Goal: Task Accomplishment & Management: Complete application form

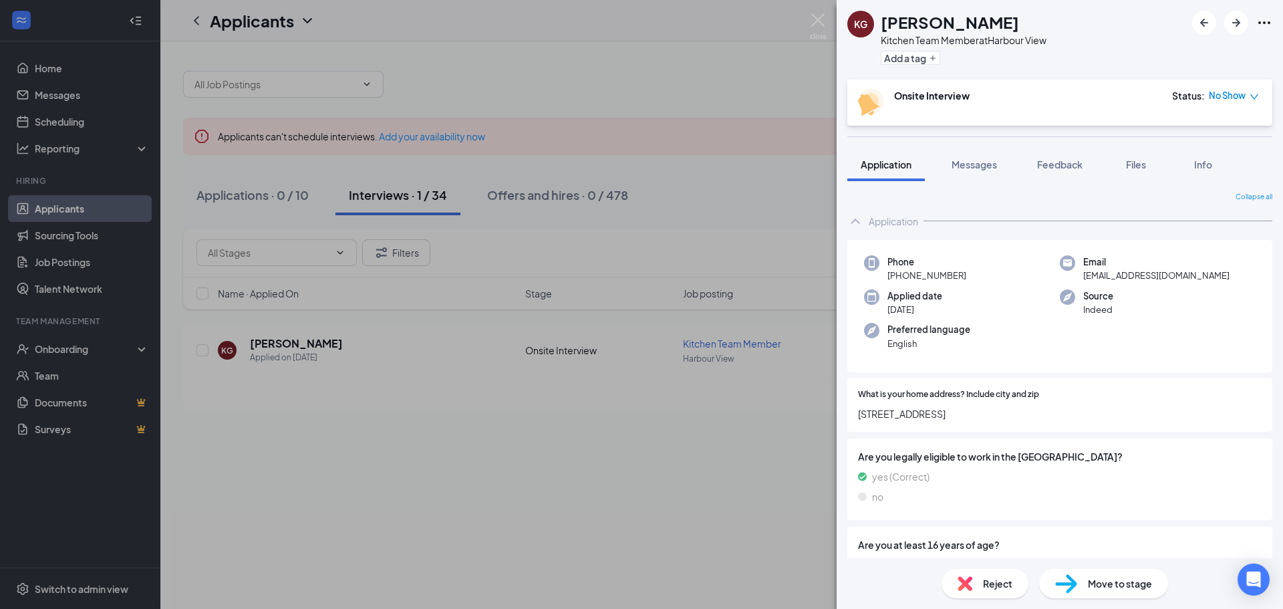
click at [981, 574] on div "Reject" at bounding box center [984, 582] width 87 height 29
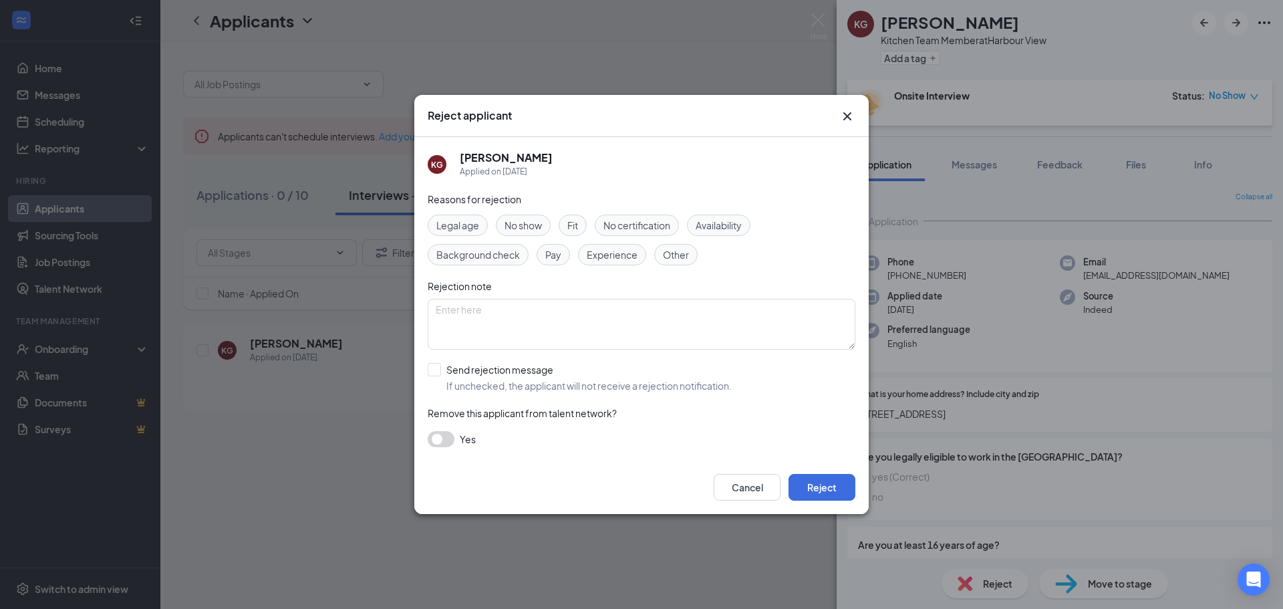
click at [528, 230] on span "No show" at bounding box center [522, 225] width 37 height 15
click at [522, 309] on textarea at bounding box center [642, 324] width 428 height 51
type textarea "no show-8/26"
click at [434, 371] on input "Send rejection message If unchecked, the applicant will not receive a rejection…" at bounding box center [580, 377] width 304 height 29
checkbox input "true"
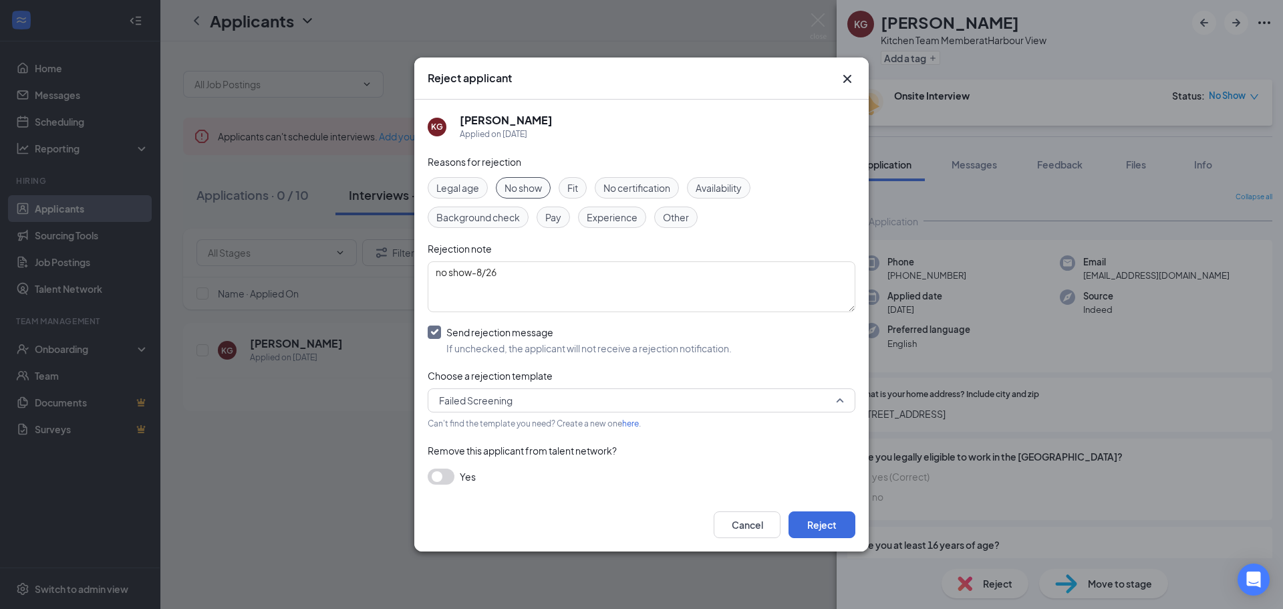
click at [494, 397] on span "Failed Screening" at bounding box center [475, 400] width 73 height 20
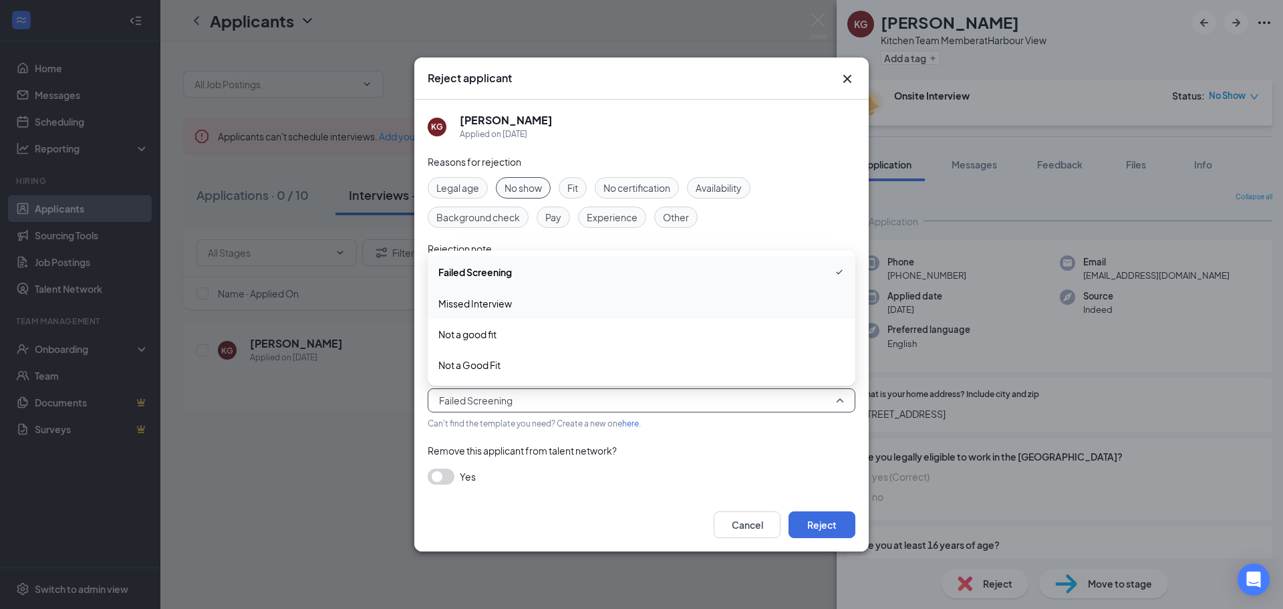
click at [494, 303] on span "Missed Interview" at bounding box center [474, 303] width 73 height 15
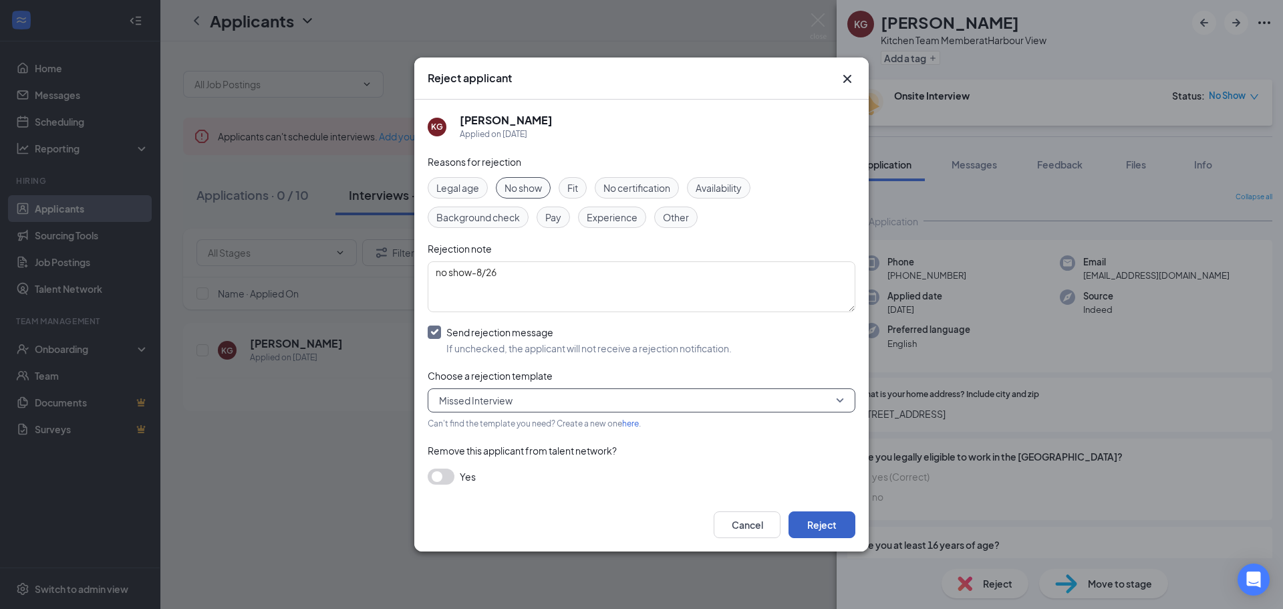
click at [822, 522] on button "Reject" at bounding box center [821, 524] width 67 height 27
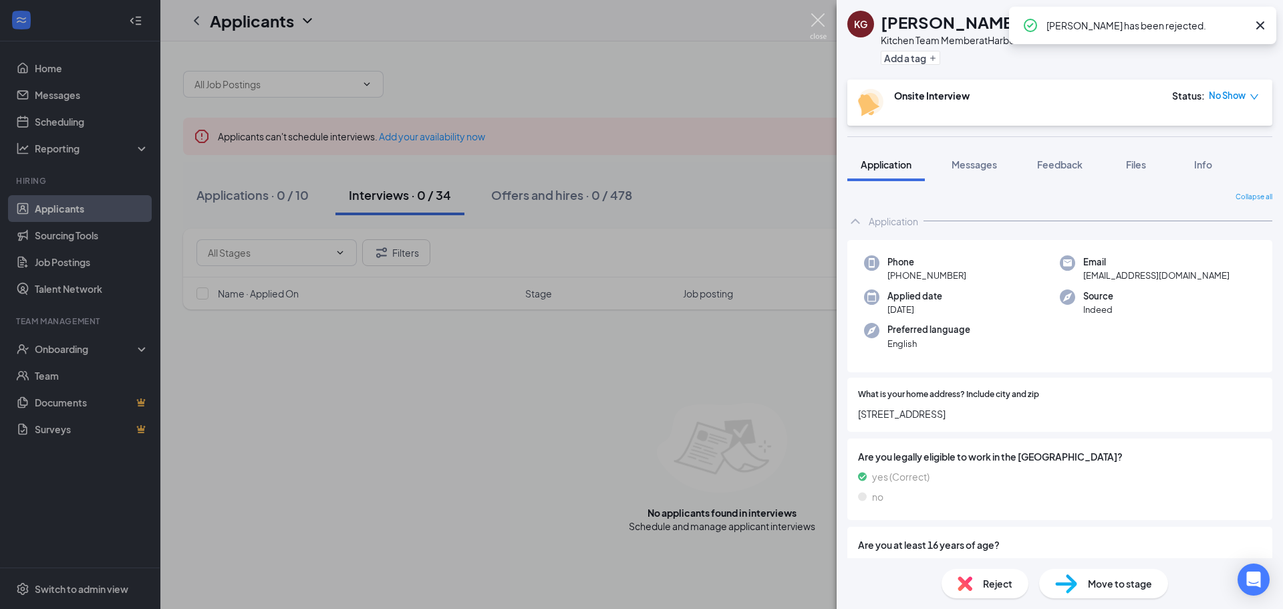
click at [824, 25] on img at bounding box center [818, 26] width 17 height 26
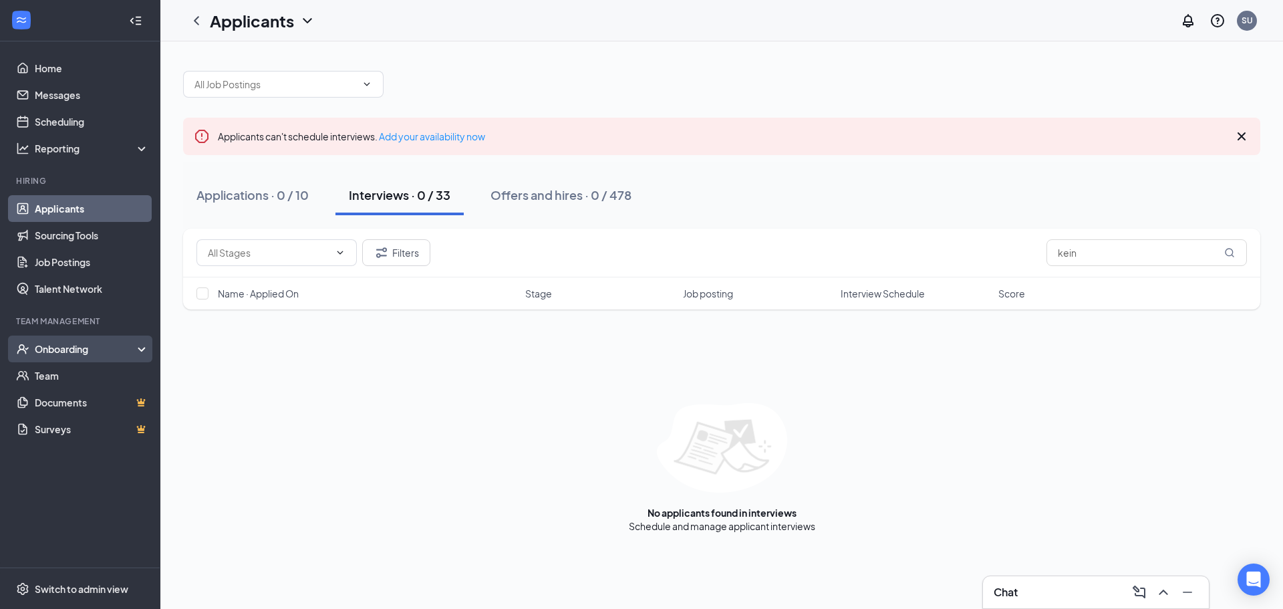
click at [44, 347] on div "Onboarding" at bounding box center [86, 348] width 103 height 13
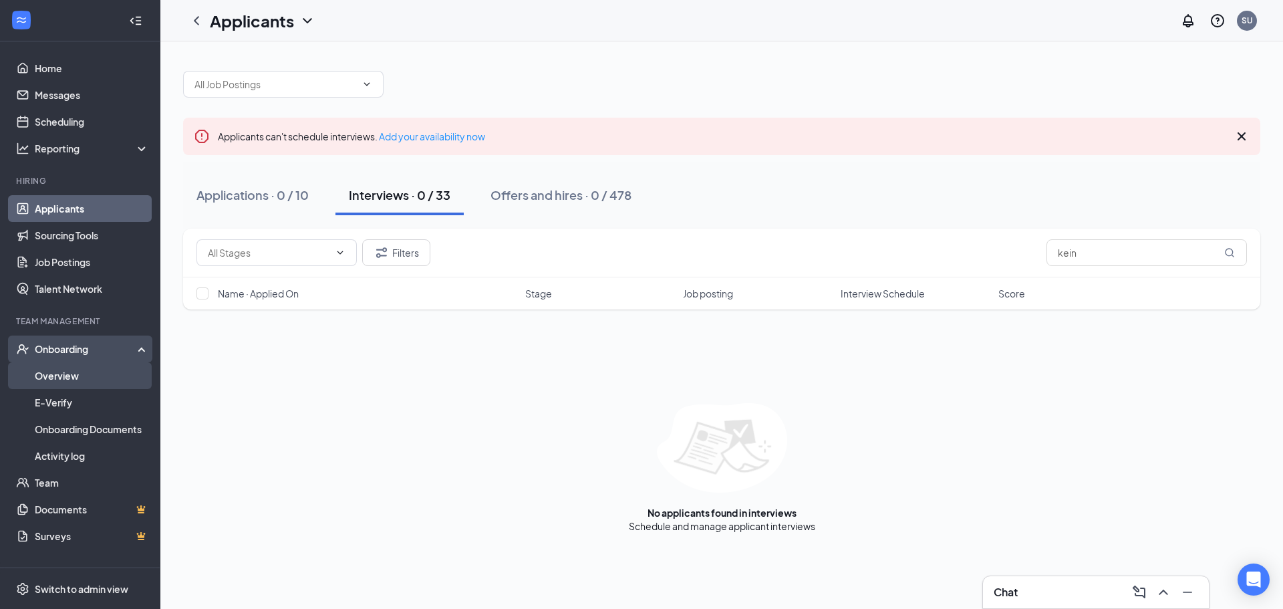
click at [50, 370] on link "Overview" at bounding box center [92, 375] width 114 height 27
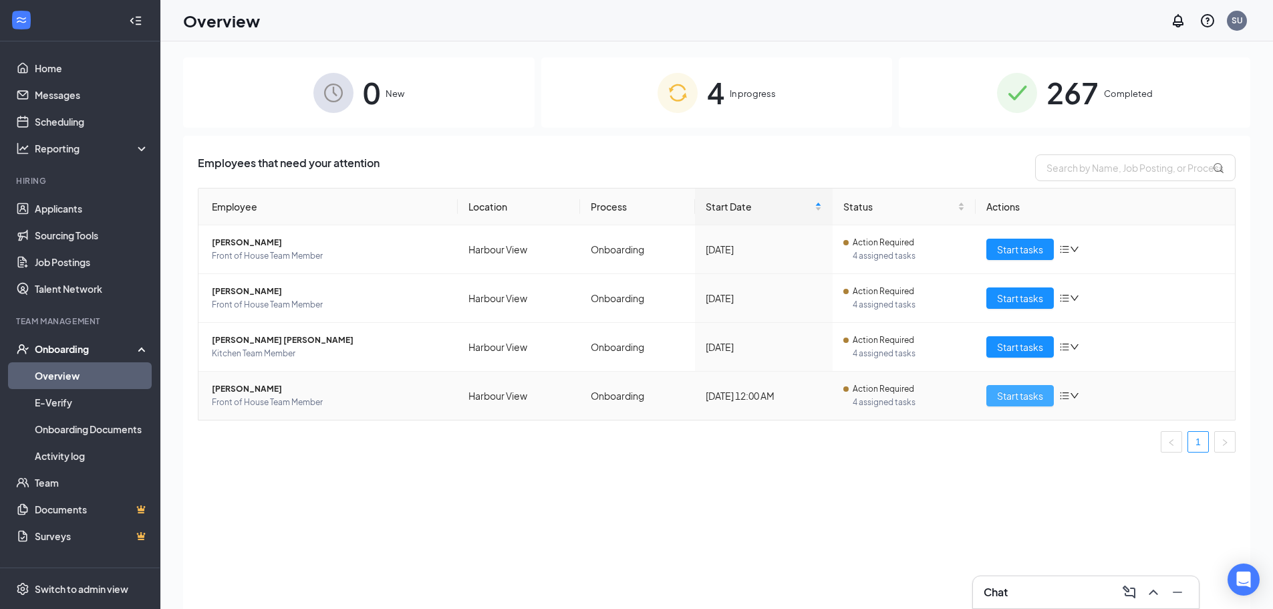
click at [1021, 390] on span "Start tasks" at bounding box center [1020, 395] width 46 height 15
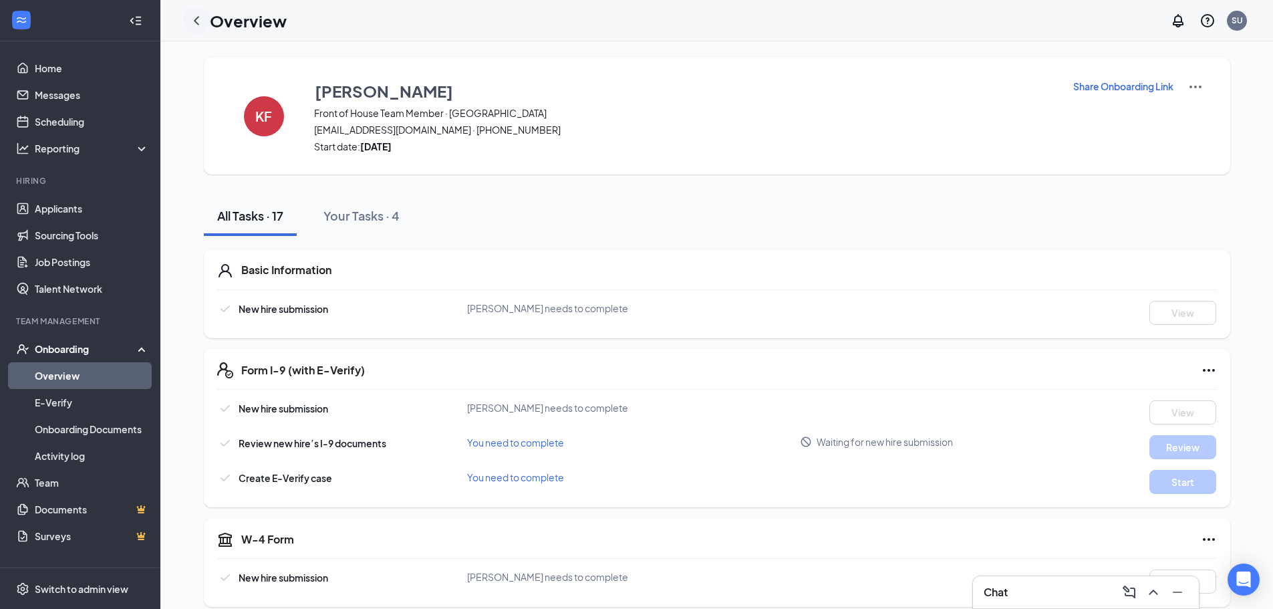
click at [197, 19] on icon "ChevronLeft" at bounding box center [196, 21] width 16 height 16
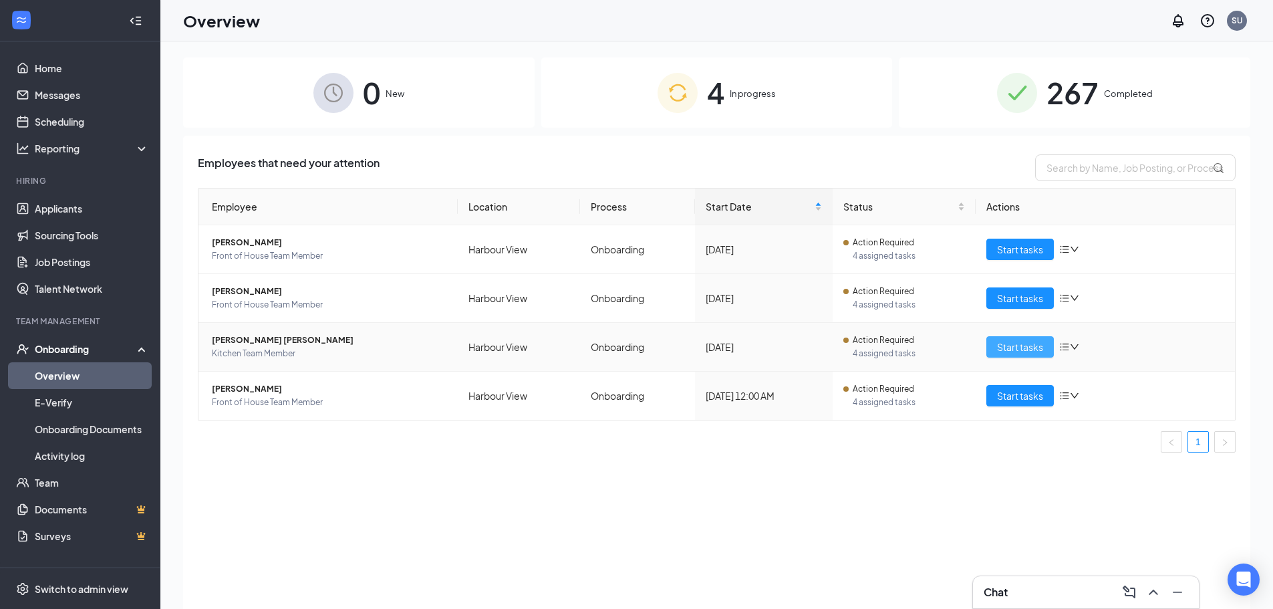
click at [1019, 351] on span "Start tasks" at bounding box center [1020, 346] width 46 height 15
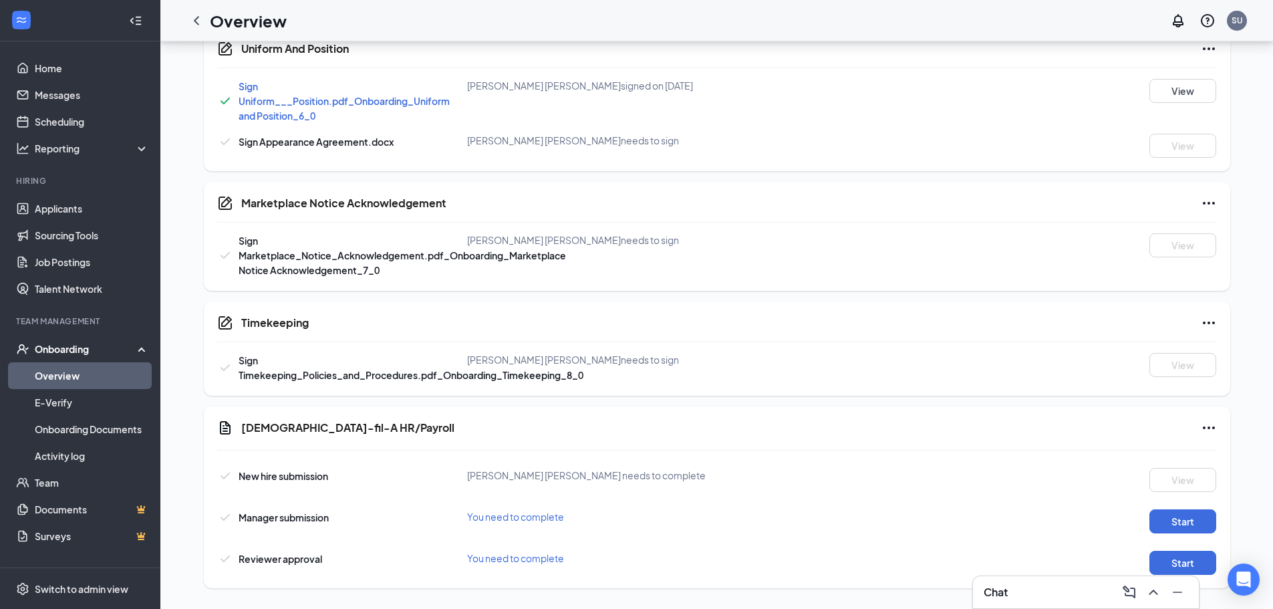
scroll to position [1070, 0]
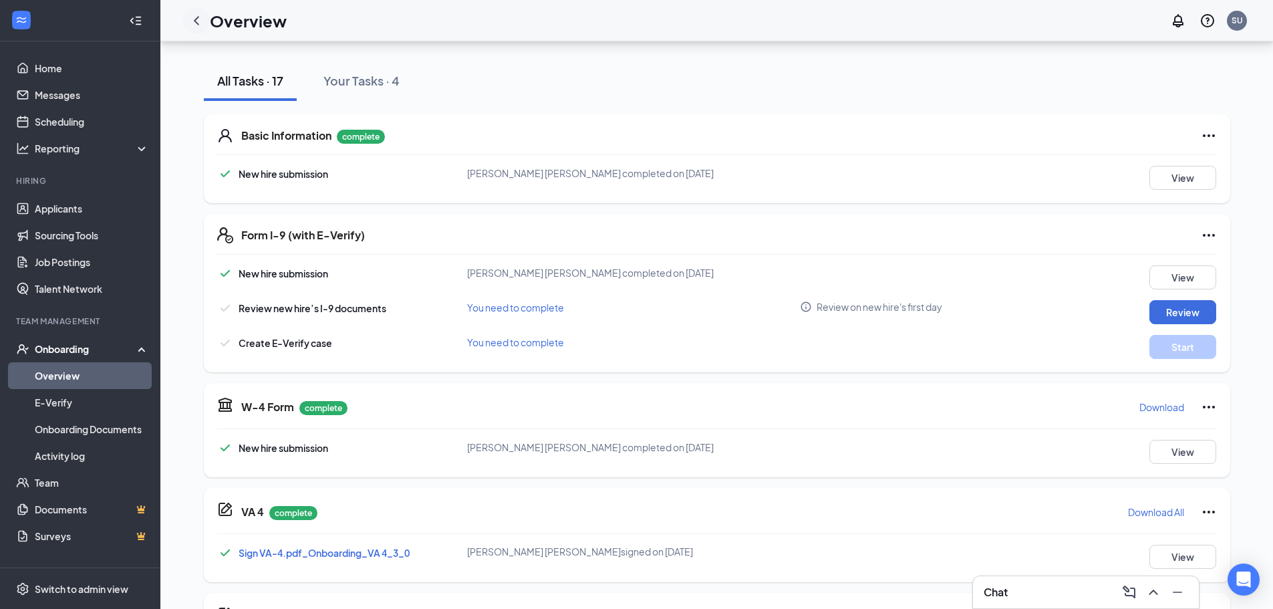
click at [201, 19] on icon "ChevronLeft" at bounding box center [196, 21] width 16 height 16
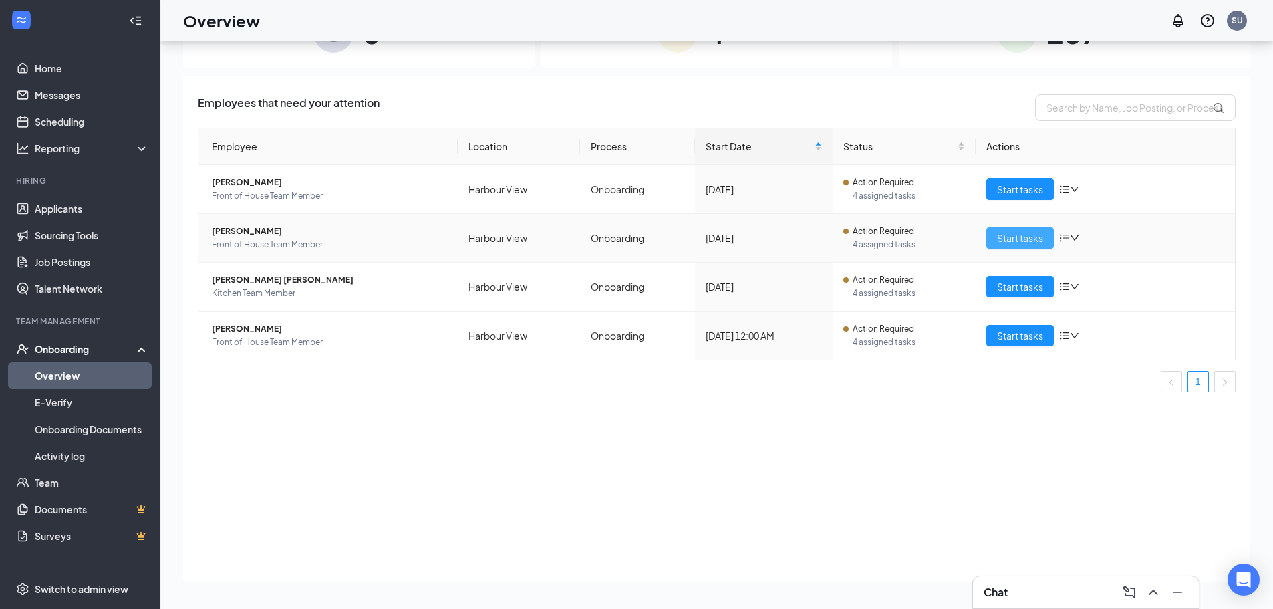
click at [1014, 236] on span "Start tasks" at bounding box center [1020, 237] width 46 height 15
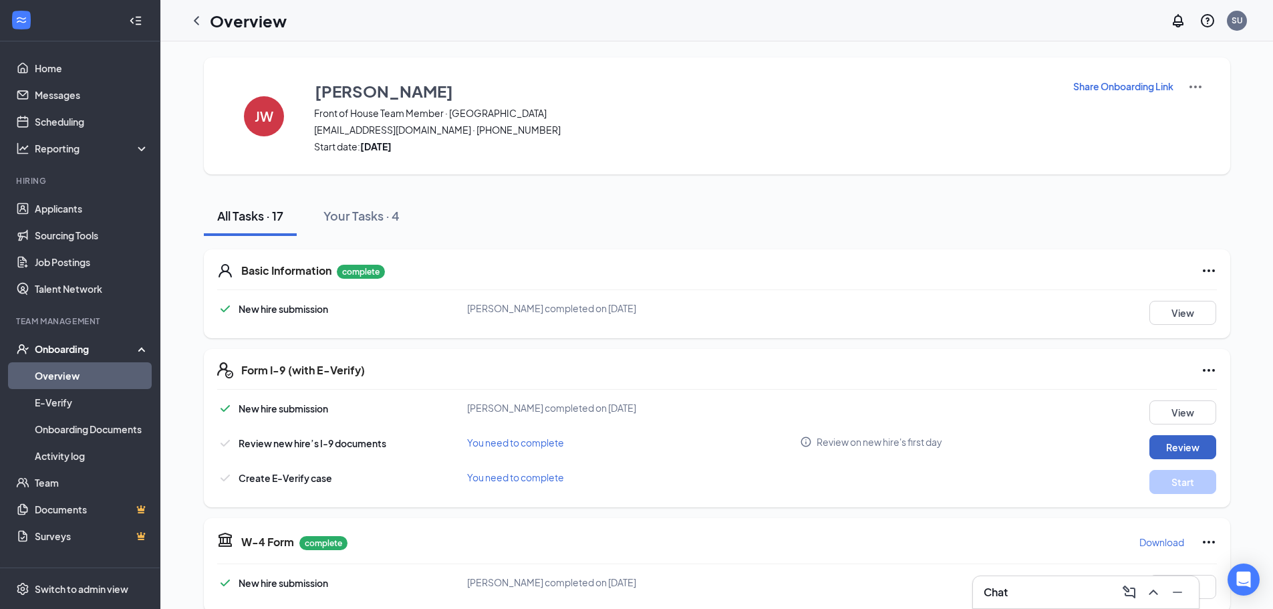
click at [1166, 443] on button "Review" at bounding box center [1182, 447] width 67 height 24
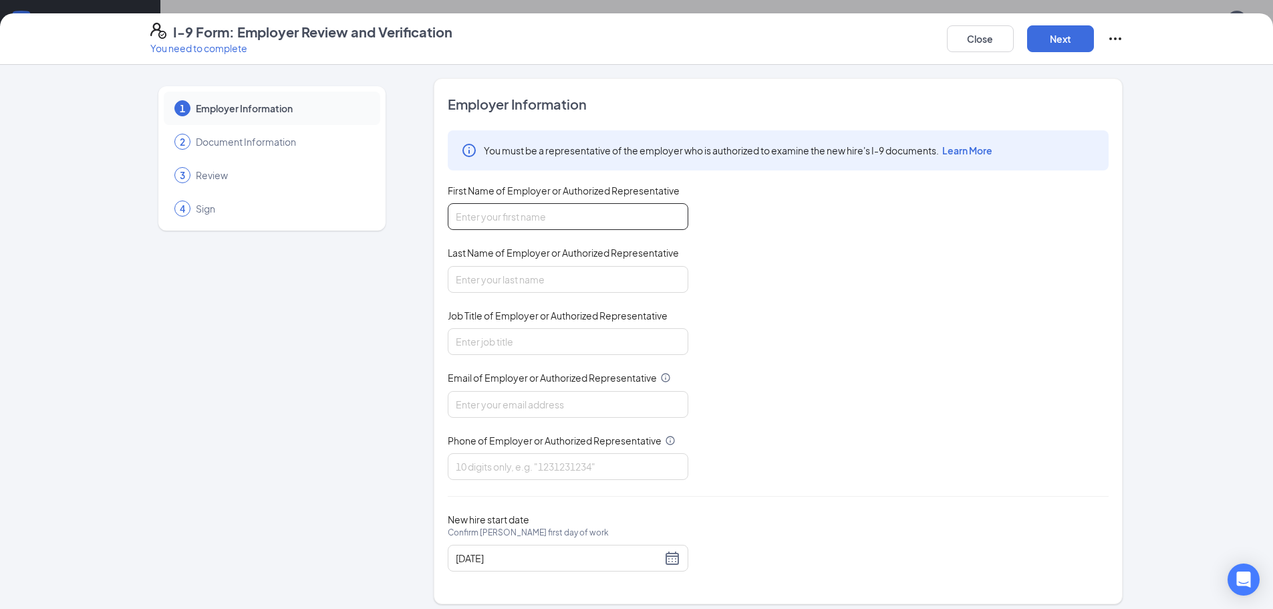
click at [546, 215] on input "First Name of Employer or Authorized Representative" at bounding box center [568, 216] width 240 height 27
type input "[PERSON_NAME]"
type input "Manager"
click at [462, 411] on input "Email of Employer or Authorized Representative" at bounding box center [568, 404] width 240 height 27
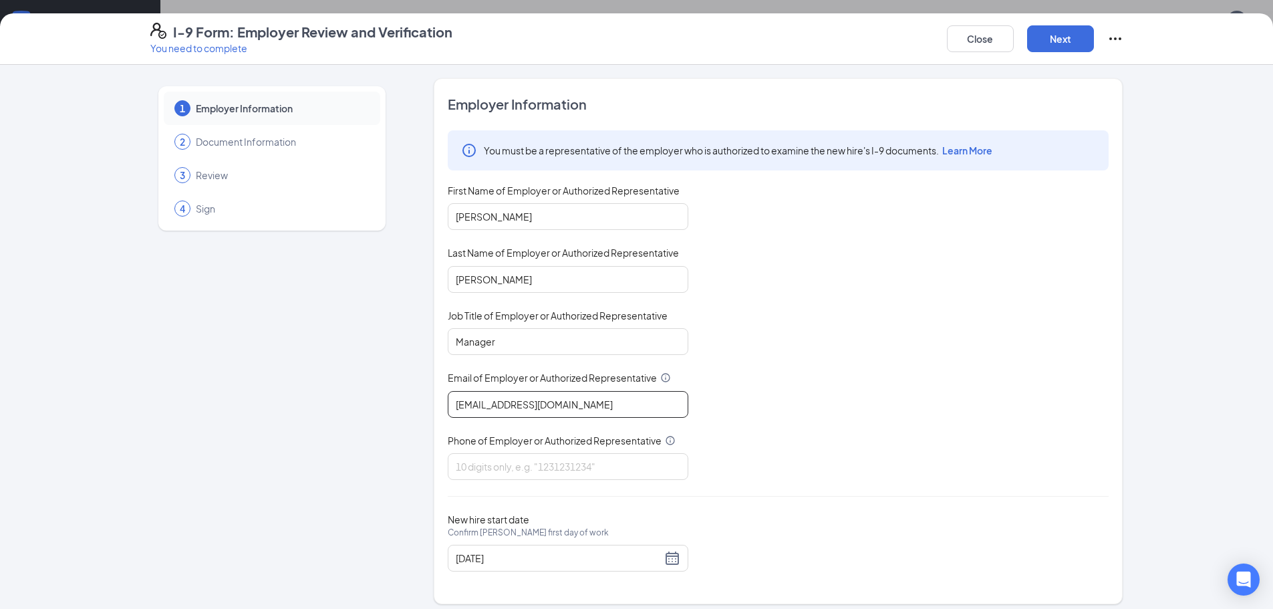
click at [500, 405] on input "[EMAIL_ADDRESS][DOMAIN_NAME]" at bounding box center [568, 404] width 240 height 27
type input "[EMAIL_ADDRESS][DOMAIN_NAME]"
click at [542, 472] on input "Phone of Employer or Authorized Representative" at bounding box center [568, 466] width 240 height 27
type input "7576864633"
click at [1068, 39] on button "Next" at bounding box center [1060, 38] width 67 height 27
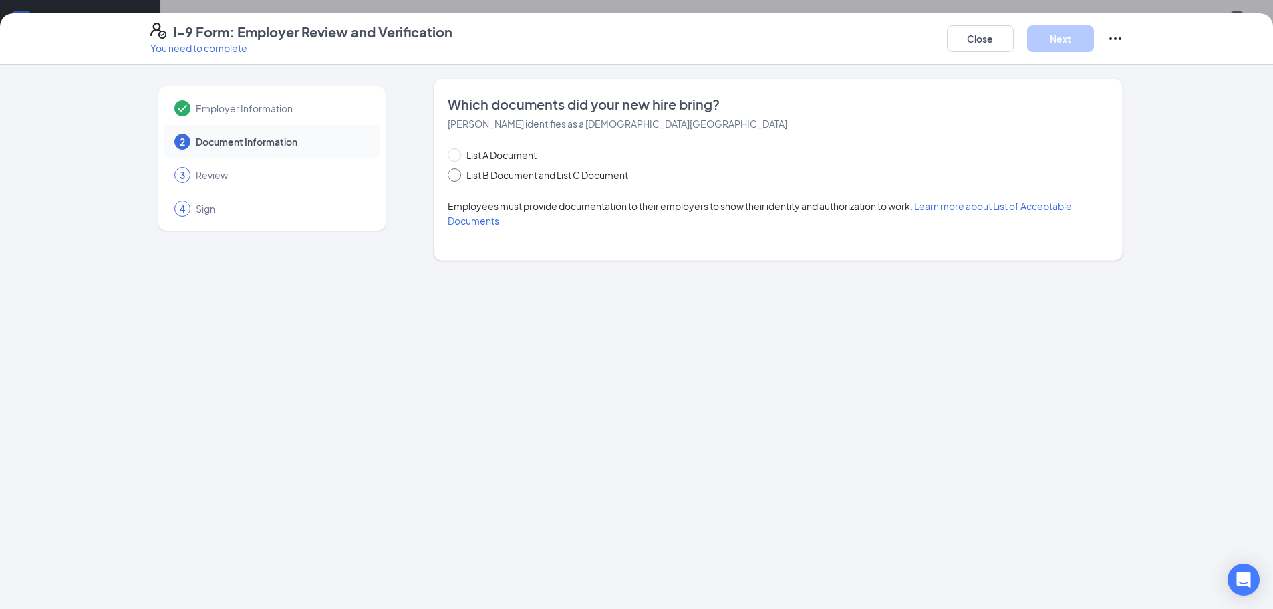
click at [456, 173] on input "List B Document and List C Document" at bounding box center [452, 172] width 9 height 9
radio input "true"
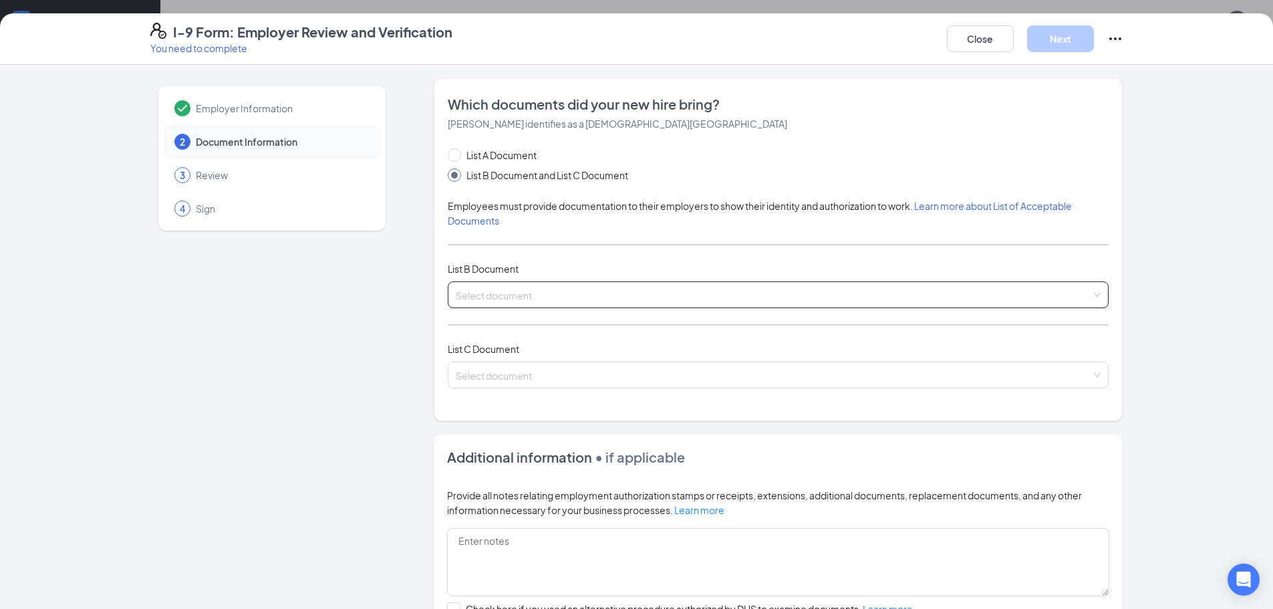
click at [480, 295] on input "search" at bounding box center [773, 292] width 635 height 20
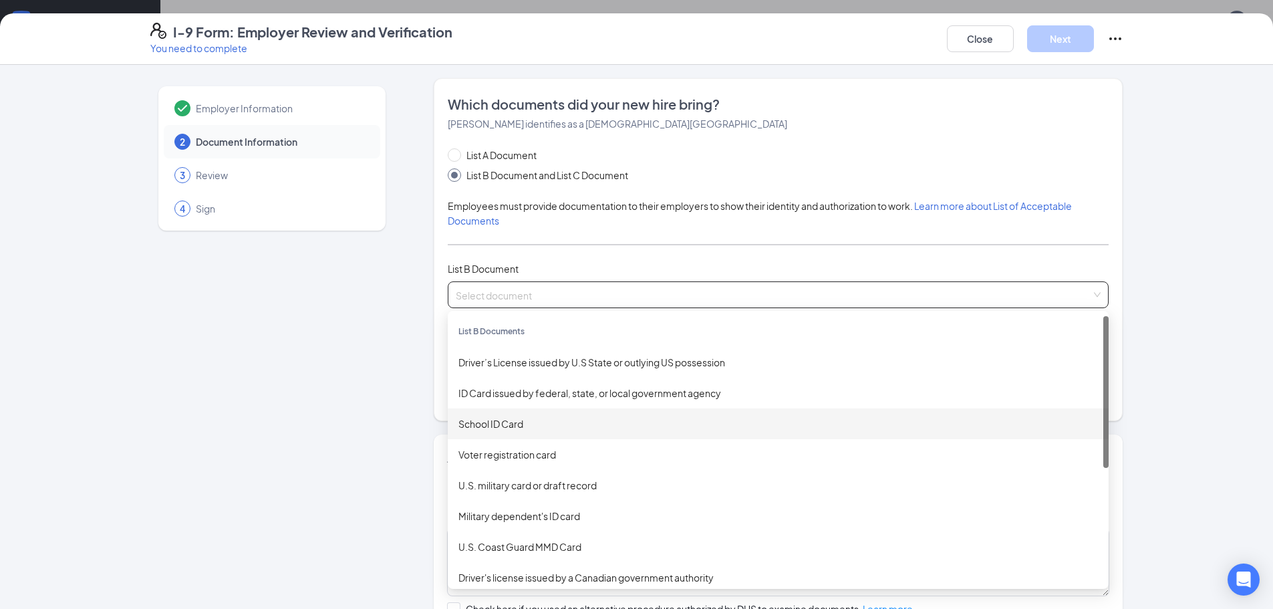
click at [501, 428] on div "School ID Card" at bounding box center [777, 423] width 639 height 15
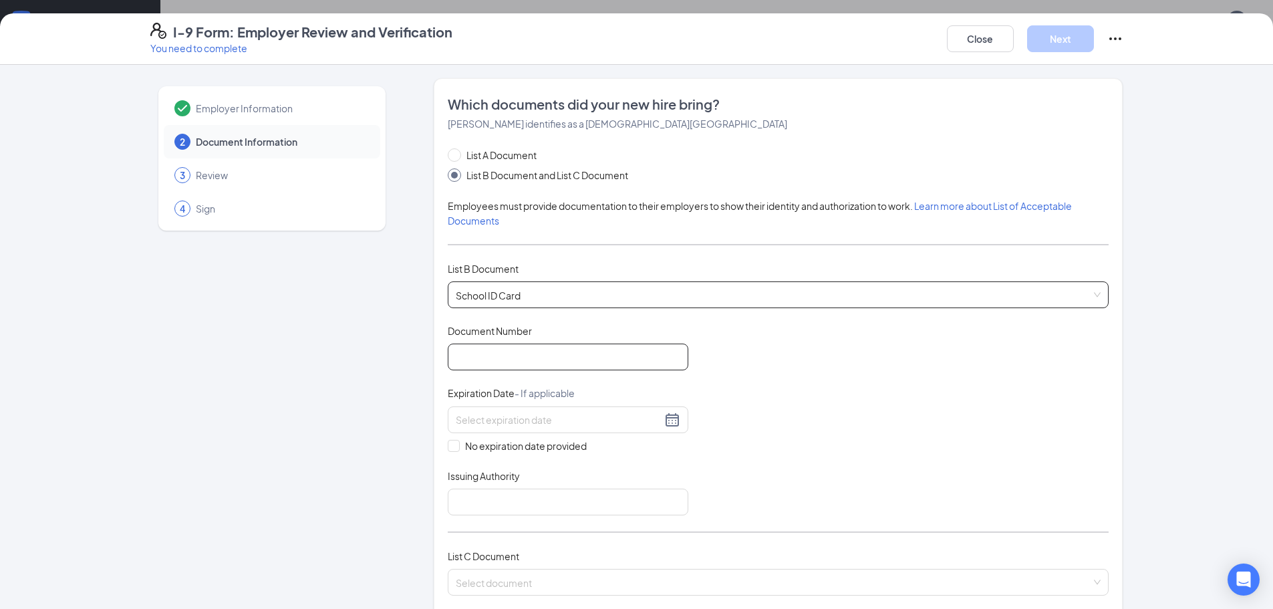
click at [506, 361] on input "Document Number" at bounding box center [568, 356] width 240 height 27
type input "2425"
click at [466, 423] on input at bounding box center [559, 419] width 206 height 15
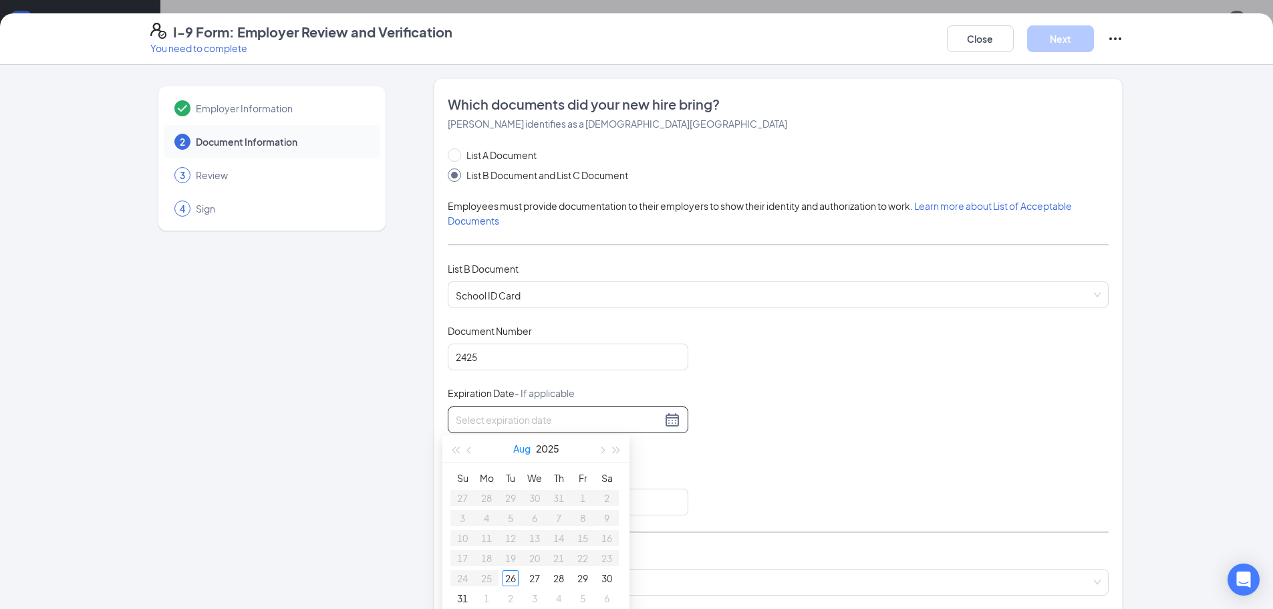
click at [526, 448] on button "Aug" at bounding box center [521, 448] width 17 height 27
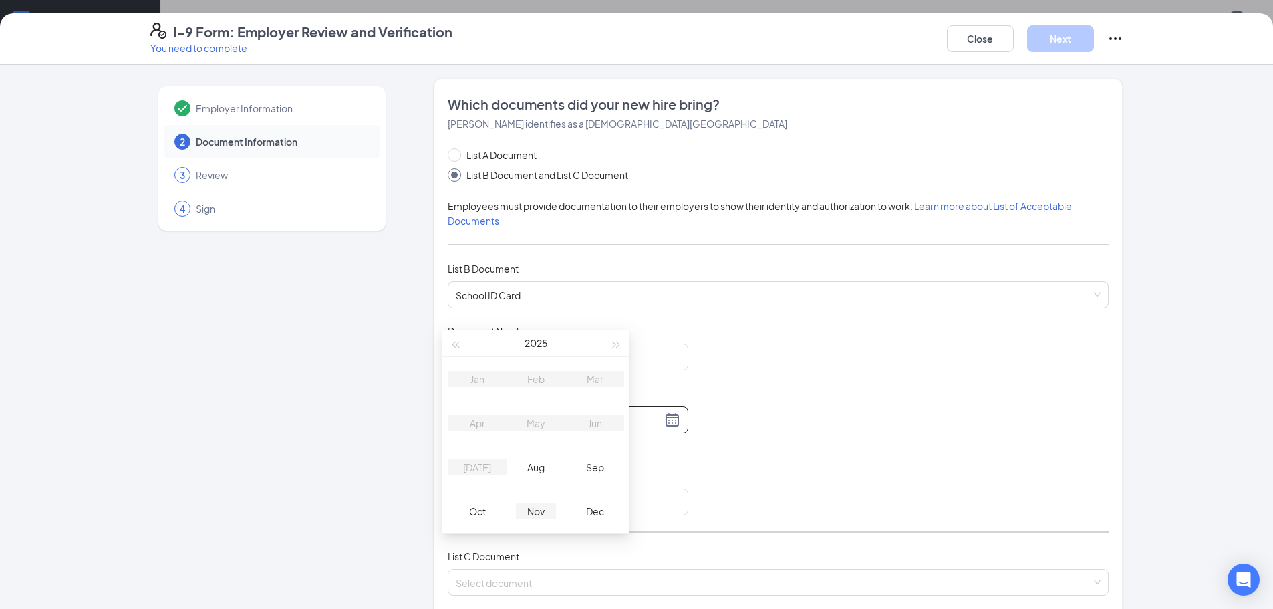
type input "[DATE]"
click at [598, 486] on div "Dec" at bounding box center [594, 483] width 40 height 16
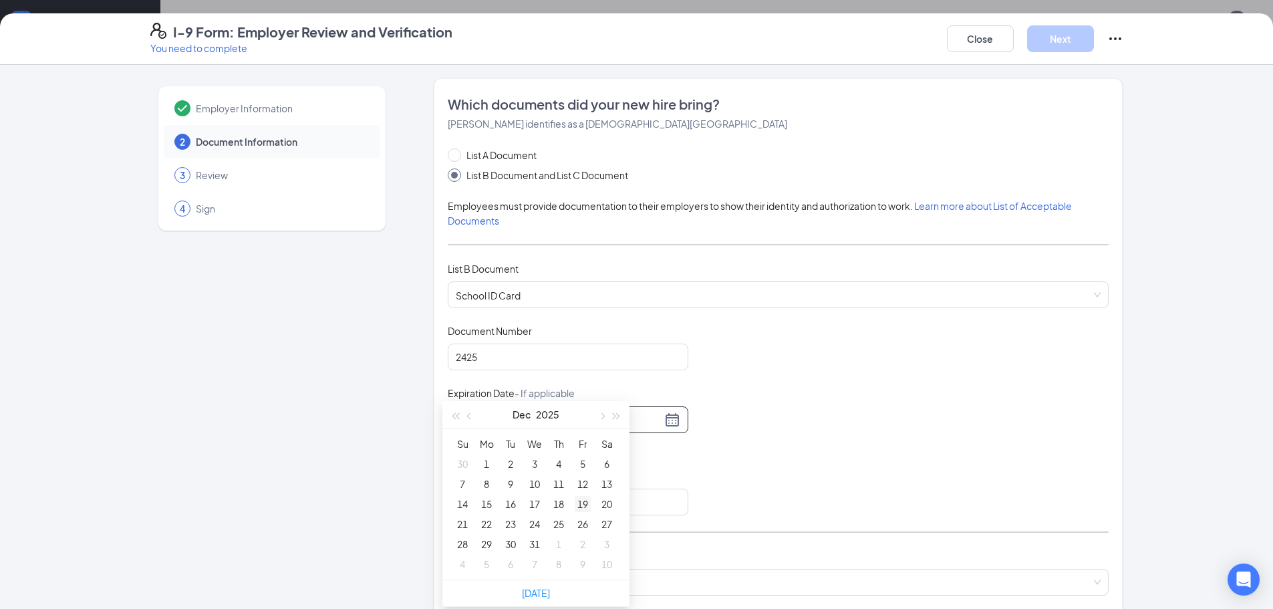
type input "[DATE]"
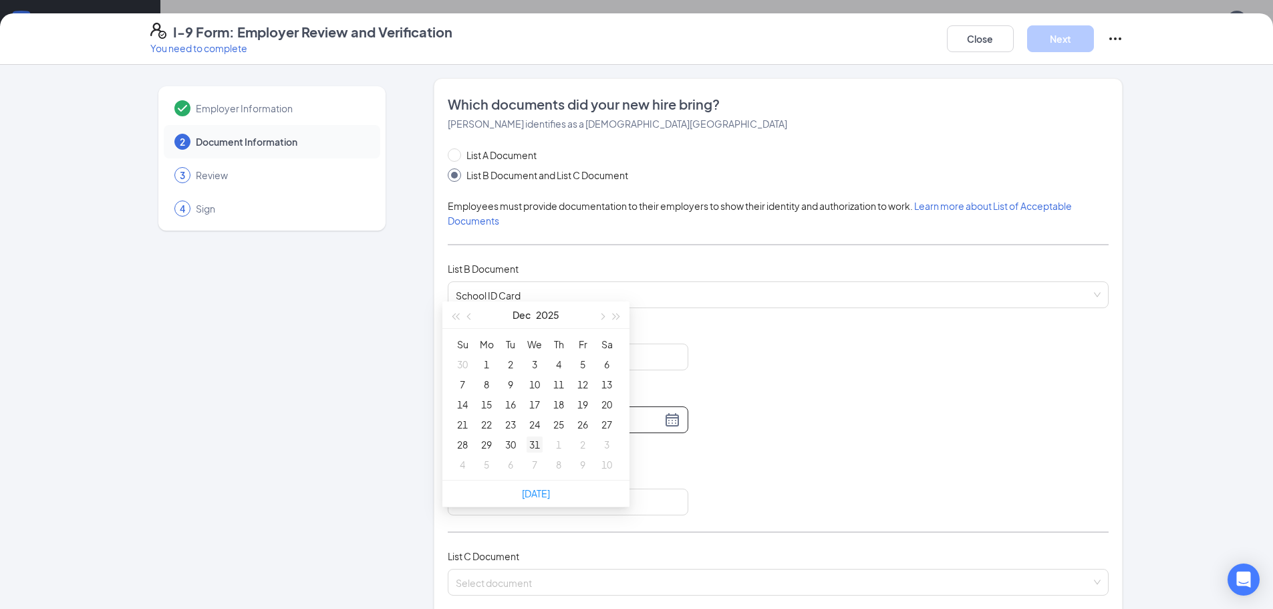
type input "[DATE]"
click at [533, 448] on div "31" at bounding box center [534, 444] width 16 height 16
click at [530, 502] on input "Issuing Authority" at bounding box center [568, 501] width 240 height 27
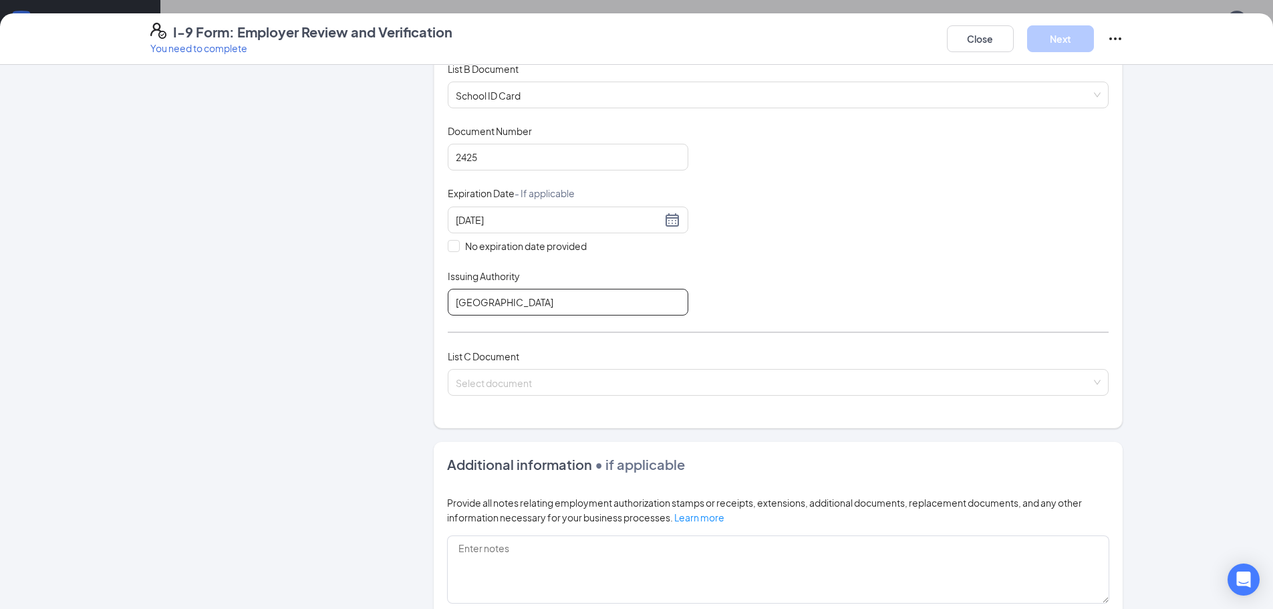
scroll to position [200, 0]
type input "[GEOGRAPHIC_DATA]"
click at [588, 383] on input "search" at bounding box center [773, 379] width 635 height 20
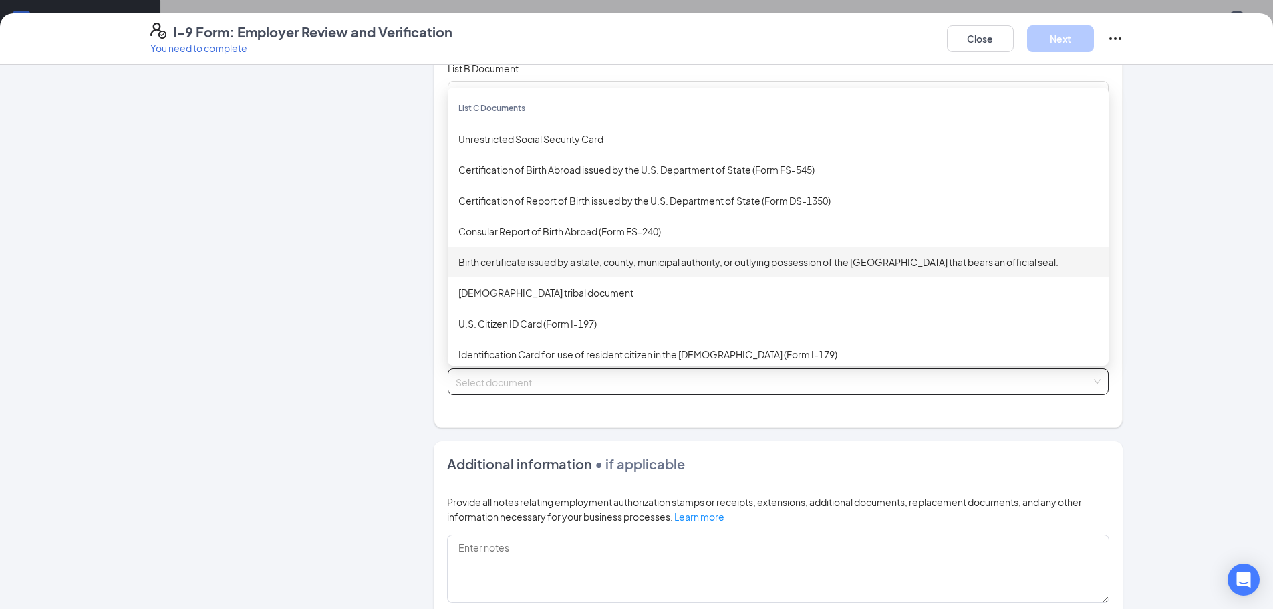
click at [575, 260] on div "Birth certificate issued by a state, county, municipal authority, or outlying p…" at bounding box center [777, 262] width 639 height 15
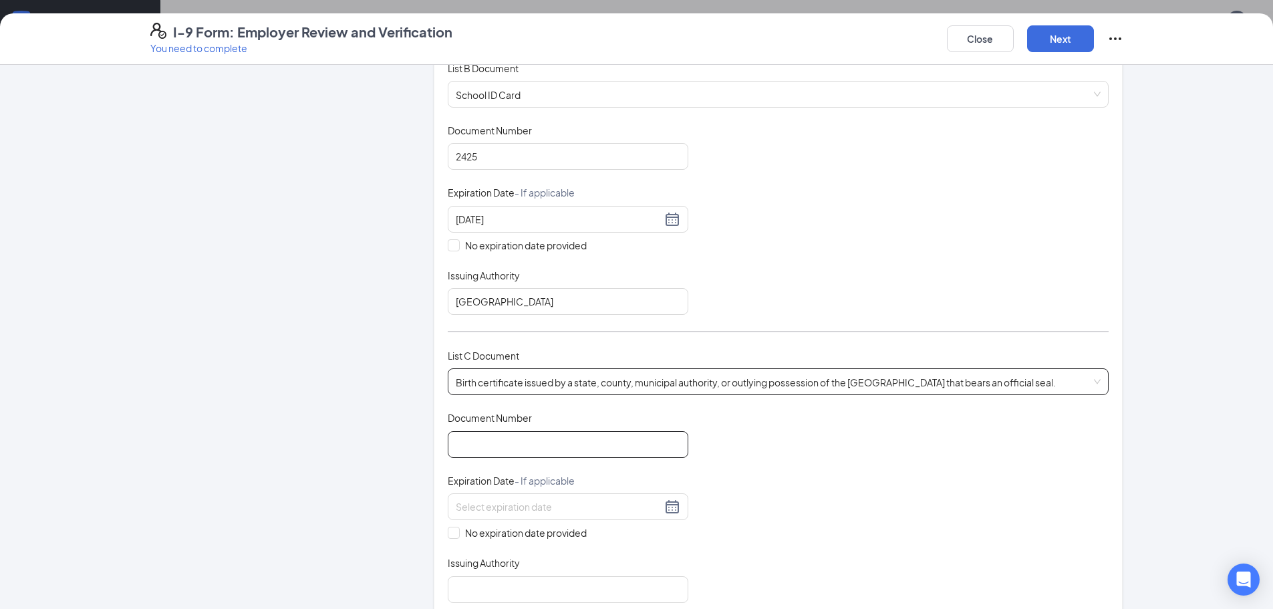
click at [509, 447] on input "Document Number" at bounding box center [568, 444] width 240 height 27
type input "1200834019777"
click at [453, 534] on span at bounding box center [454, 532] width 12 height 12
click at [453, 534] on input "No expiration date provided" at bounding box center [452, 530] width 9 height 9
checkbox input "true"
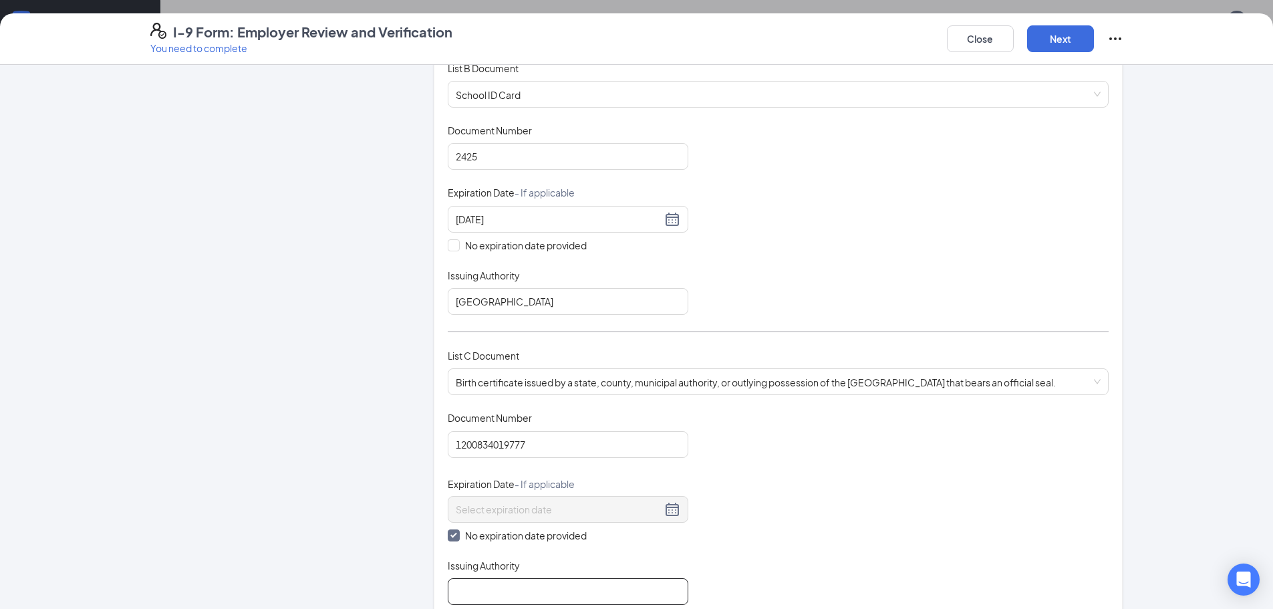
click at [472, 592] on input "Issuing Authority" at bounding box center [568, 591] width 240 height 27
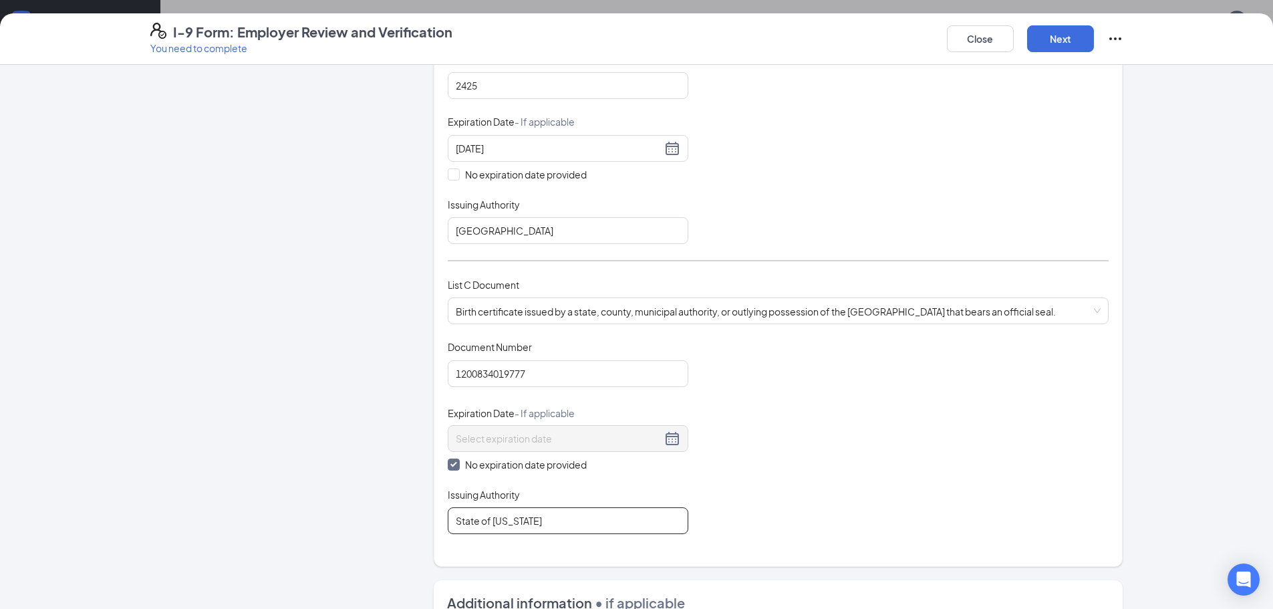
scroll to position [468, 0]
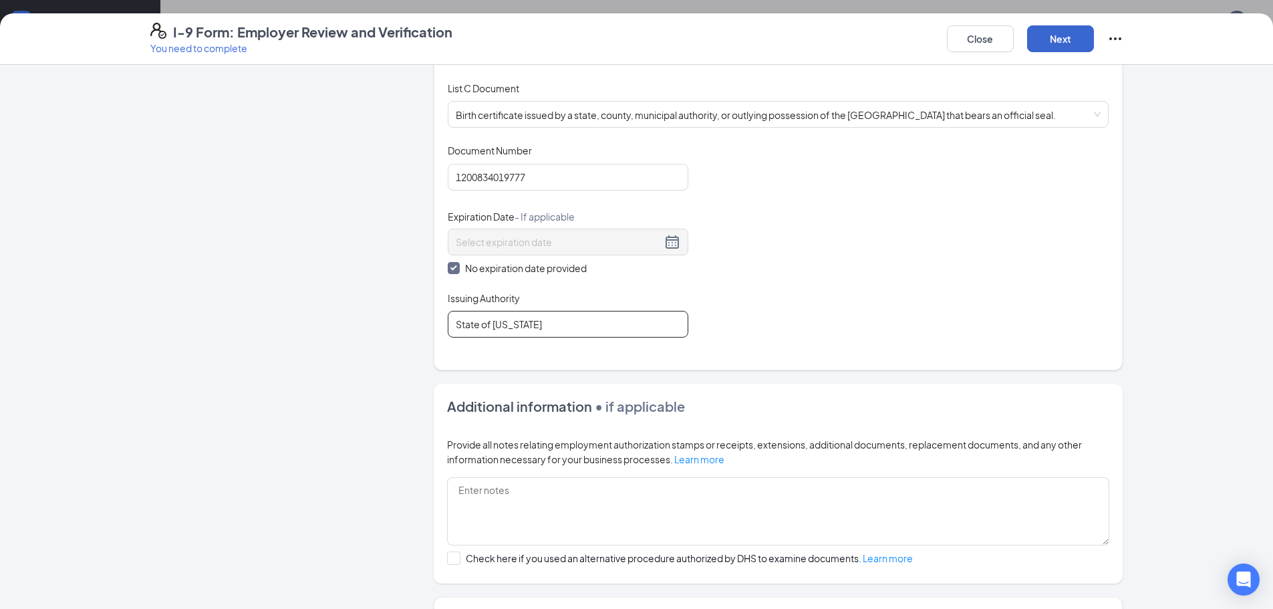
type input "State of [US_STATE]"
click at [1045, 40] on button "Next" at bounding box center [1060, 38] width 67 height 27
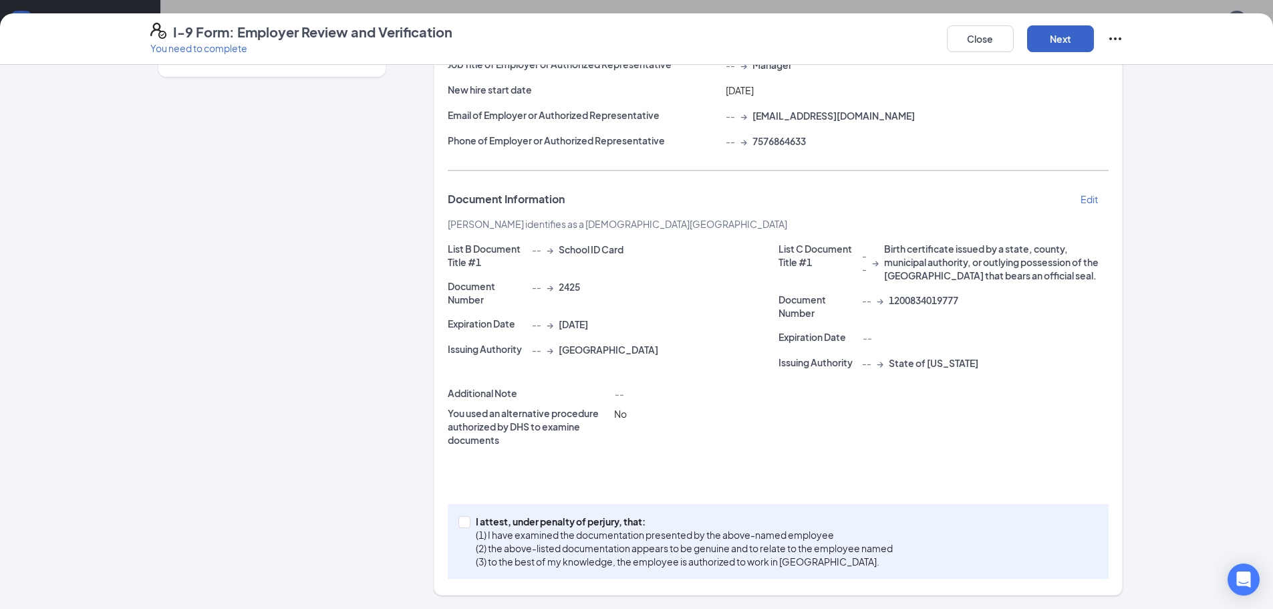
scroll to position [154, 0]
click at [460, 526] on span at bounding box center [464, 522] width 12 height 12
click at [460, 525] on input "I attest, under penalty of [PERSON_NAME], that: (1) I have examined the documen…" at bounding box center [462, 520] width 9 height 9
checkbox input "true"
click at [1061, 44] on button "Next" at bounding box center [1060, 38] width 67 height 27
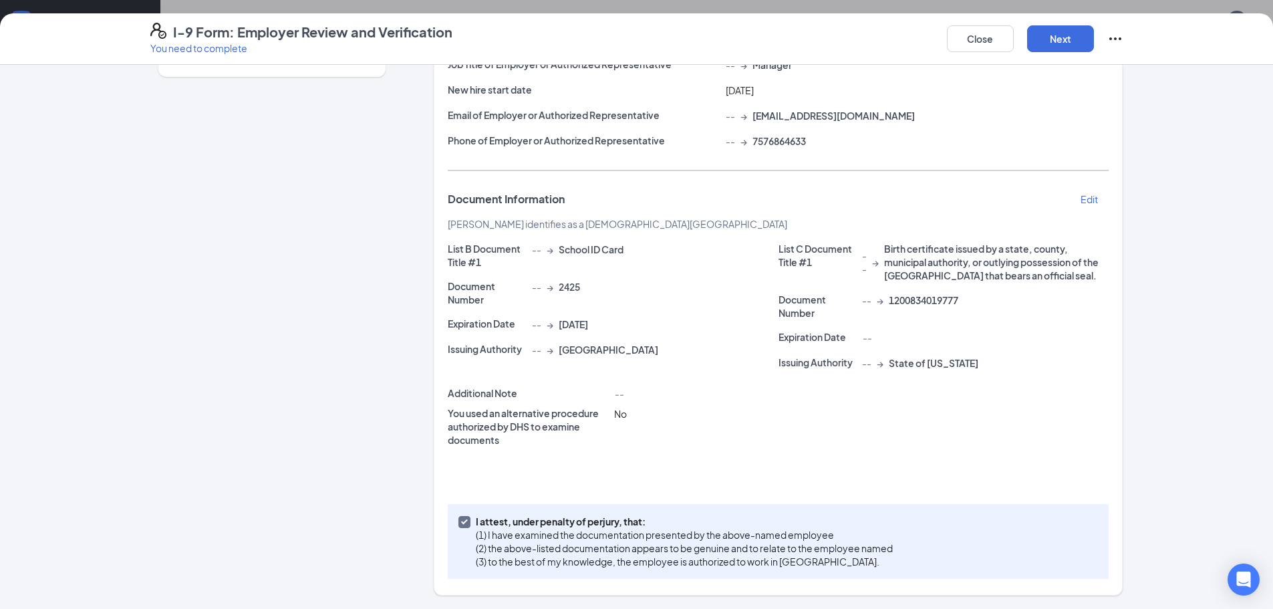
scroll to position [0, 0]
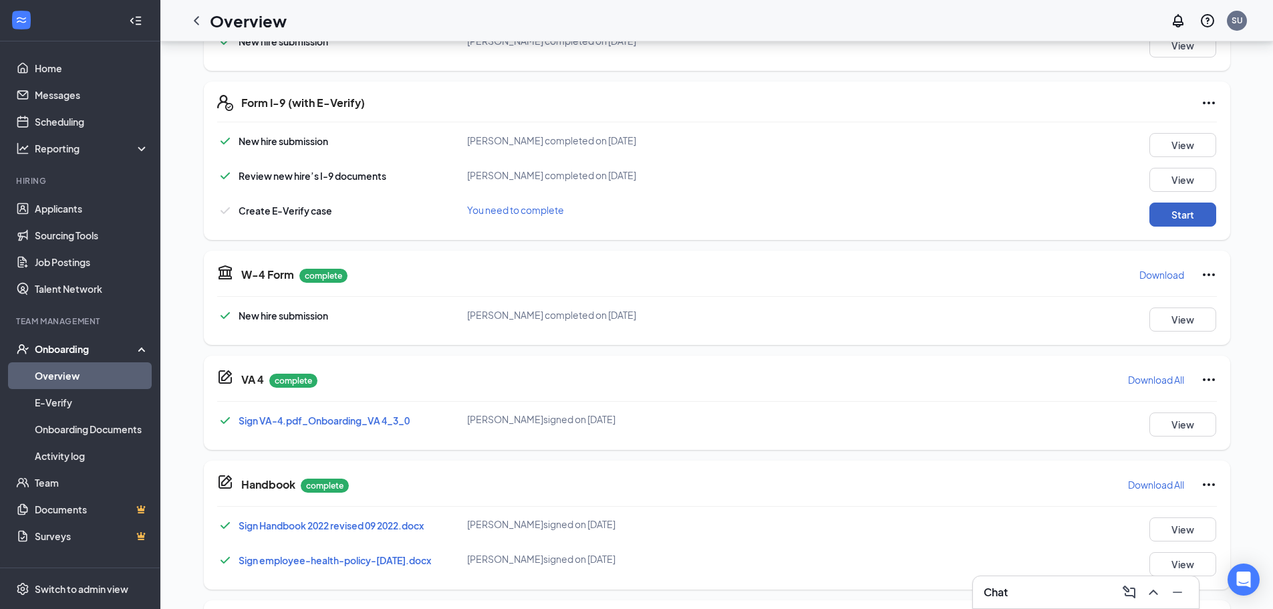
click at [1178, 212] on button "Start" at bounding box center [1182, 214] width 67 height 24
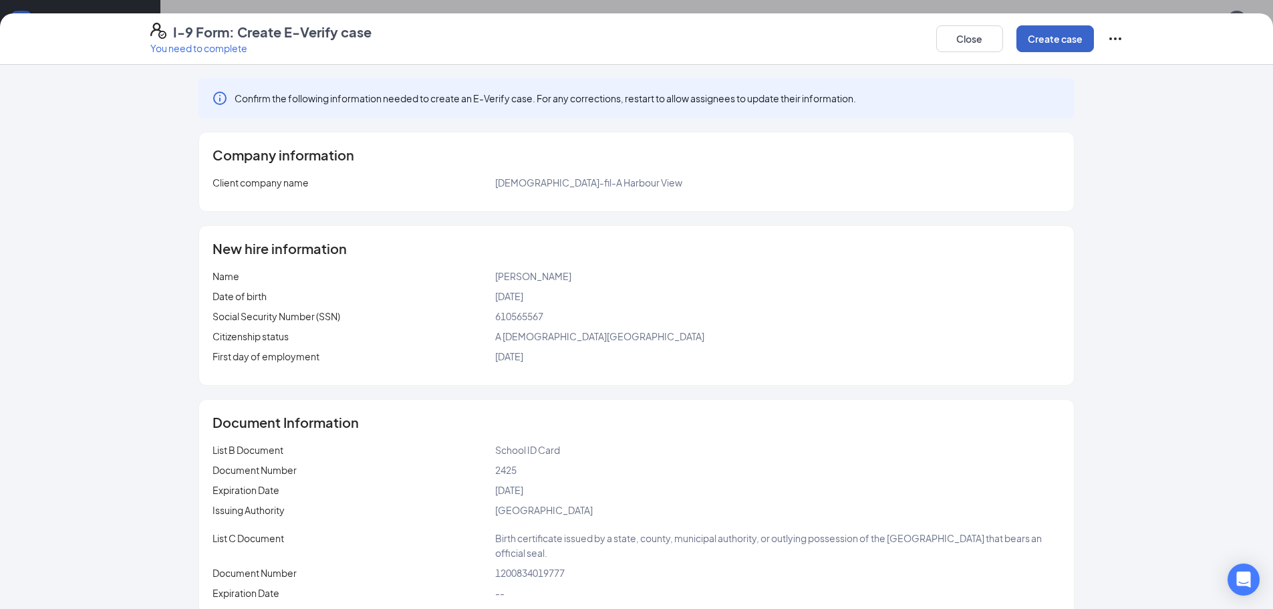
click at [1043, 37] on button "Create case" at bounding box center [1054, 38] width 77 height 27
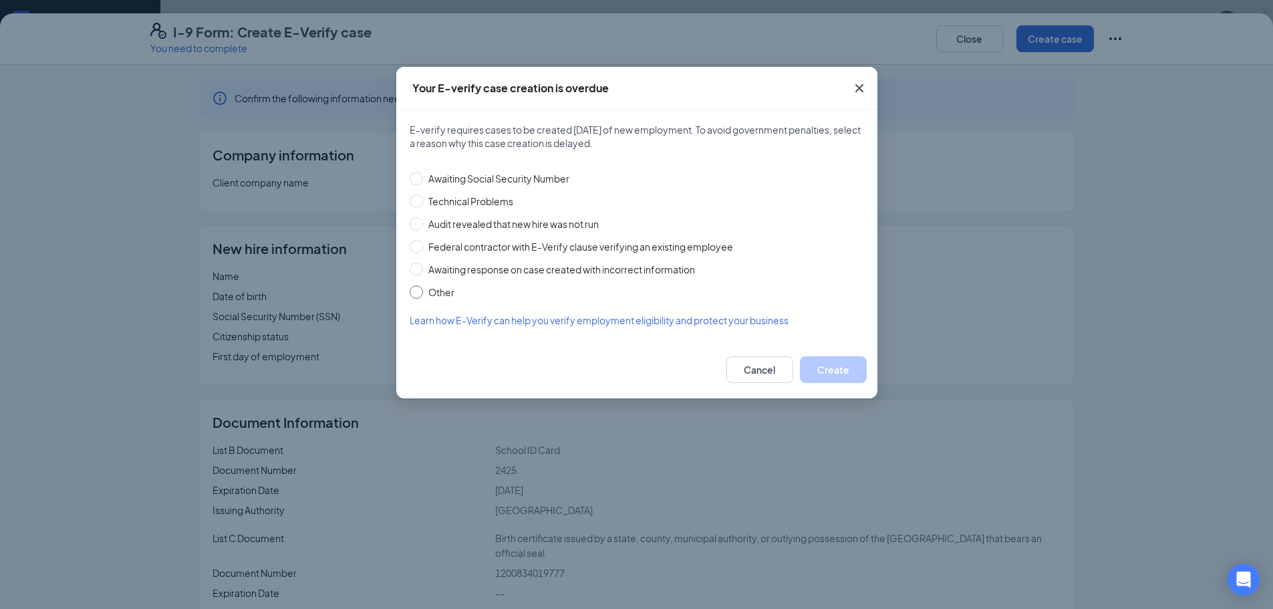
click at [443, 295] on span "Other" at bounding box center [441, 292] width 37 height 15
click at [423, 295] on input "Other" at bounding box center [415, 291] width 13 height 13
radio input "true"
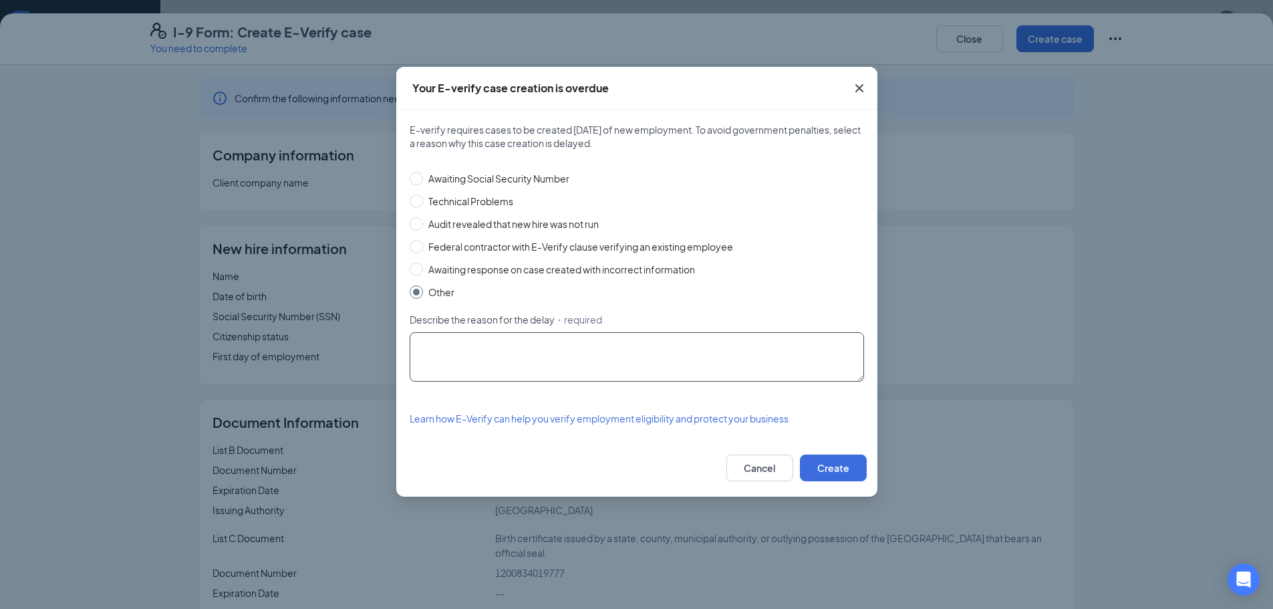
click at [512, 364] on textarea "Describe the reason for the delay ・required" at bounding box center [636, 356] width 454 height 49
type textarea "forms of identification"
click at [814, 470] on button "Create" at bounding box center [833, 467] width 67 height 27
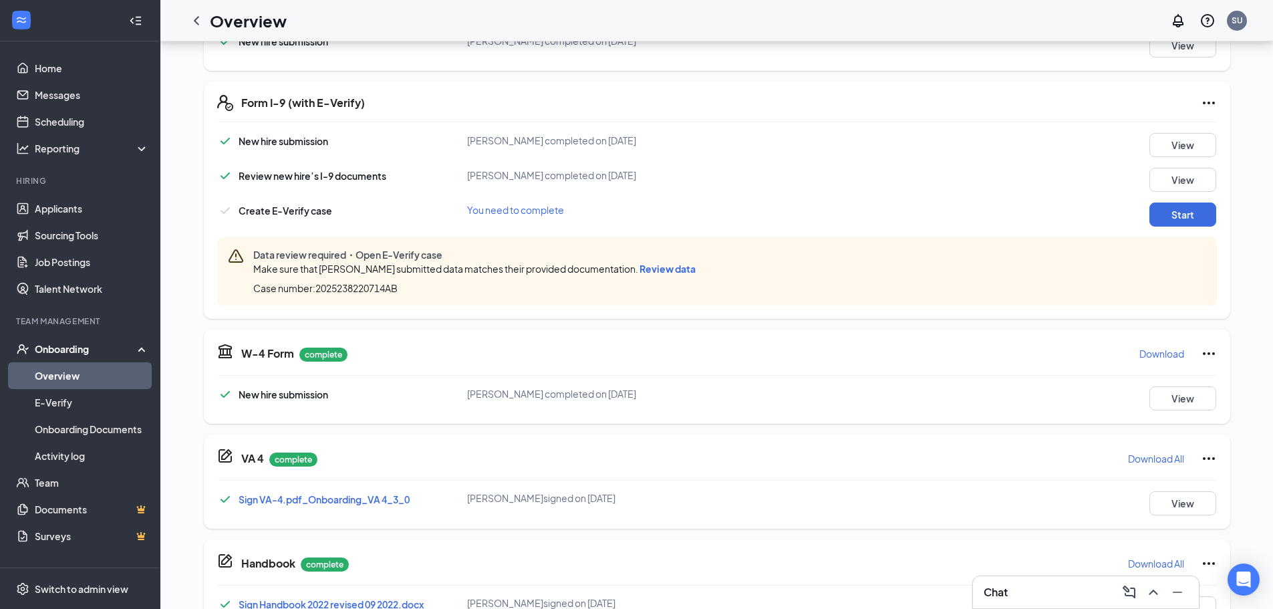
click at [668, 273] on span "Review data" at bounding box center [667, 269] width 56 height 12
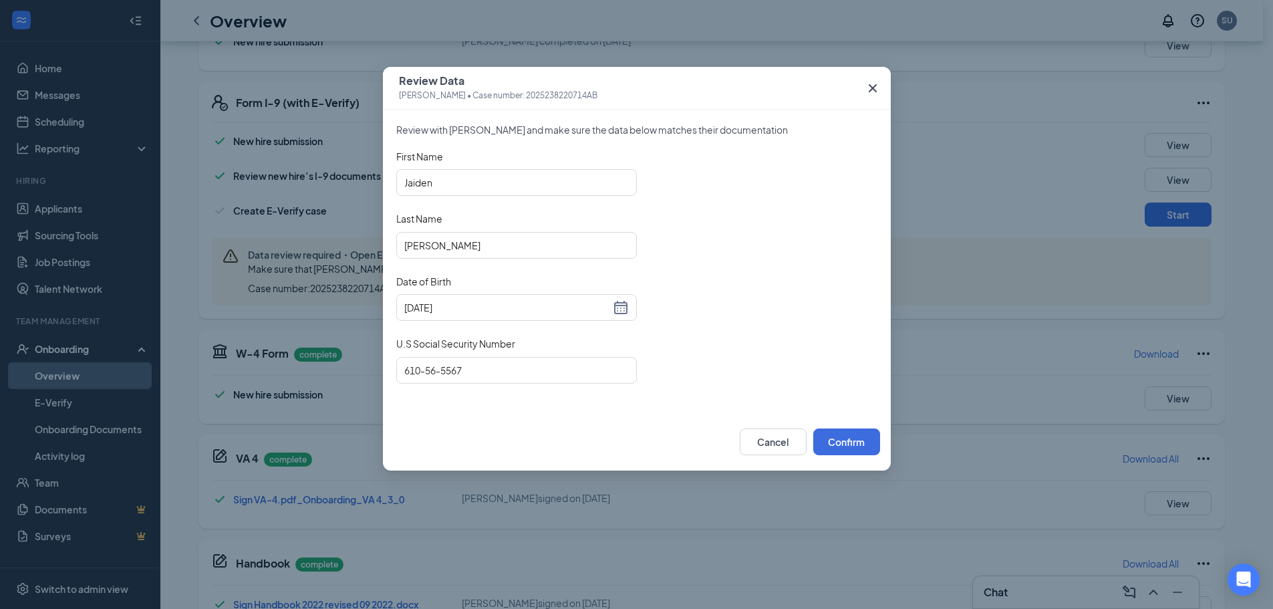
click at [869, 90] on icon "Cross" at bounding box center [872, 88] width 16 height 16
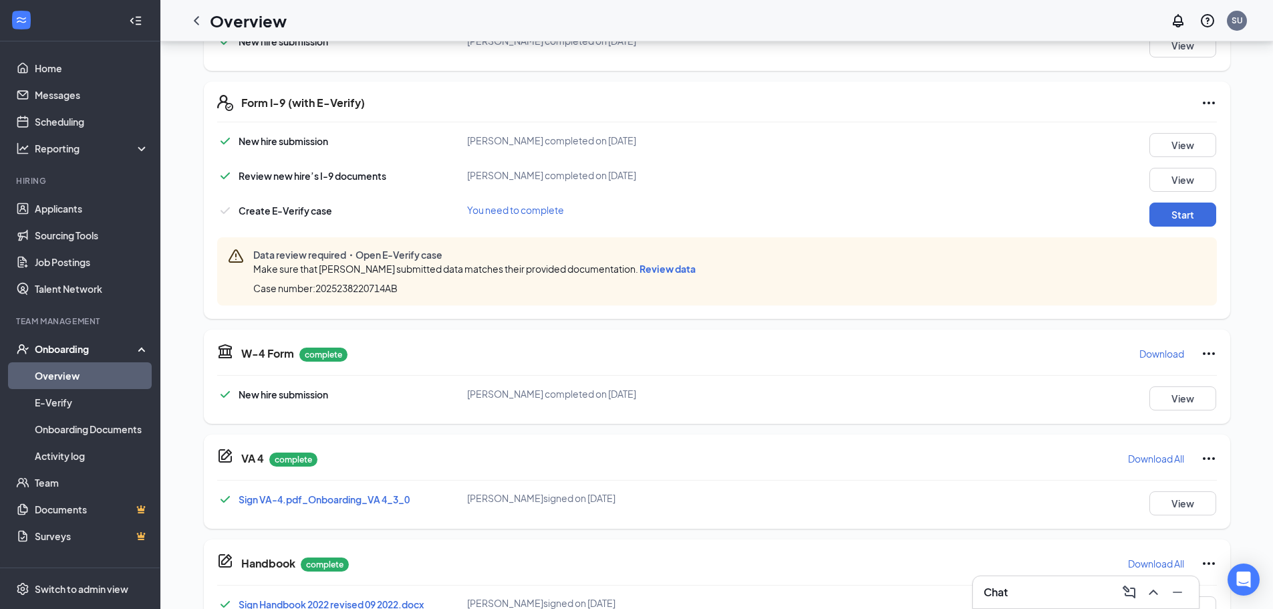
scroll to position [134, 0]
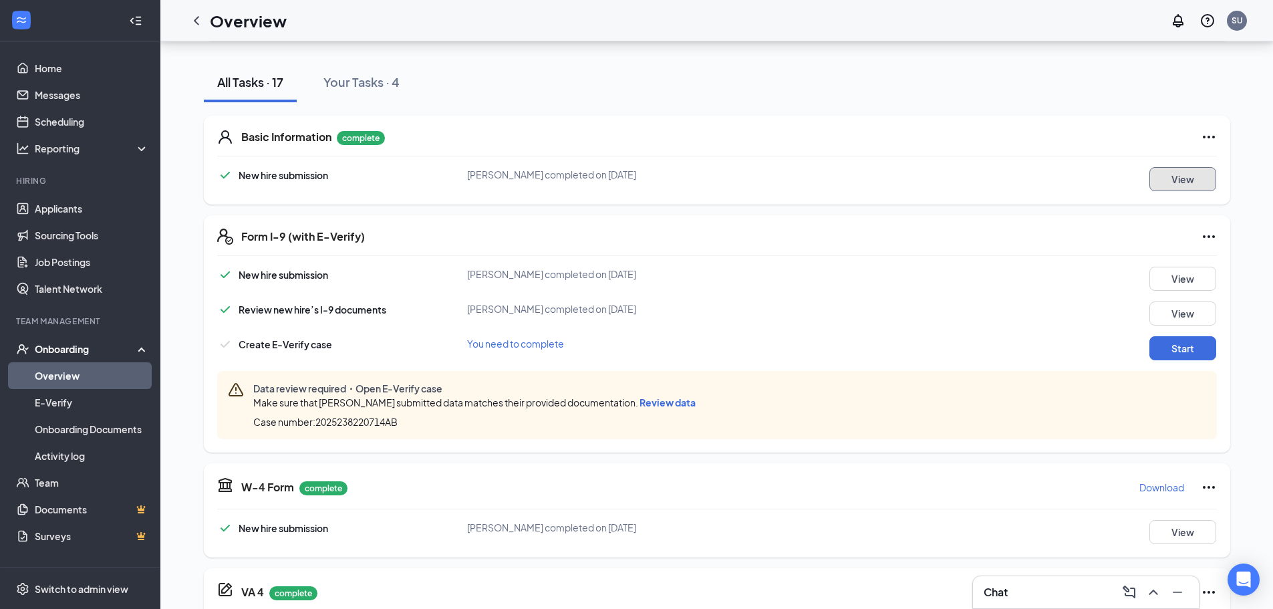
click at [1196, 180] on button "View" at bounding box center [1182, 179] width 67 height 24
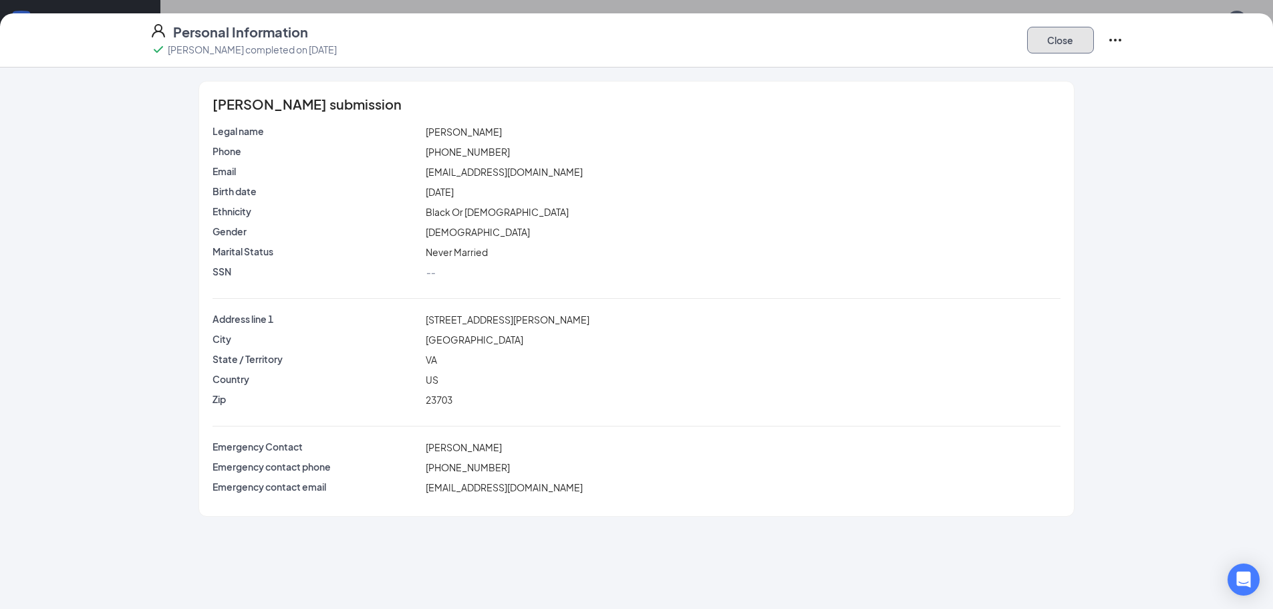
click at [1067, 46] on button "Close" at bounding box center [1060, 40] width 67 height 27
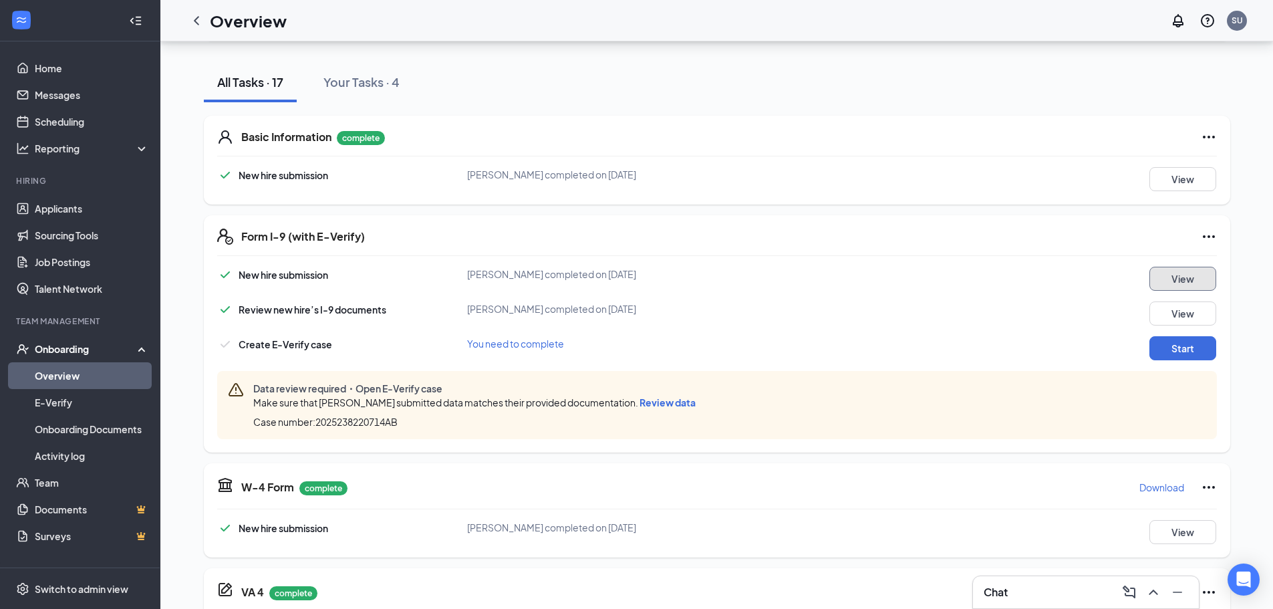
click at [1178, 274] on button "View" at bounding box center [1182, 279] width 67 height 24
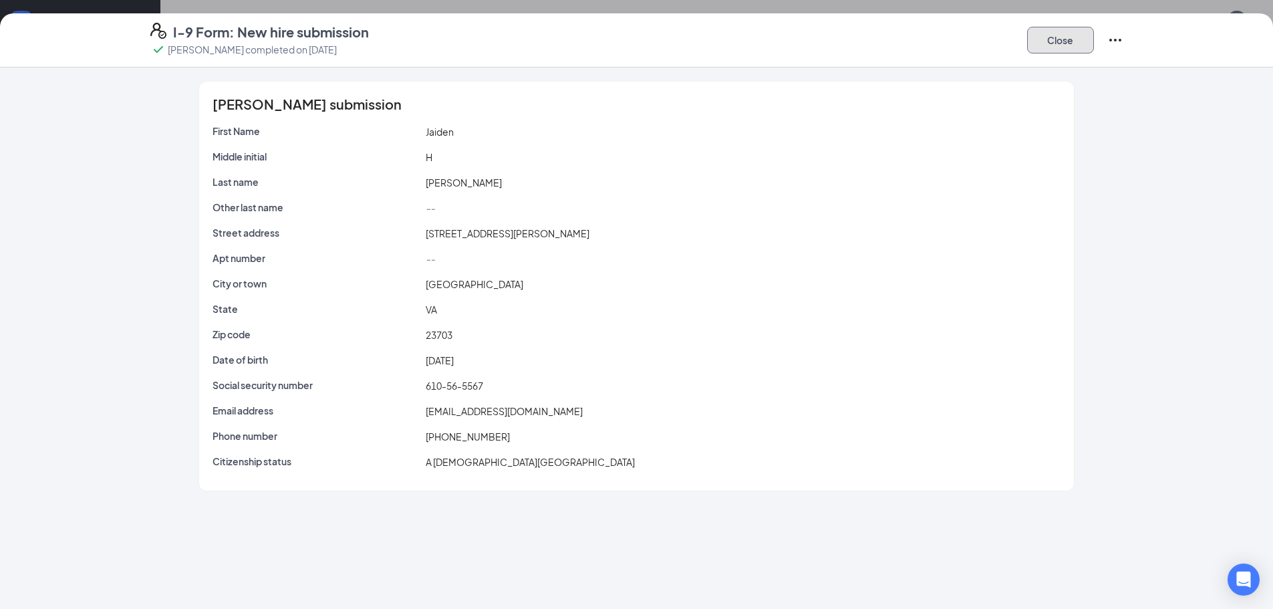
click at [1057, 43] on button "Close" at bounding box center [1060, 40] width 67 height 27
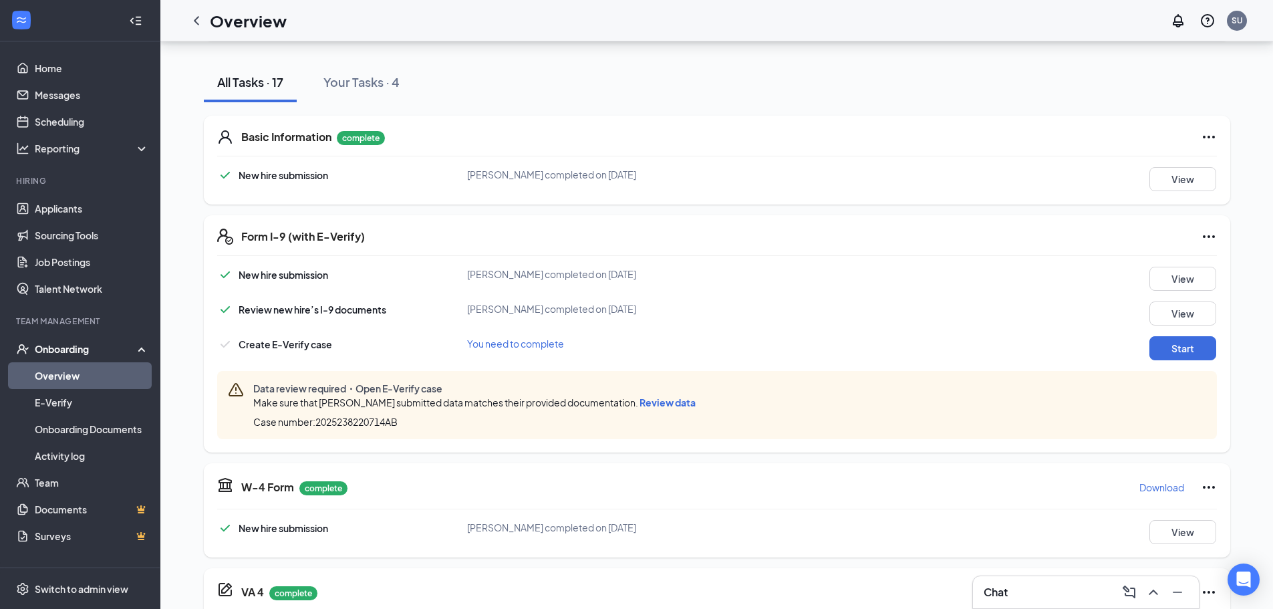
click at [672, 402] on span "Review data" at bounding box center [667, 402] width 56 height 12
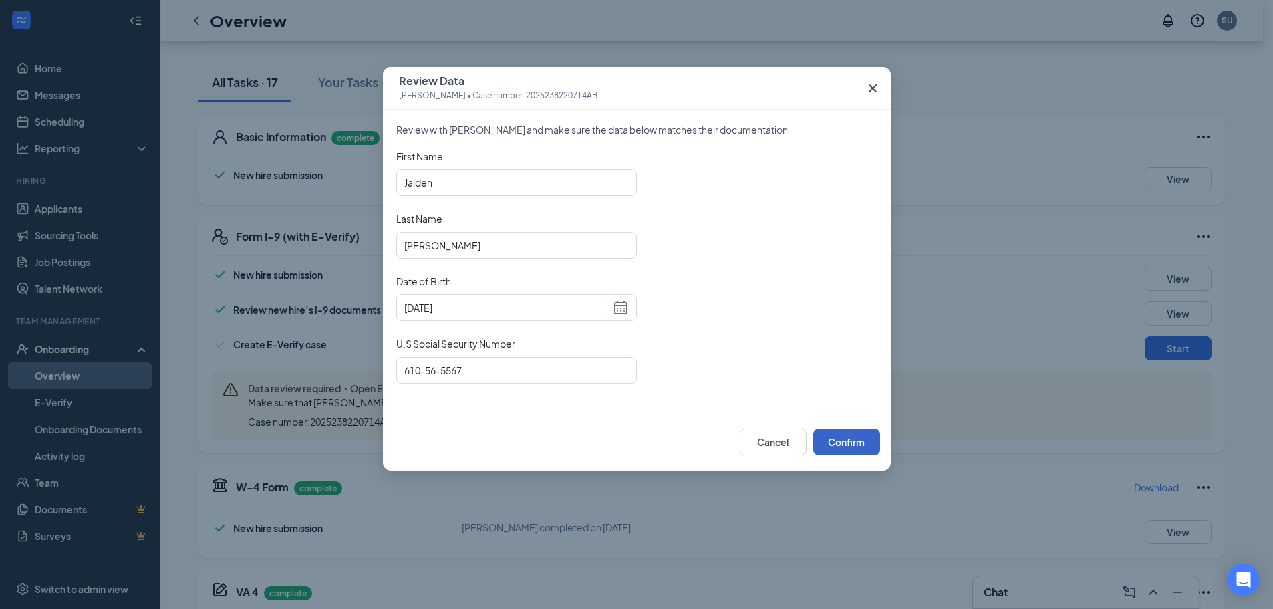
click at [855, 438] on button "Confirm" at bounding box center [846, 441] width 67 height 27
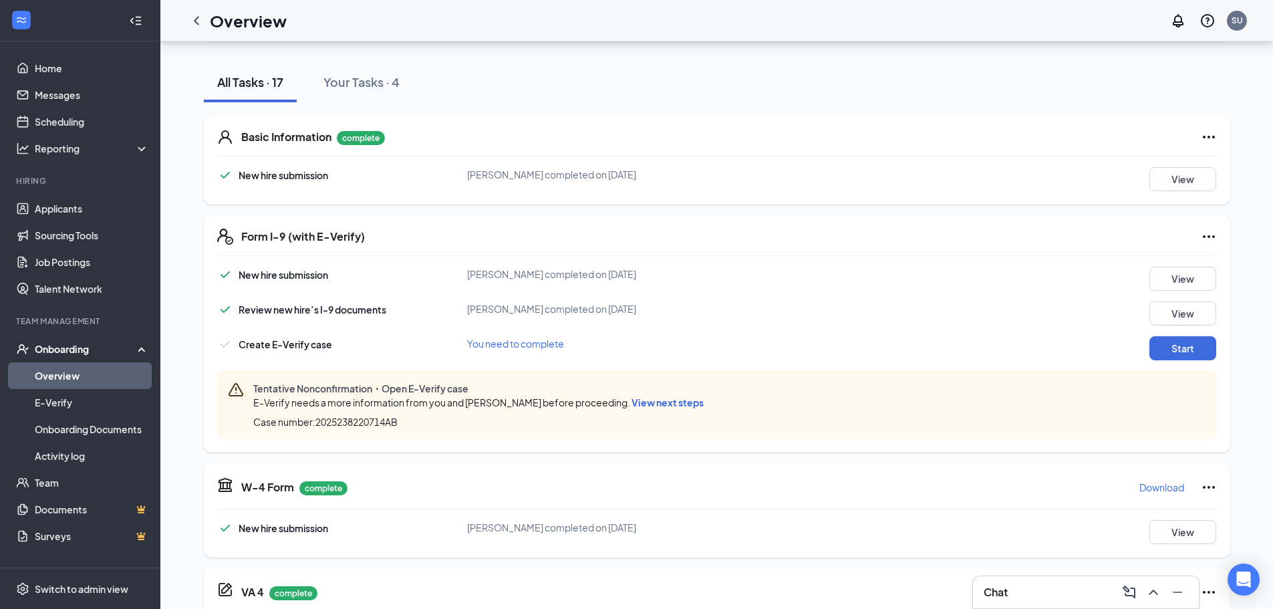
click at [651, 406] on span "View next steps" at bounding box center [667, 402] width 72 height 12
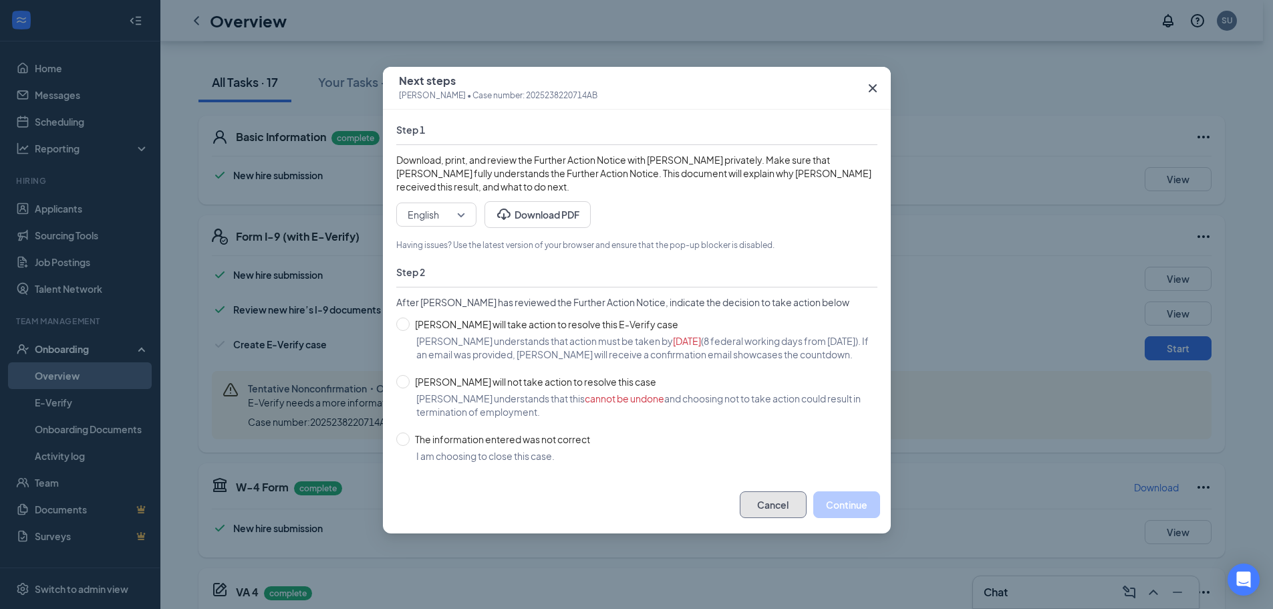
click at [766, 518] on button "Cancel" at bounding box center [772, 504] width 67 height 27
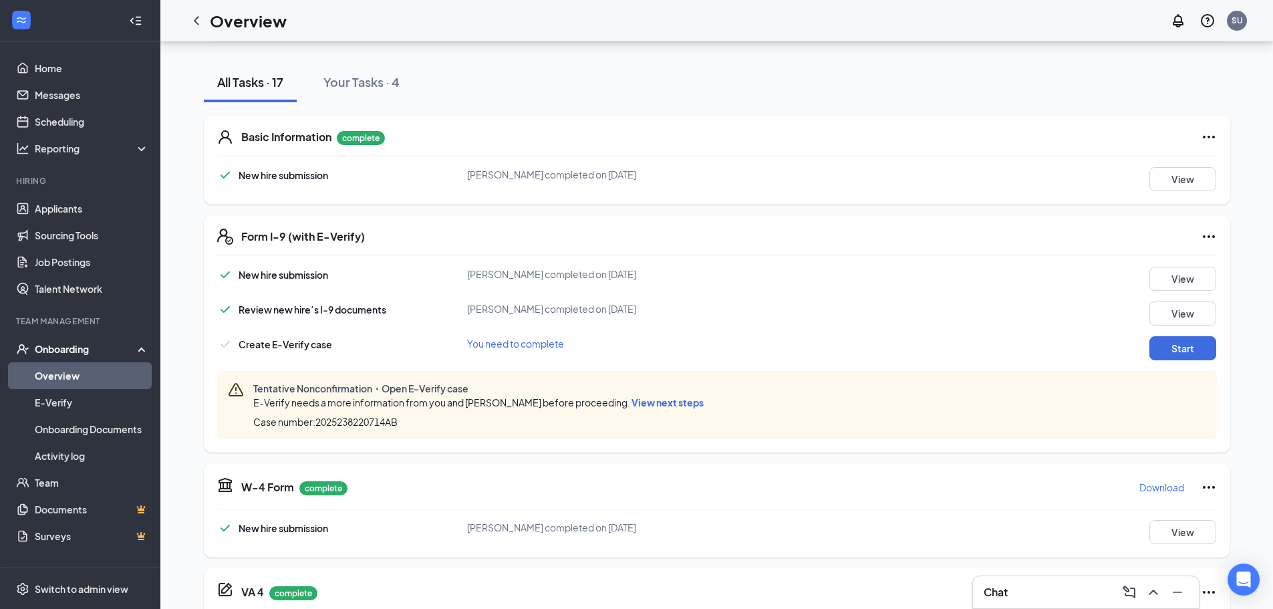
click at [632, 399] on span "View next steps" at bounding box center [667, 402] width 72 height 12
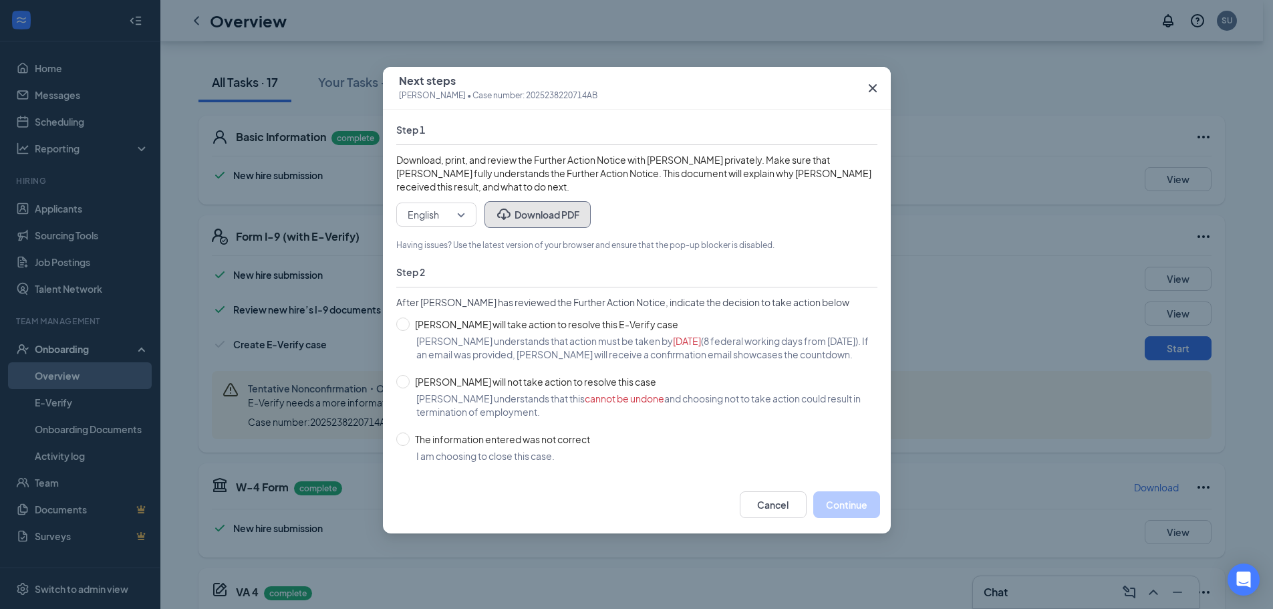
click at [531, 214] on button "Download PDF" at bounding box center [537, 214] width 106 height 27
click at [871, 84] on icon "Cross" at bounding box center [872, 88] width 16 height 16
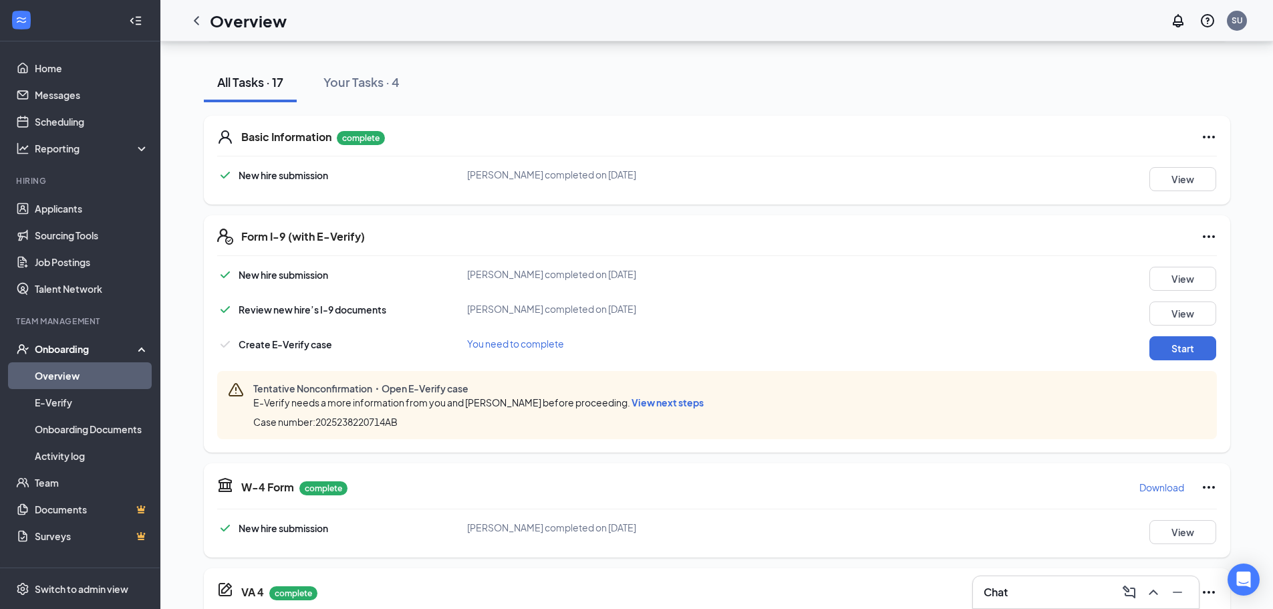
click at [649, 405] on span "View next steps" at bounding box center [667, 402] width 72 height 12
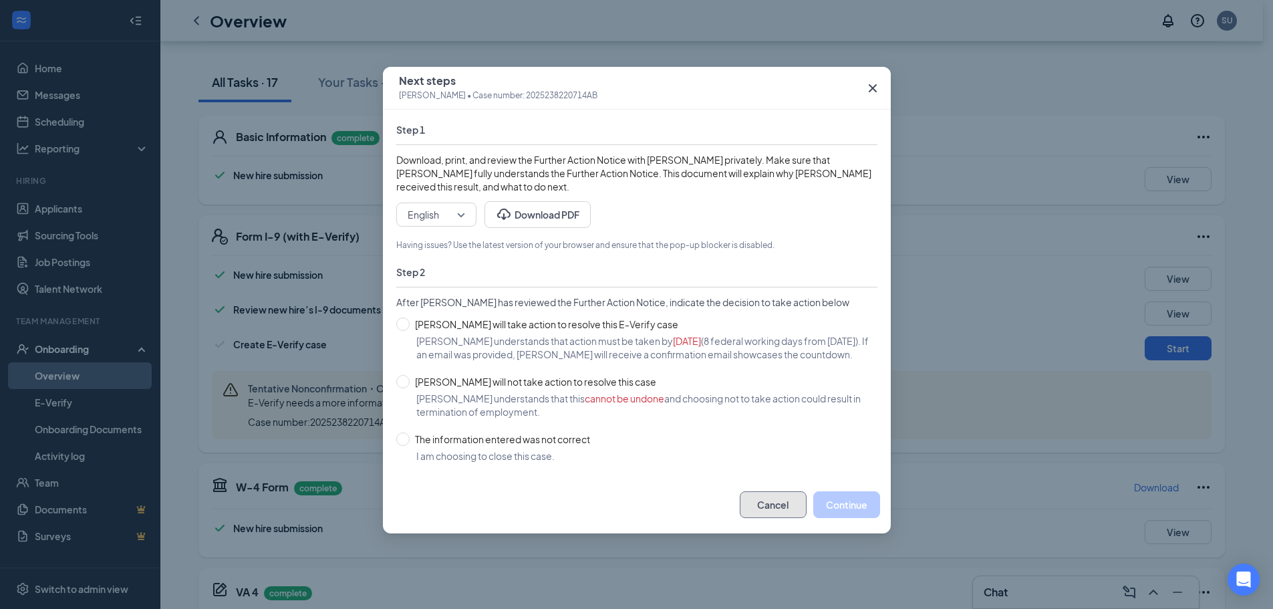
drag, startPoint x: 767, startPoint y: 520, endPoint x: 760, endPoint y: 518, distance: 7.6
click at [767, 518] on button "Cancel" at bounding box center [772, 504] width 67 height 27
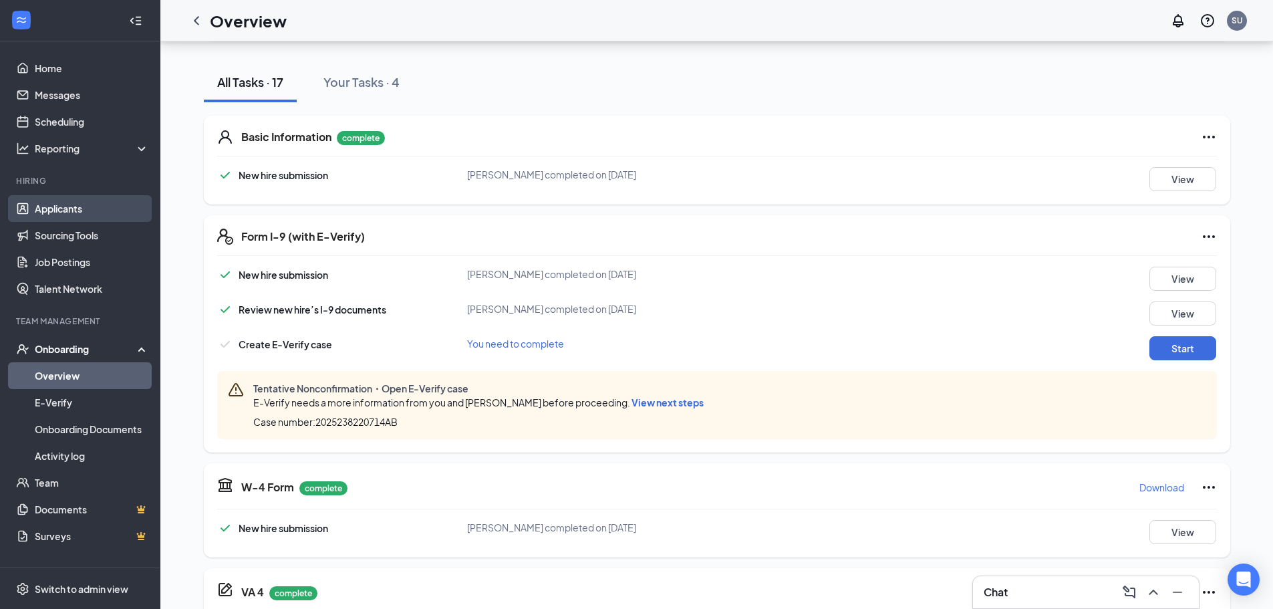
click at [72, 216] on link "Applicants" at bounding box center [92, 208] width 114 height 27
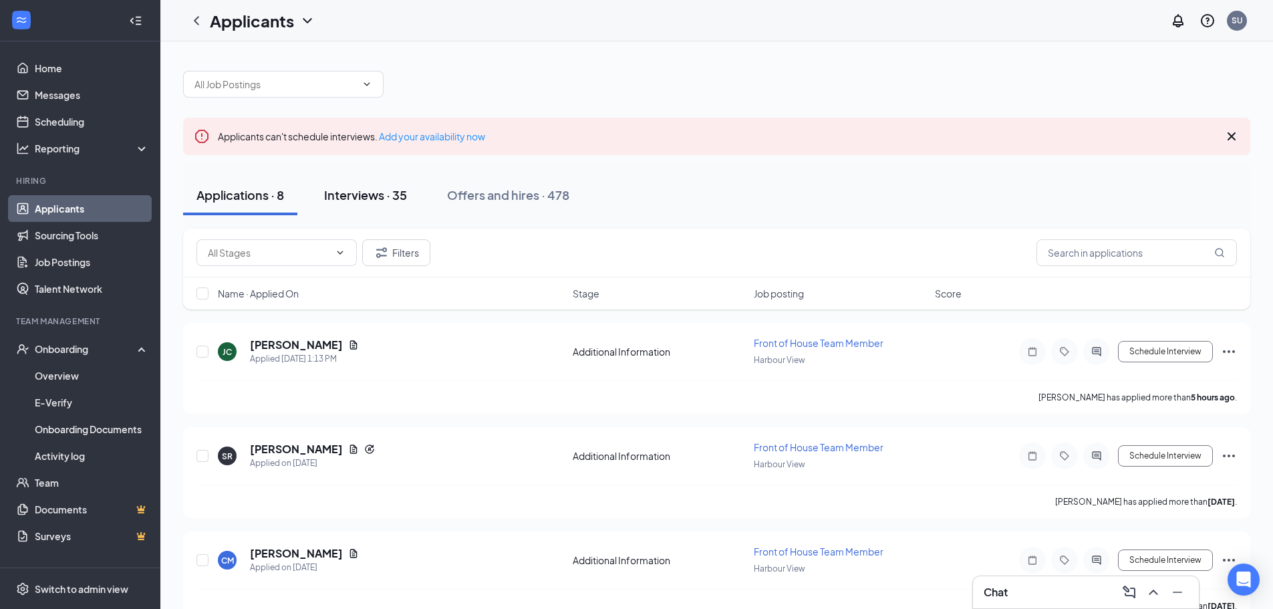
drag, startPoint x: 351, startPoint y: 200, endPoint x: 359, endPoint y: 200, distance: 8.0
click at [351, 200] on div "Interviews · 35" at bounding box center [365, 194] width 83 height 17
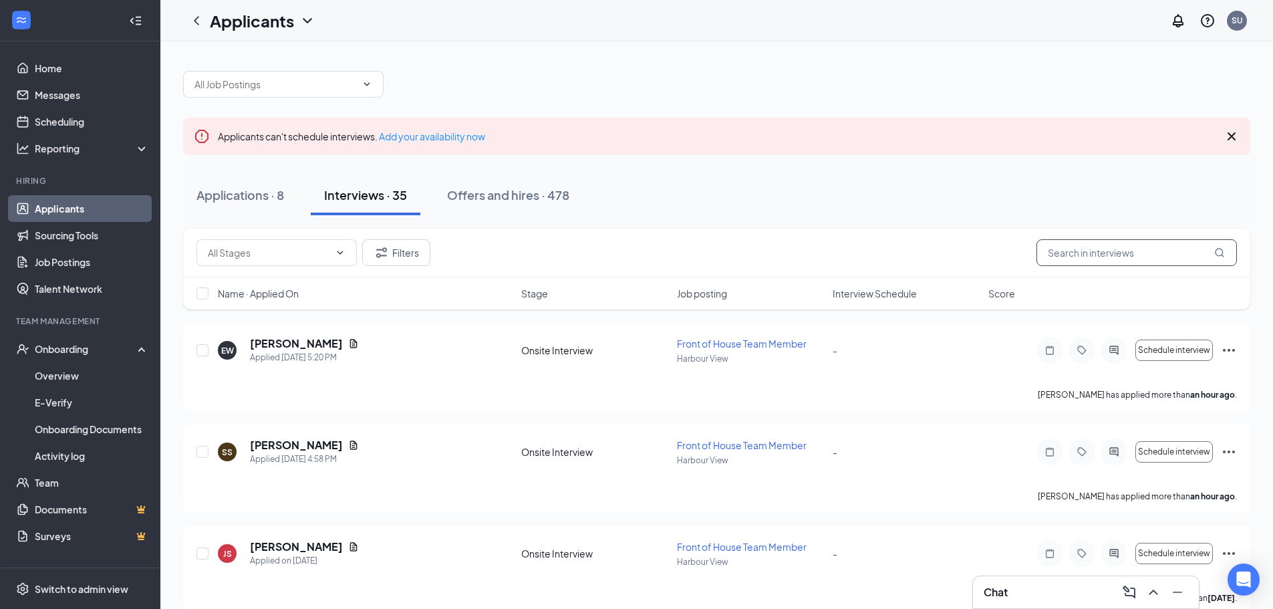
click at [1093, 257] on input "text" at bounding box center [1136, 252] width 200 height 27
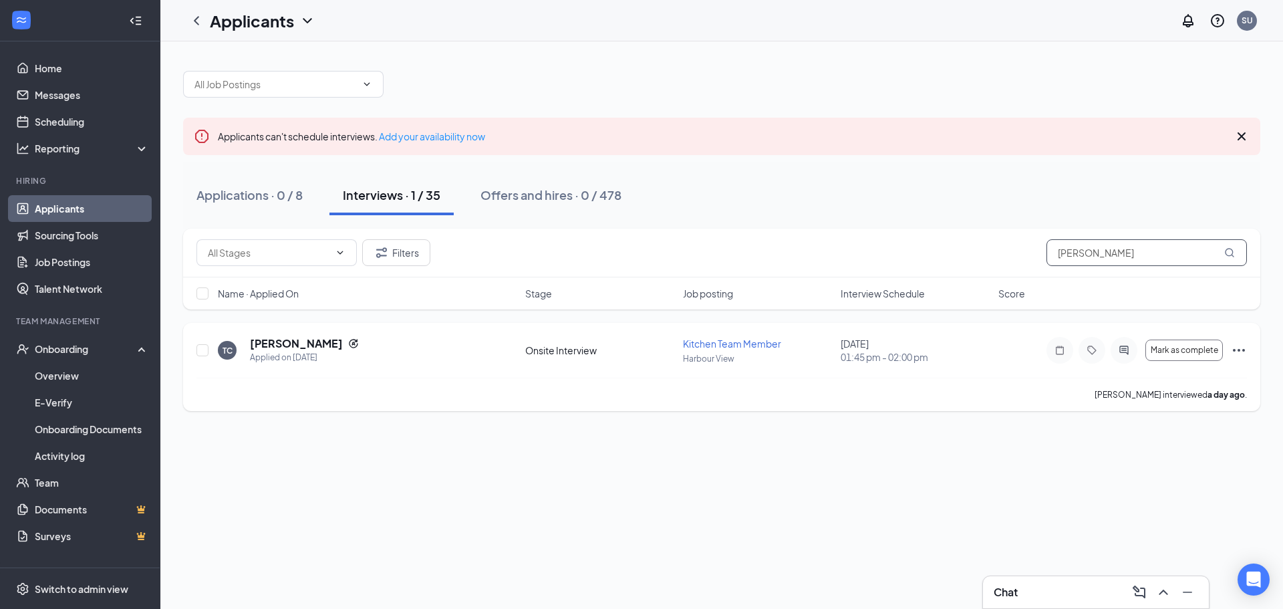
type input "[PERSON_NAME]"
click at [1240, 349] on icon "Ellipses" at bounding box center [1238, 350] width 16 height 16
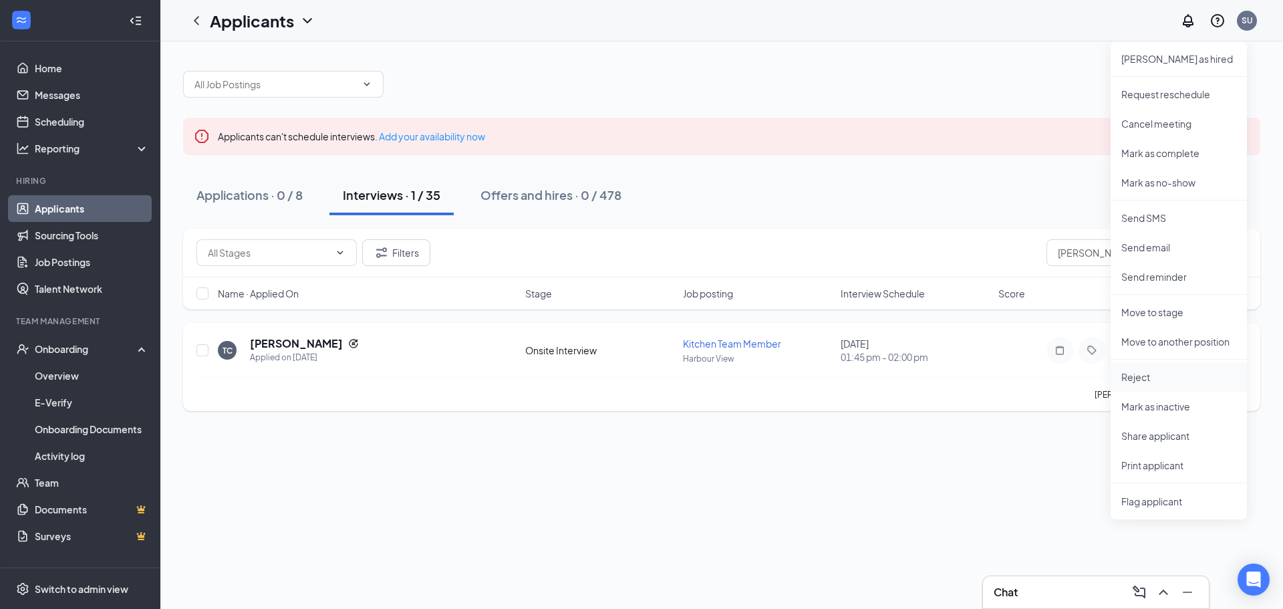
click at [1142, 373] on p "Reject" at bounding box center [1178, 376] width 115 height 13
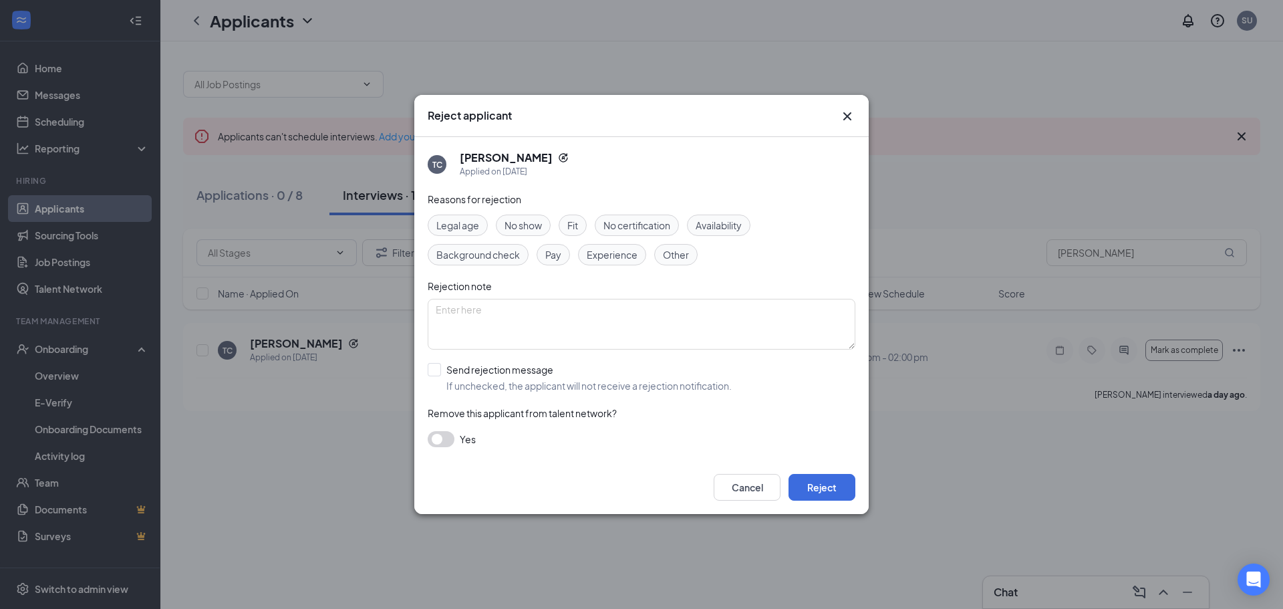
click at [578, 229] on span "Fit" at bounding box center [572, 225] width 11 height 15
click at [435, 366] on input "Send rejection message If unchecked, the applicant will not receive a rejection…" at bounding box center [580, 377] width 304 height 29
checkbox input "true"
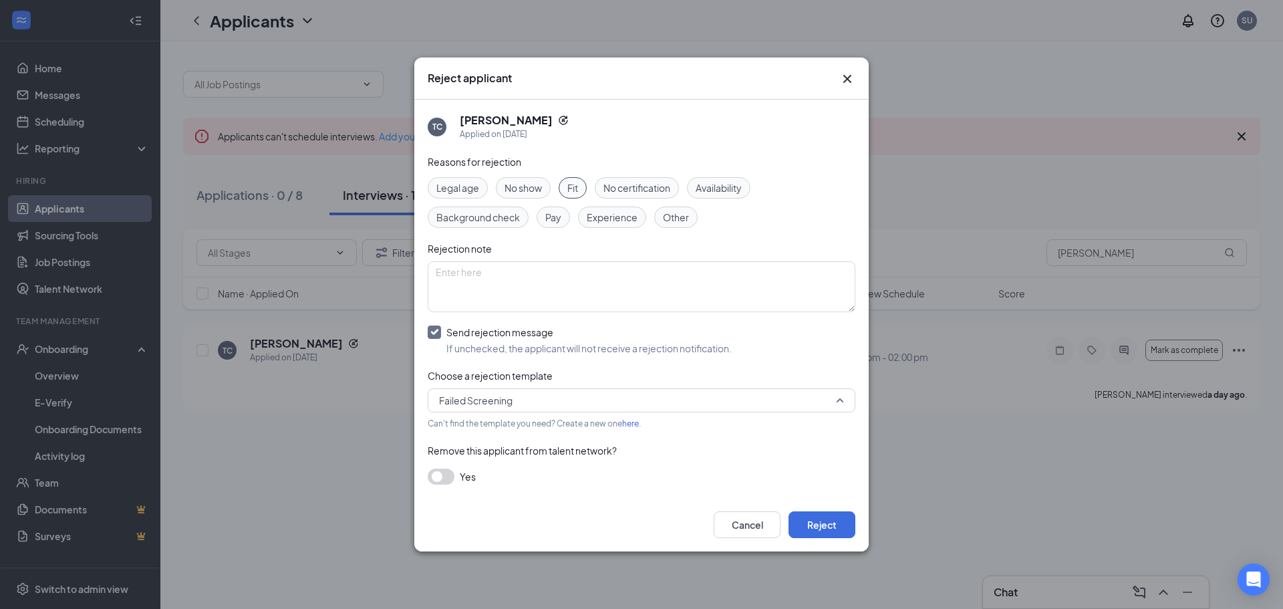
click at [520, 397] on span "Failed Screening" at bounding box center [635, 400] width 393 height 20
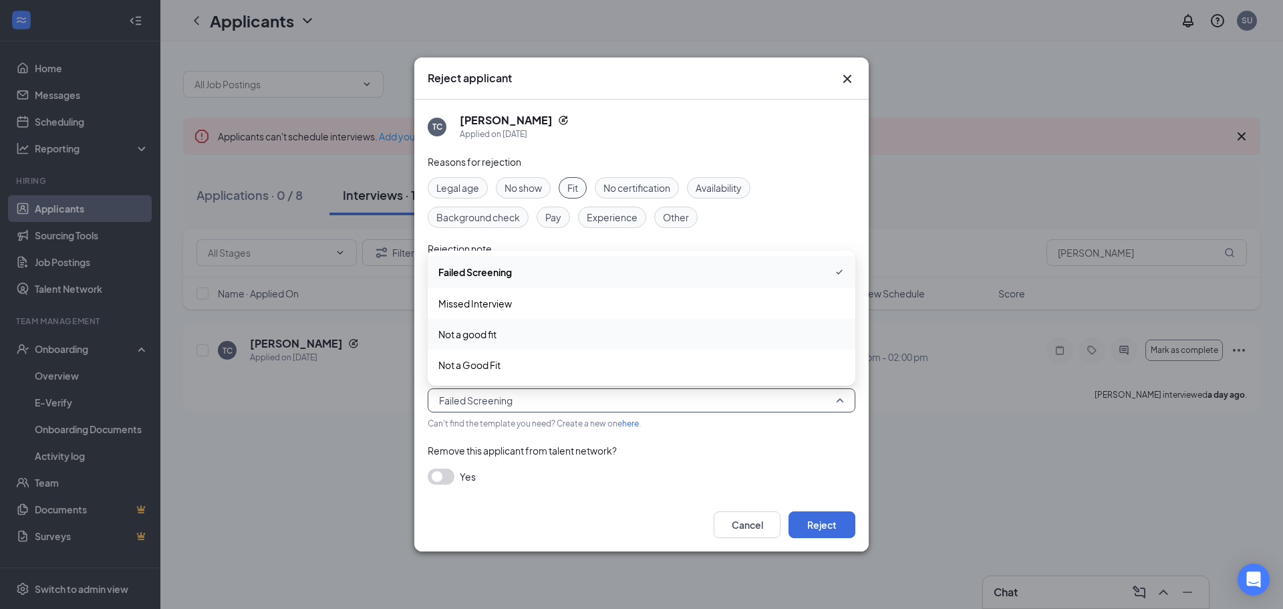
click at [508, 337] on span "Not a good fit" at bounding box center [641, 334] width 406 height 15
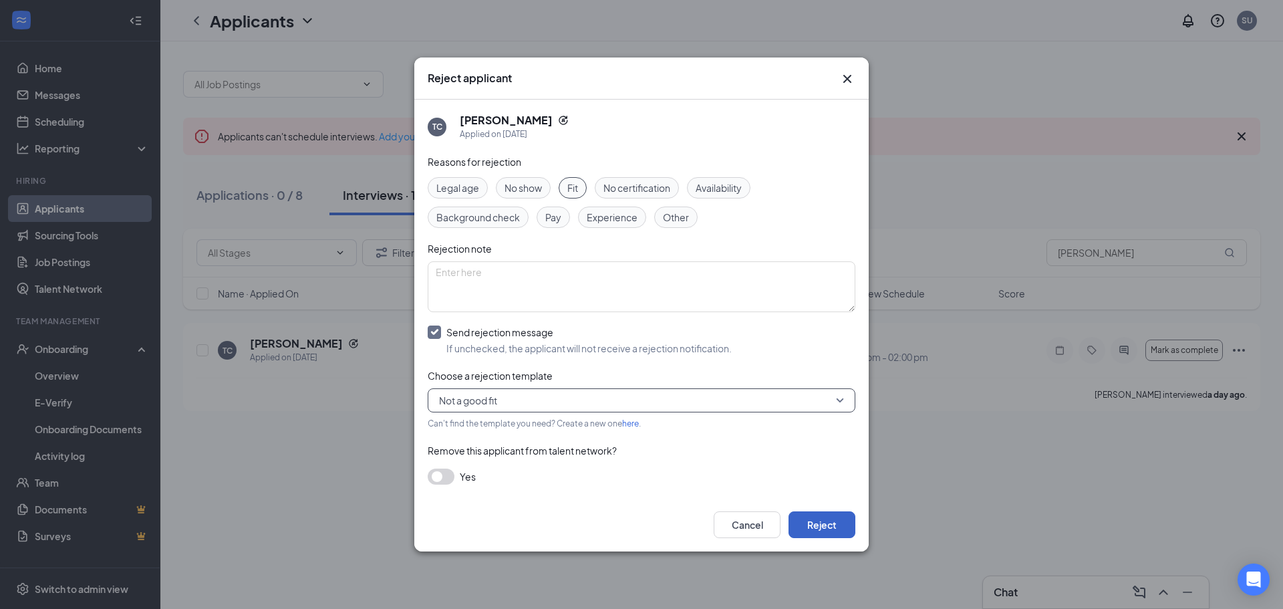
click at [833, 528] on button "Reject" at bounding box center [821, 524] width 67 height 27
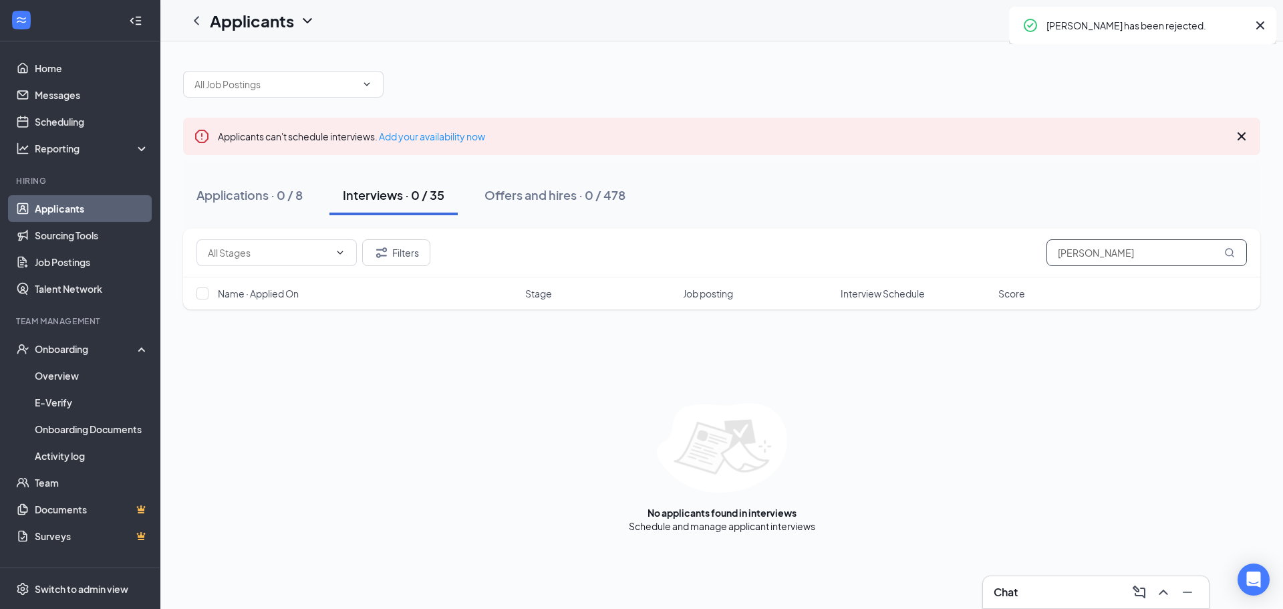
click at [1096, 248] on input "[PERSON_NAME]" at bounding box center [1146, 252] width 200 height 27
click at [1093, 259] on input "[PERSON_NAME]" at bounding box center [1146, 252] width 200 height 27
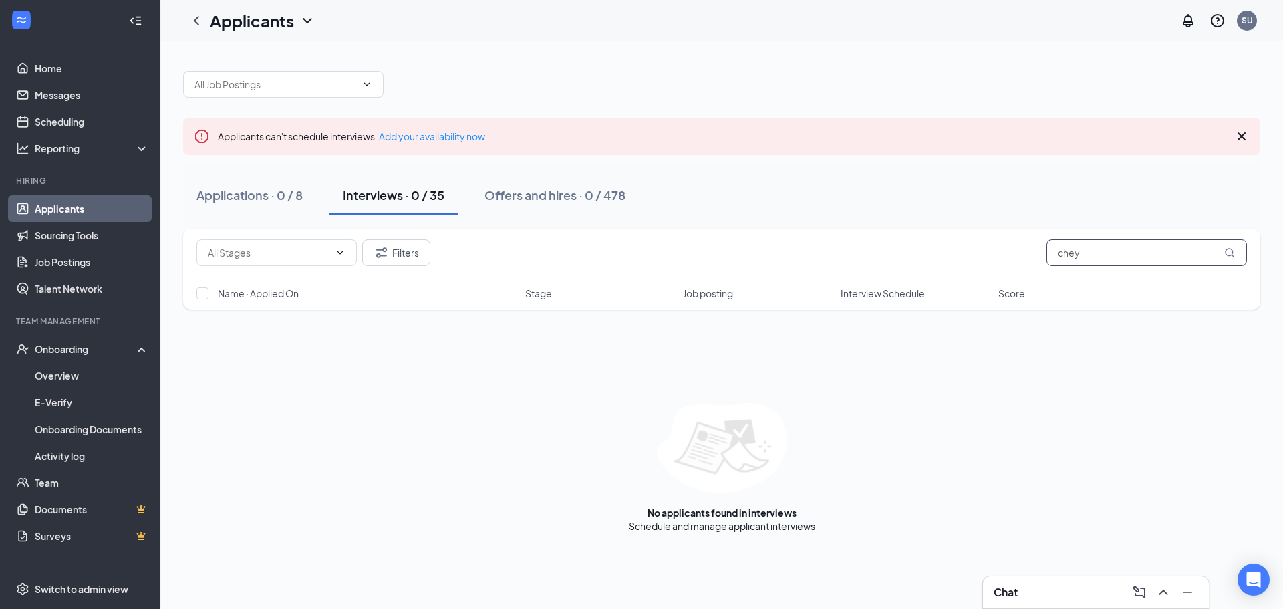
type input "chey"
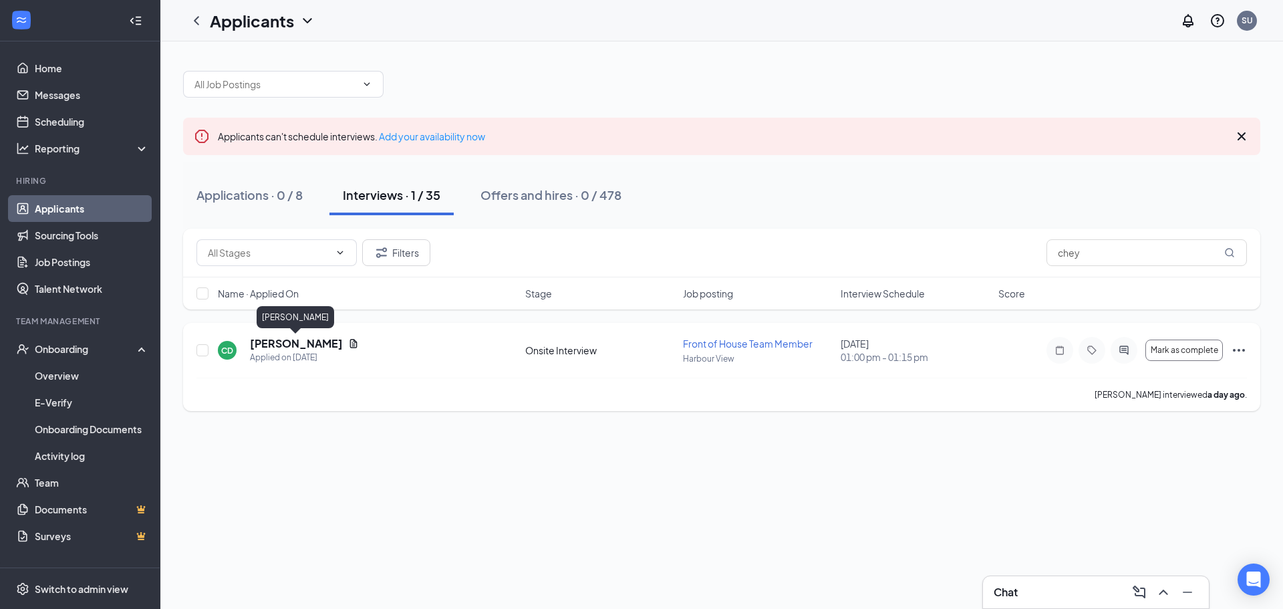
click at [327, 345] on h5 "[PERSON_NAME]" at bounding box center [296, 343] width 93 height 15
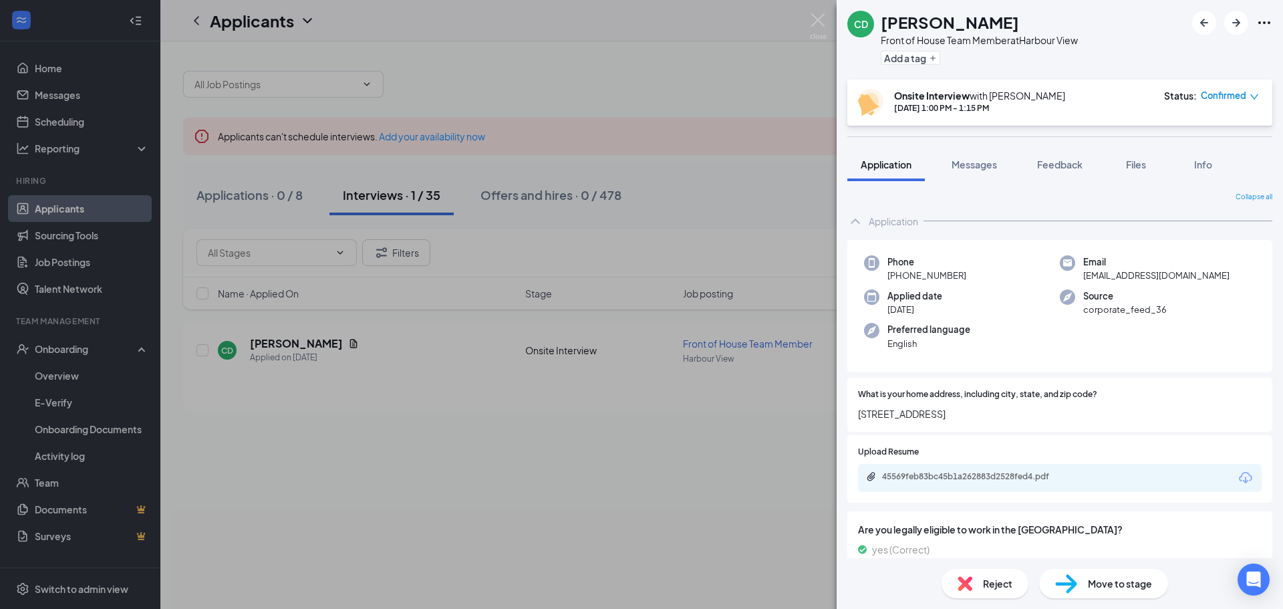
click at [1235, 93] on span "Confirmed" at bounding box center [1222, 95] width 45 height 13
click at [1198, 181] on span "Mark as no-show" at bounding box center [1193, 179] width 74 height 15
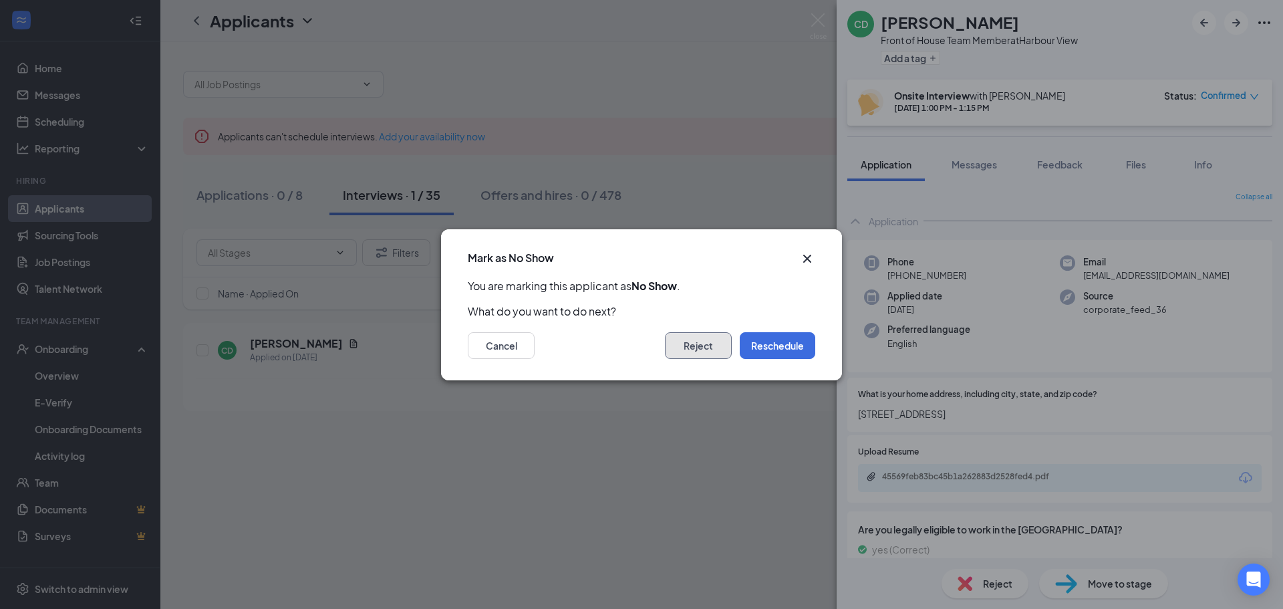
click at [688, 340] on button "Reject" at bounding box center [698, 345] width 67 height 27
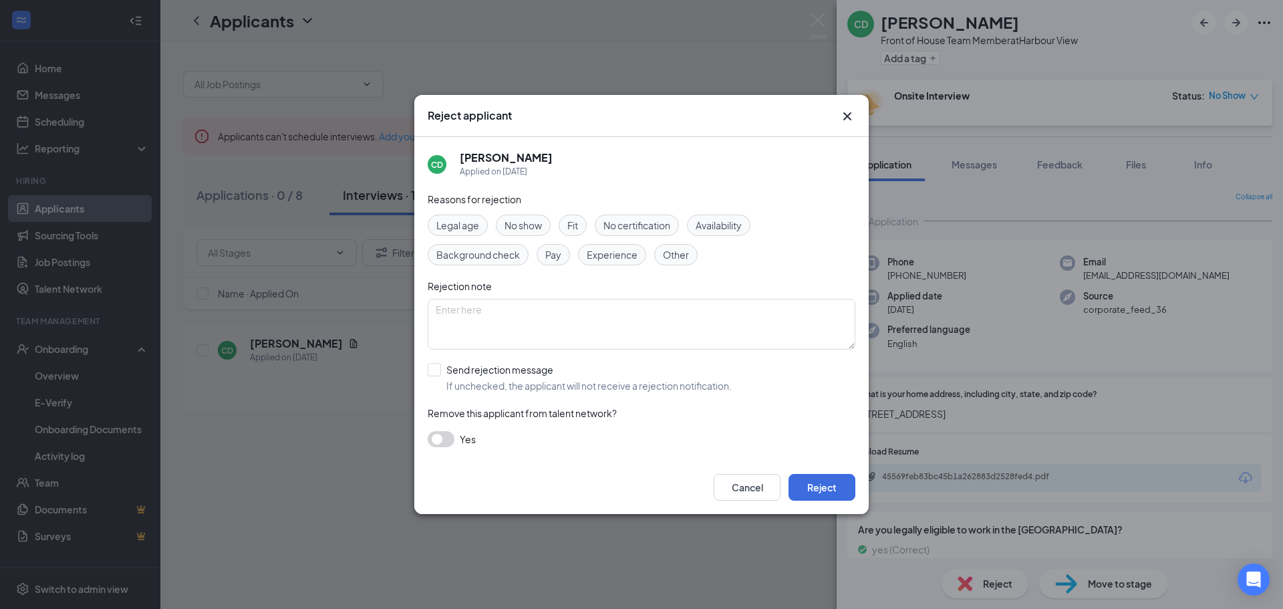
click at [536, 226] on span "No show" at bounding box center [522, 225] width 37 height 15
click at [526, 305] on textarea at bounding box center [642, 324] width 428 height 51
type textarea "no show-8/25"
click at [436, 371] on input "Send rejection message If unchecked, the applicant will not receive a rejection…" at bounding box center [580, 377] width 304 height 29
checkbox input "true"
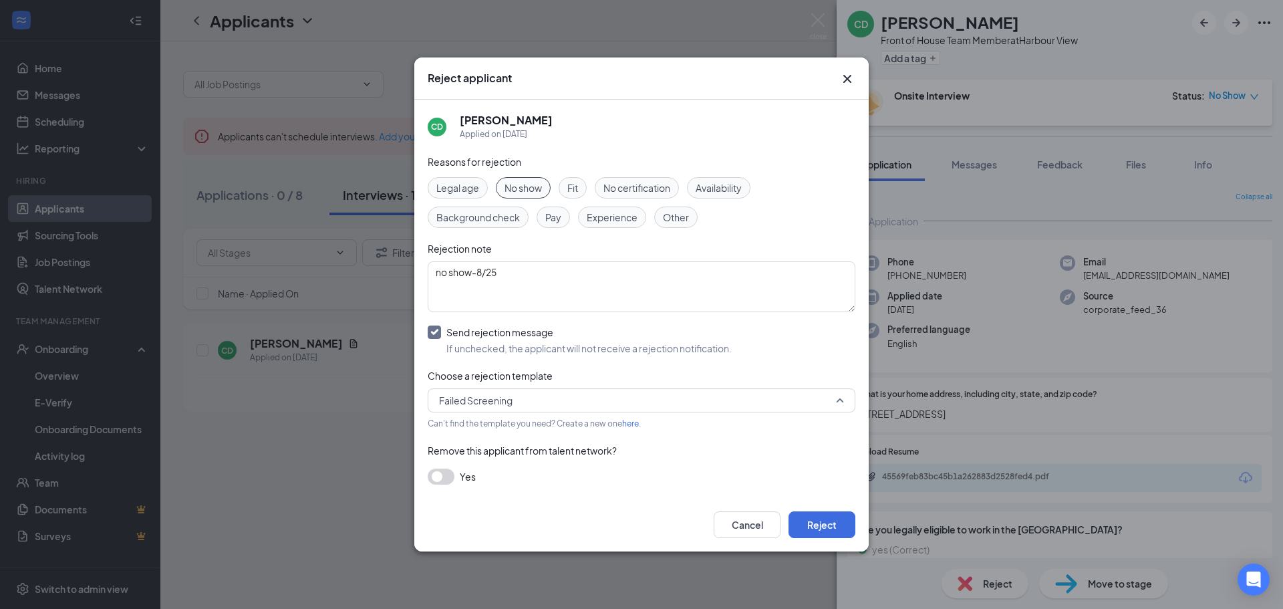
click at [459, 403] on span "Failed Screening" at bounding box center [475, 400] width 73 height 20
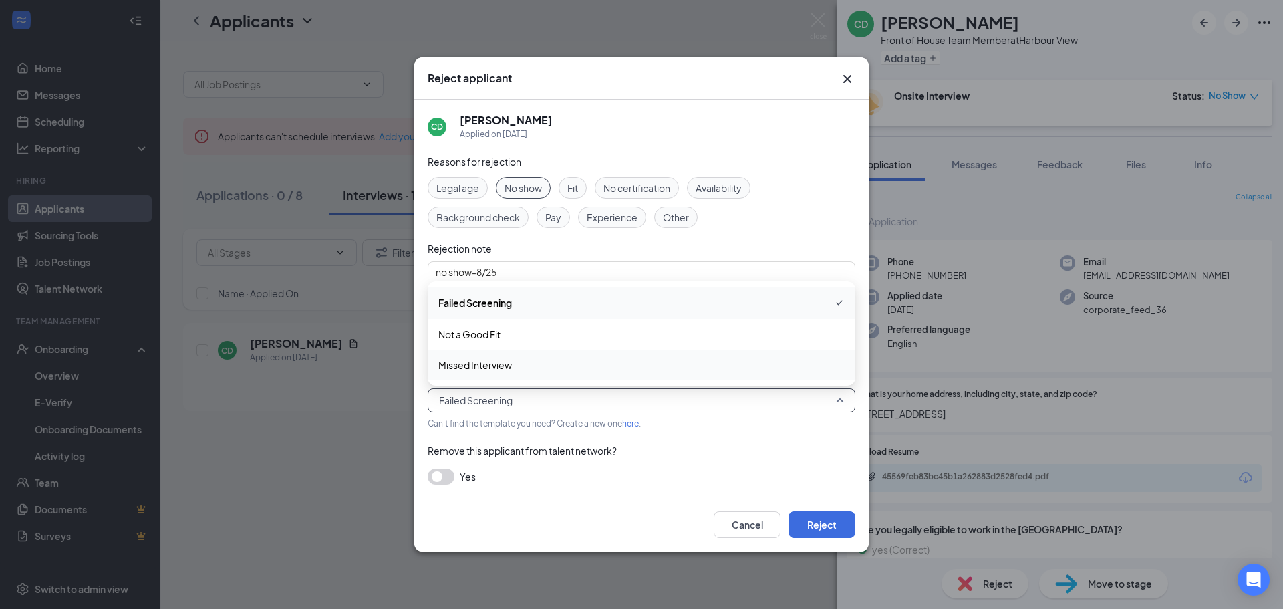
click at [472, 375] on div "Missed Interview" at bounding box center [642, 364] width 428 height 31
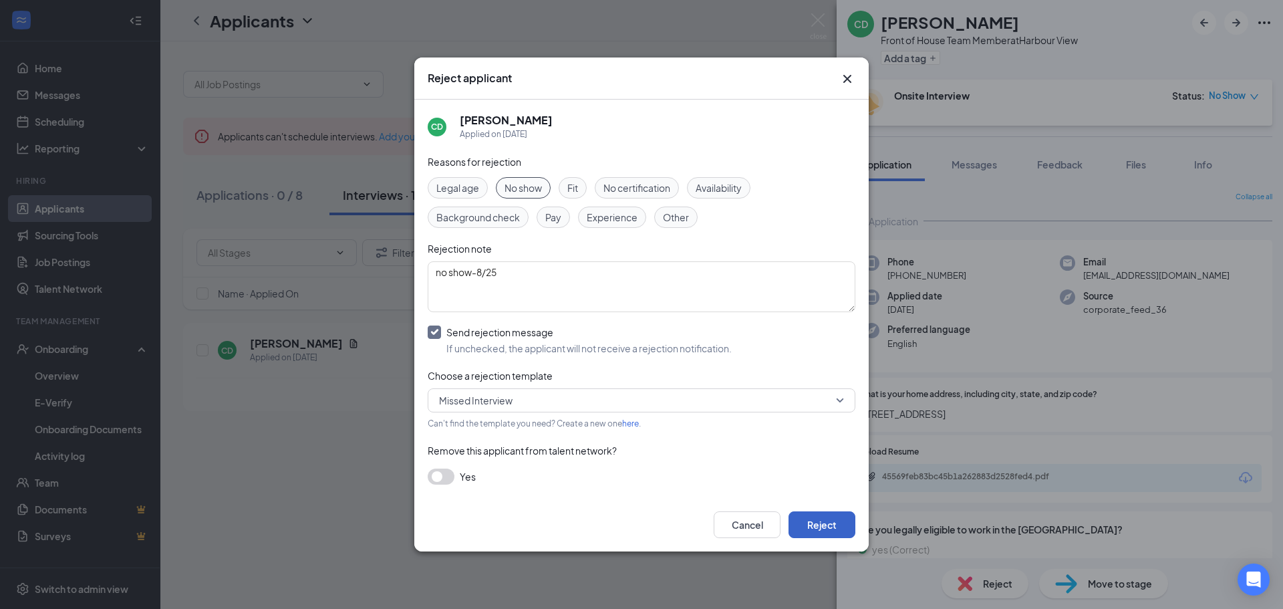
click at [816, 525] on button "Reject" at bounding box center [821, 524] width 67 height 27
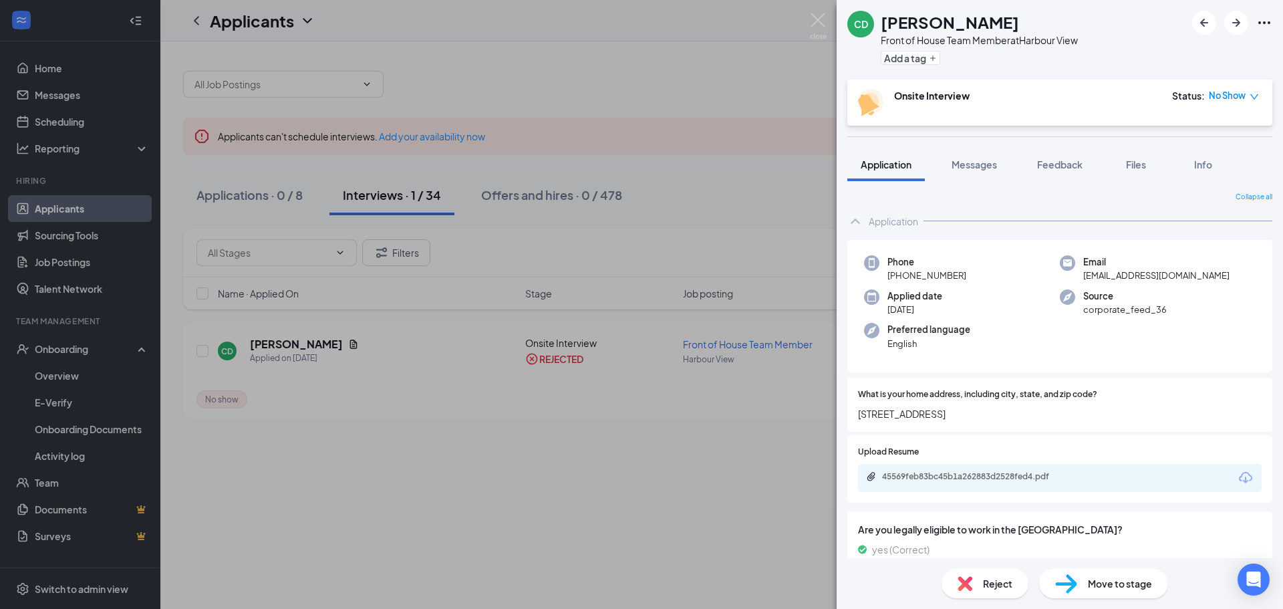
click at [602, 422] on div "CD [PERSON_NAME] Front of House Team Member at Harbour View Add a tag Onsite In…" at bounding box center [641, 304] width 1283 height 609
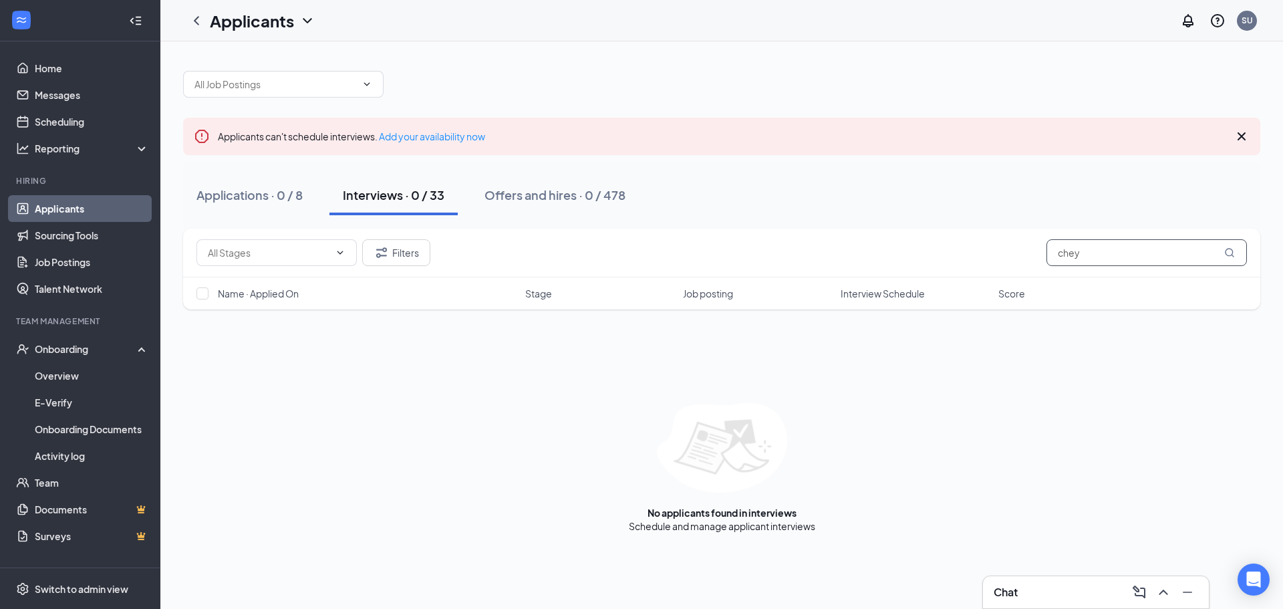
click at [1105, 258] on input "chey" at bounding box center [1146, 252] width 200 height 27
type input "[PERSON_NAME]"
click at [51, 86] on link "Messages" at bounding box center [92, 94] width 114 height 27
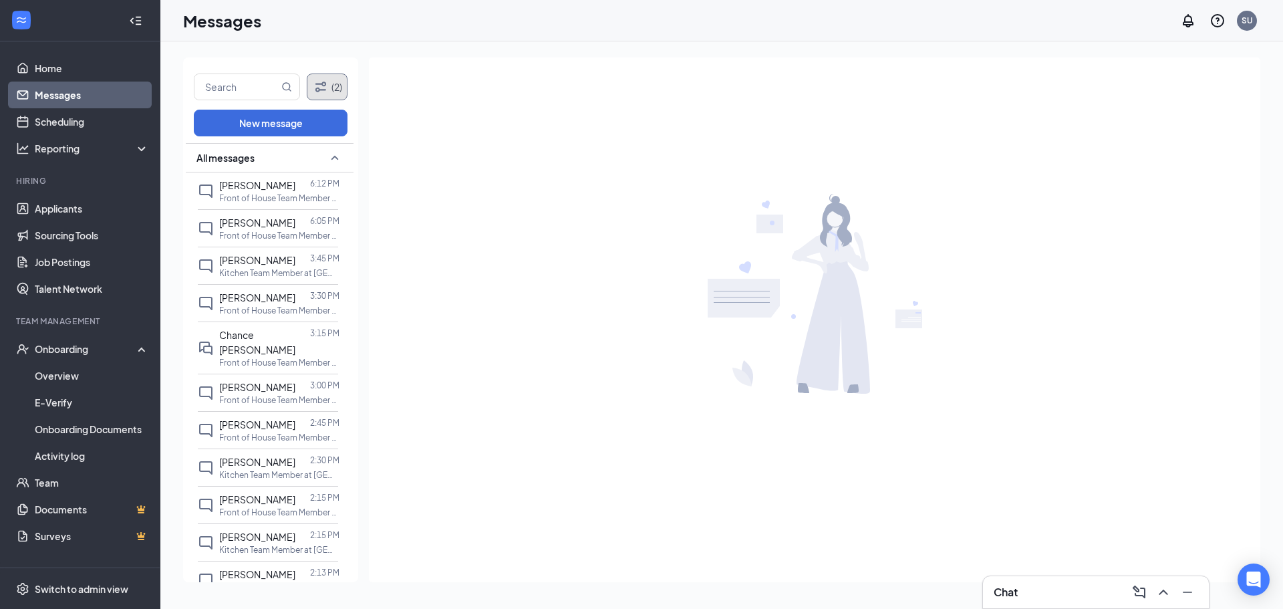
click at [311, 88] on button "(2)" at bounding box center [327, 86] width 41 height 27
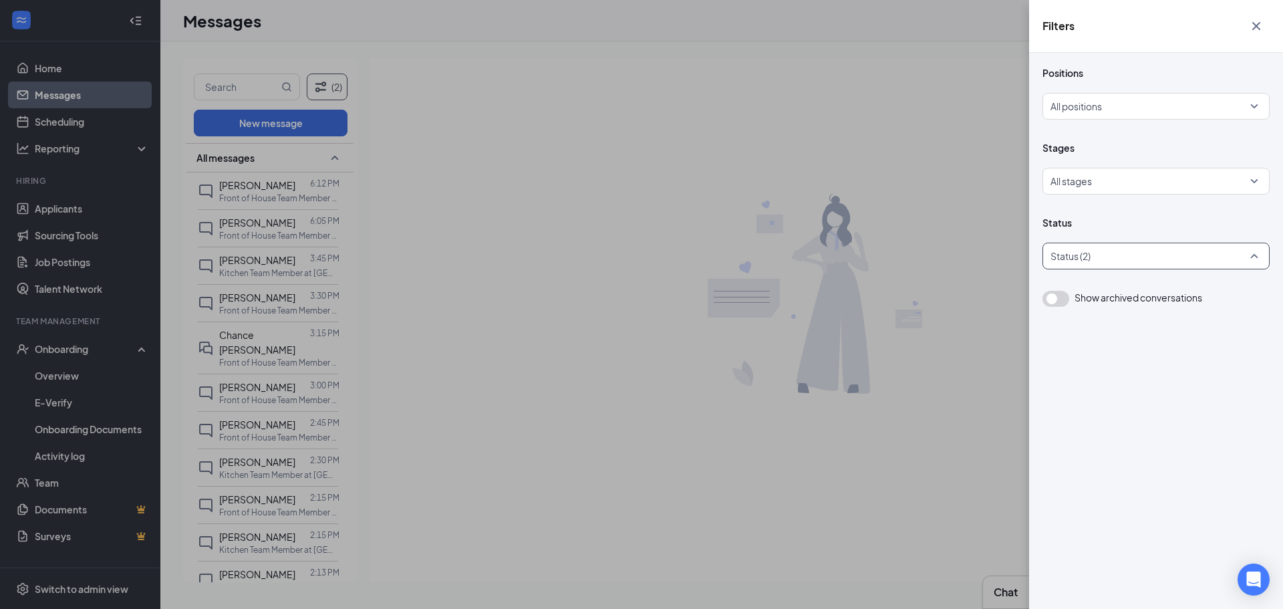
click at [1127, 260] on div at bounding box center [1148, 255] width 207 height 21
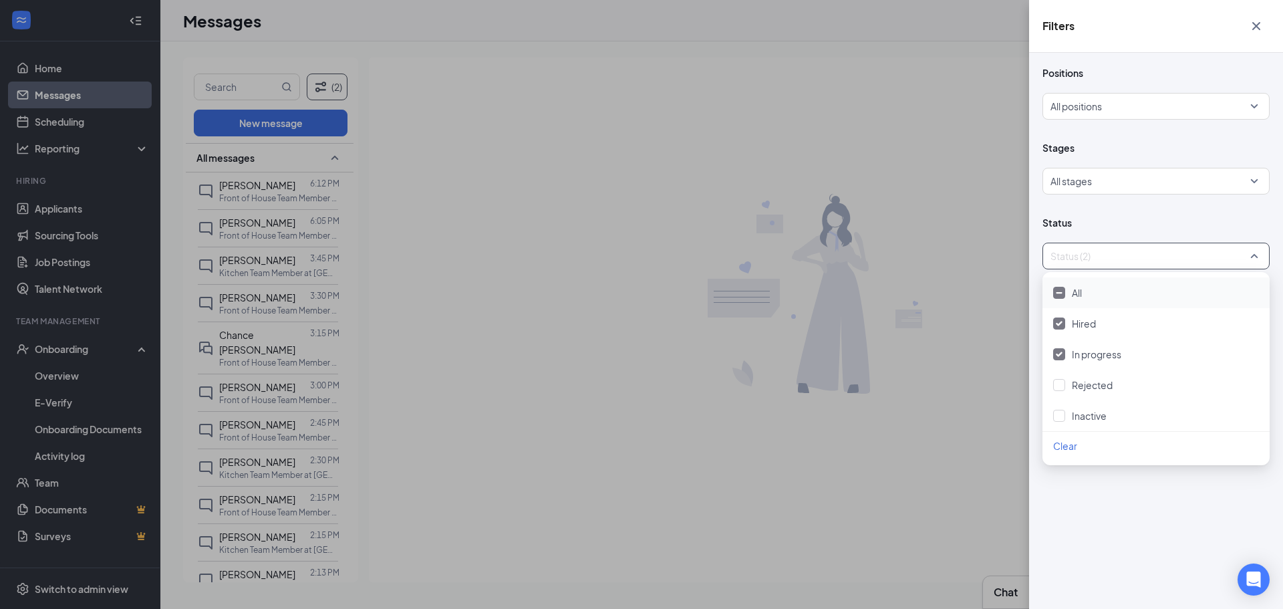
click at [1055, 284] on div "All" at bounding box center [1155, 292] width 227 height 31
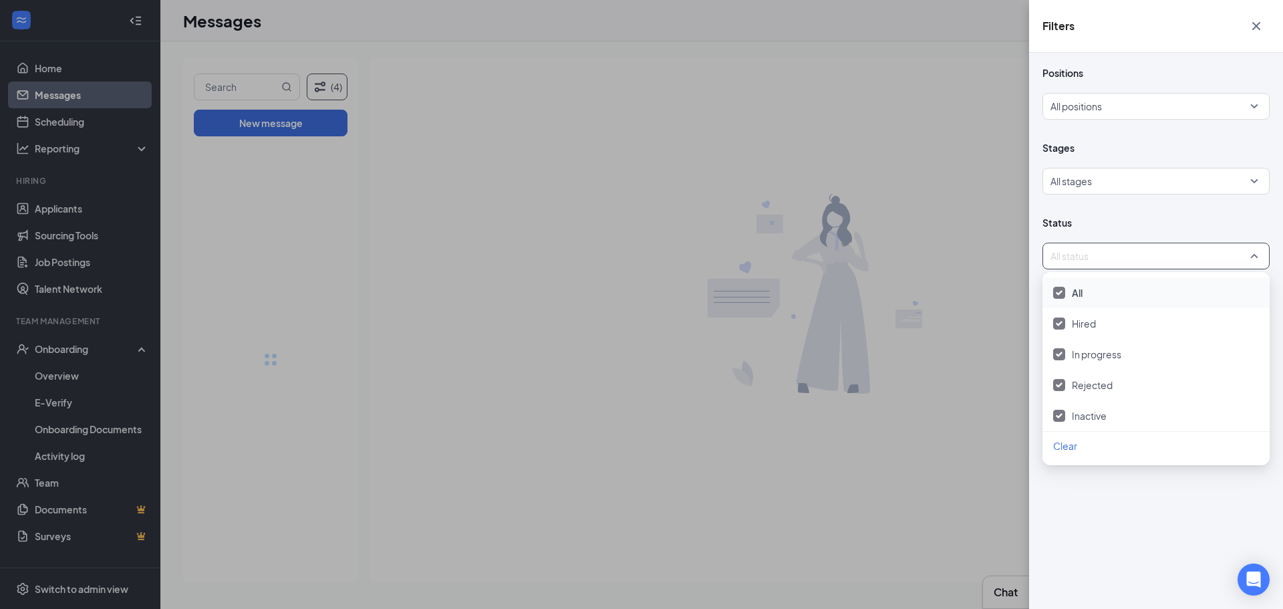
click at [1059, 289] on div at bounding box center [1059, 293] width 12 height 12
click at [1059, 386] on div at bounding box center [1059, 385] width 12 height 12
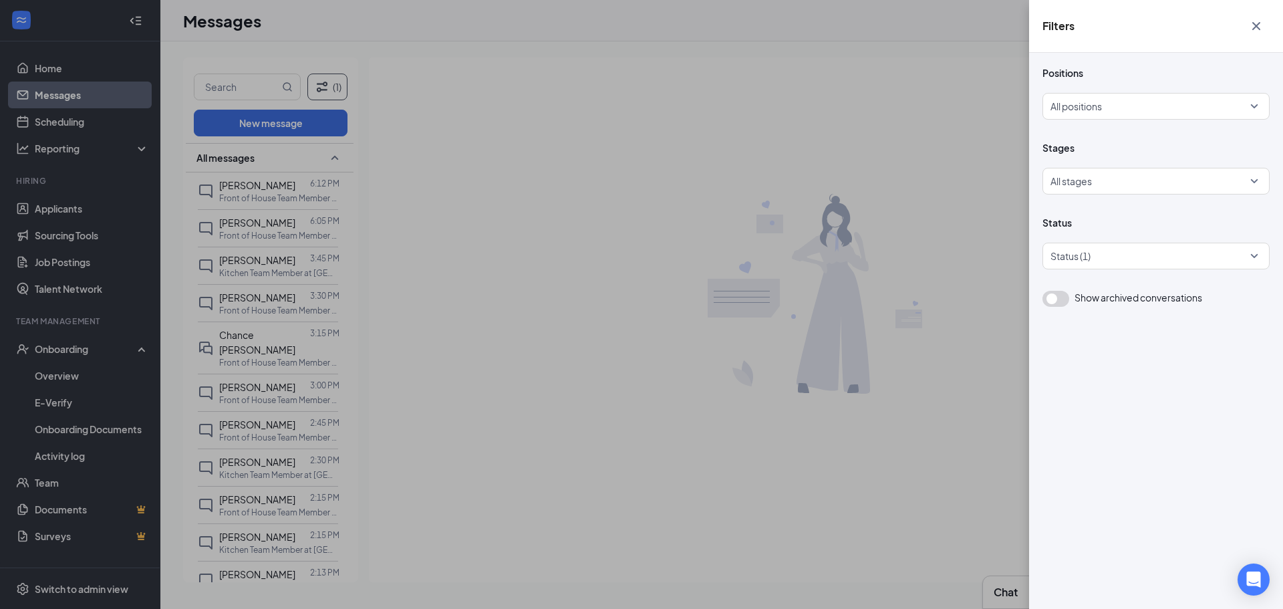
click at [415, 317] on div "Filters Positions All positions Stages All stages Status Status (1) Show archiv…" at bounding box center [641, 304] width 1283 height 609
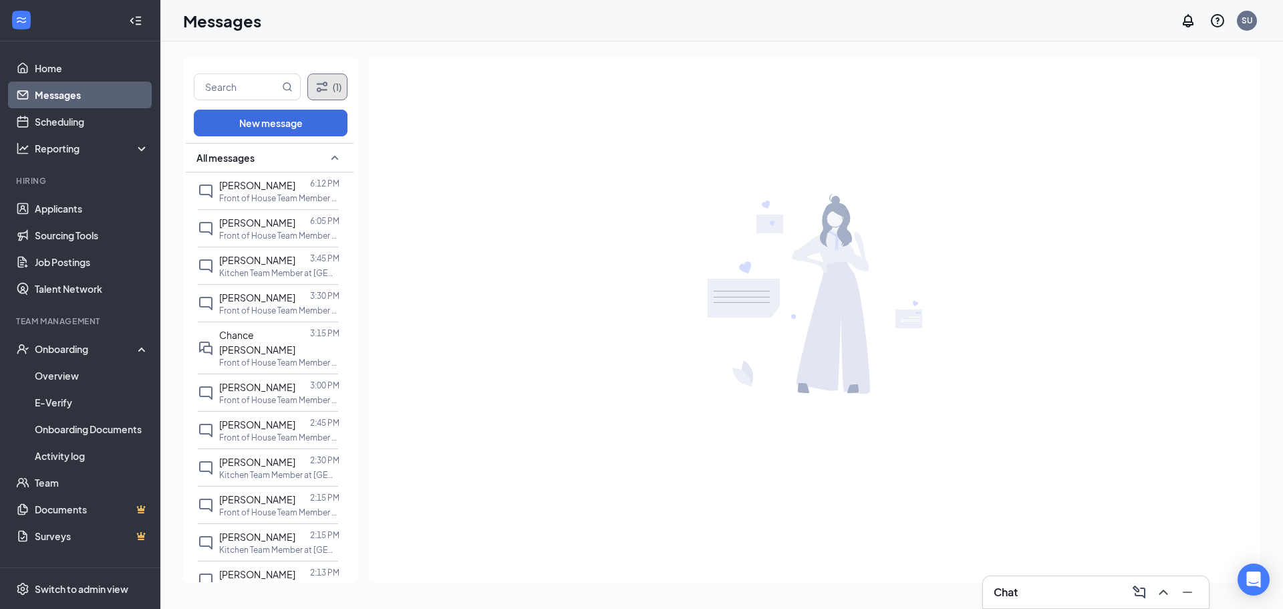
click at [339, 83] on button "(1)" at bounding box center [327, 86] width 40 height 27
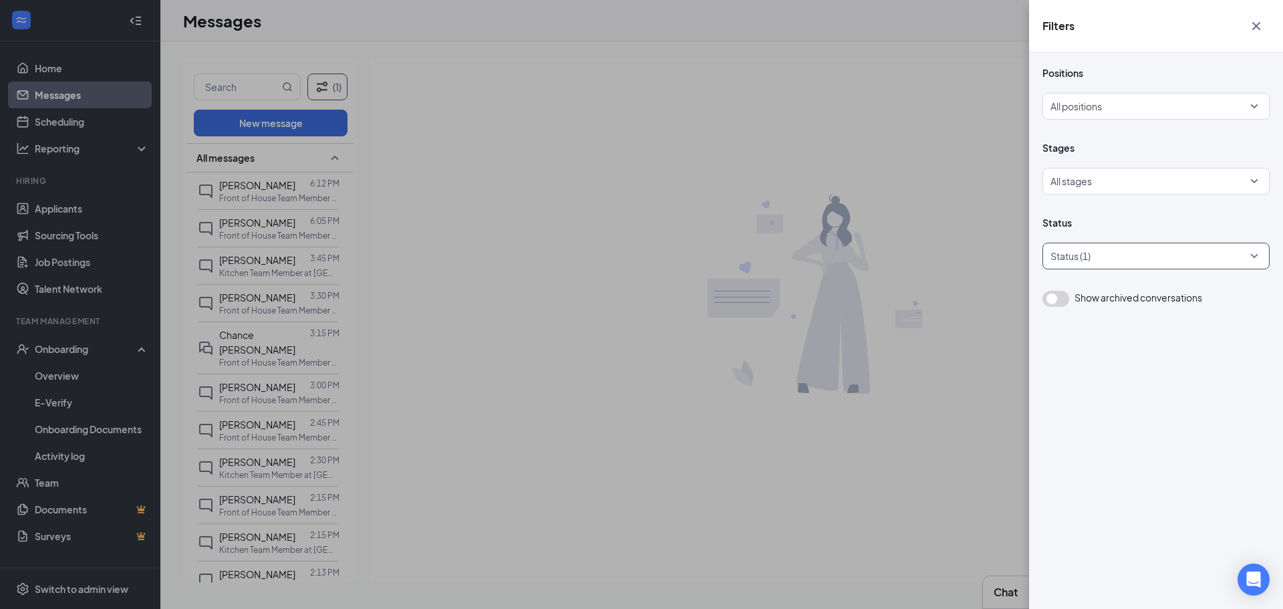
click at [1079, 260] on div at bounding box center [1148, 255] width 207 height 21
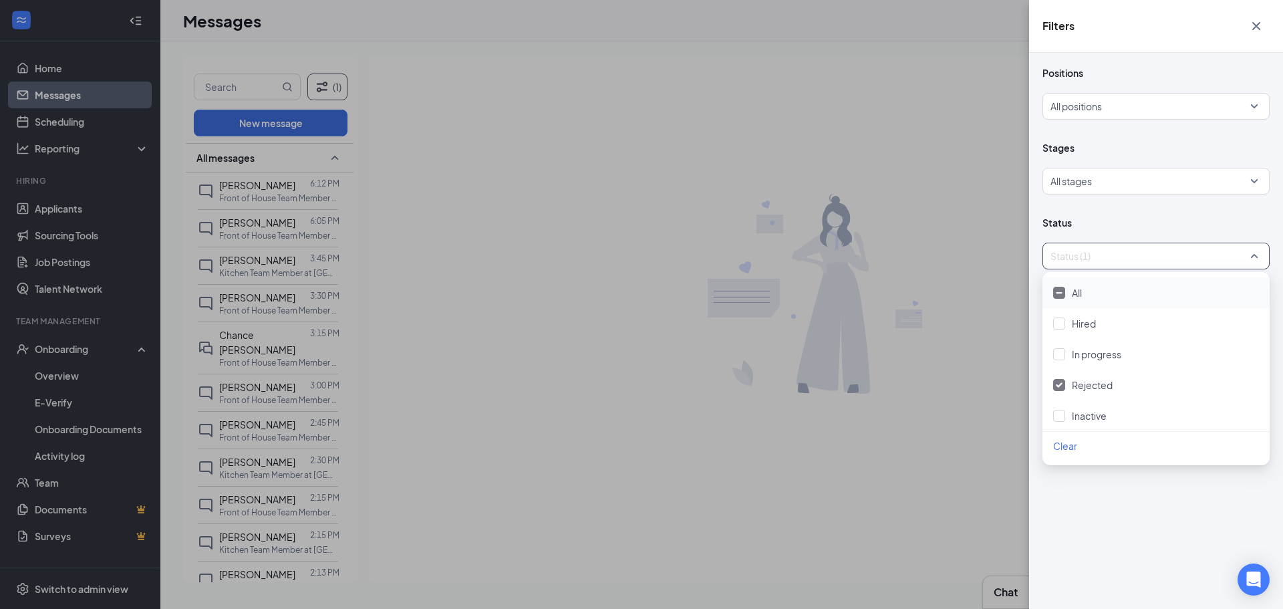
click at [1057, 295] on div at bounding box center [1059, 293] width 12 height 12
click at [1053, 291] on div at bounding box center [1059, 293] width 12 height 12
click at [1056, 387] on div at bounding box center [1059, 385] width 12 height 12
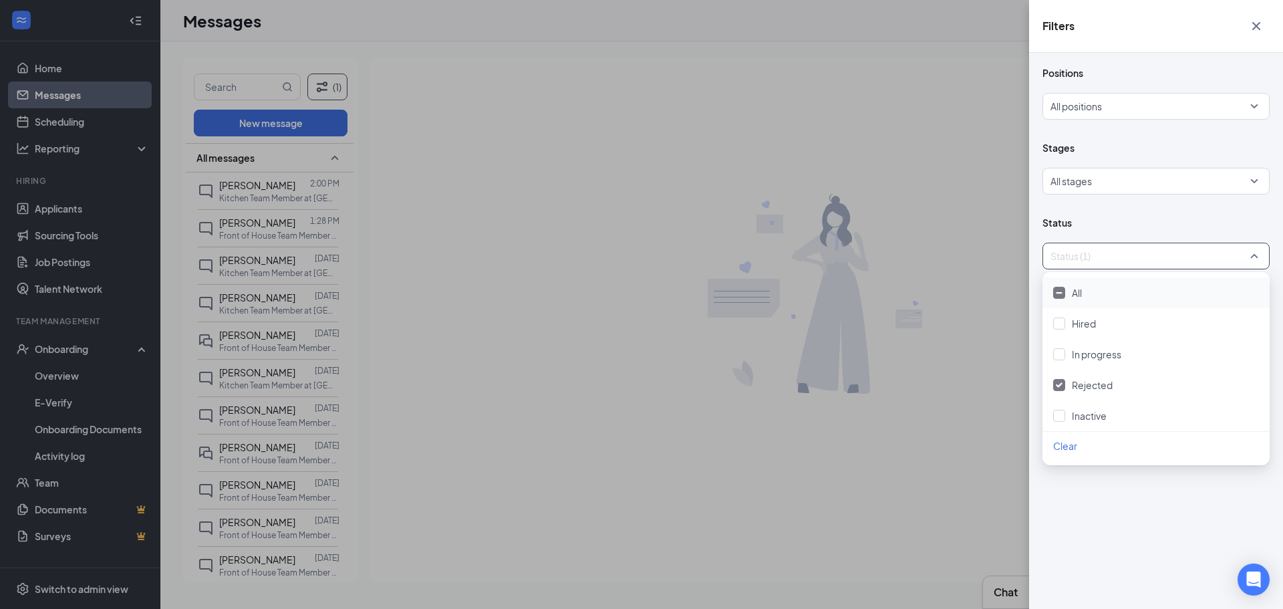
click at [417, 444] on div "Filters Positions All positions Stages All stages Status Status (1) Show archiv…" at bounding box center [641, 304] width 1283 height 609
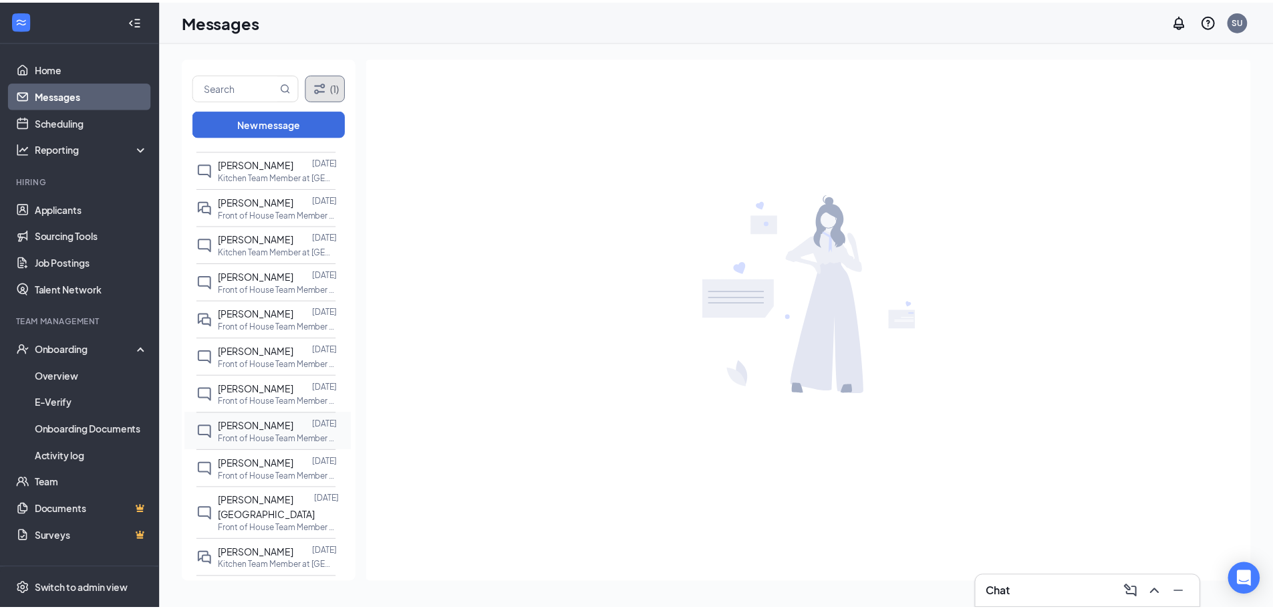
scroll to position [166, 0]
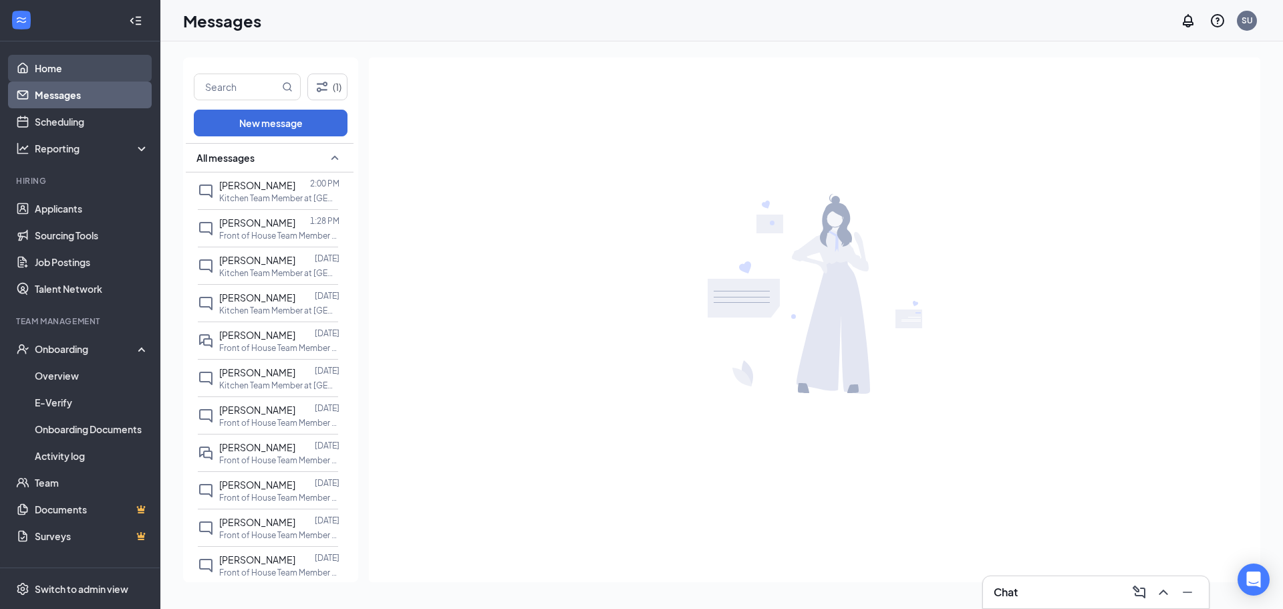
click at [61, 71] on link "Home" at bounding box center [92, 68] width 114 height 27
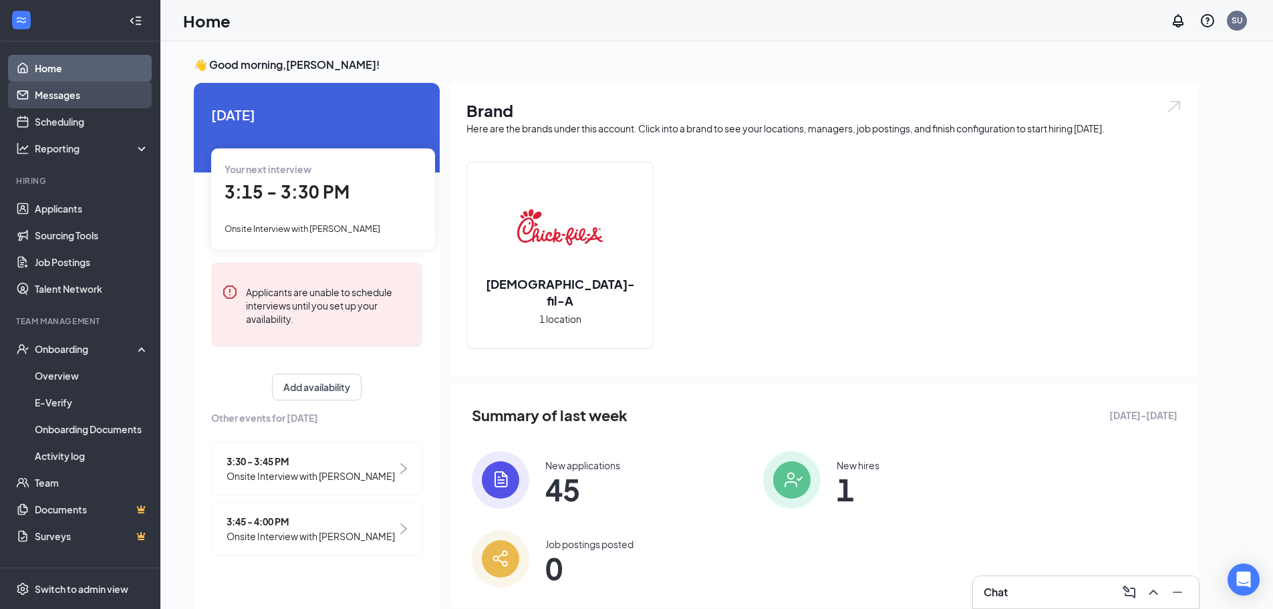
click at [60, 95] on link "Messages" at bounding box center [92, 94] width 114 height 27
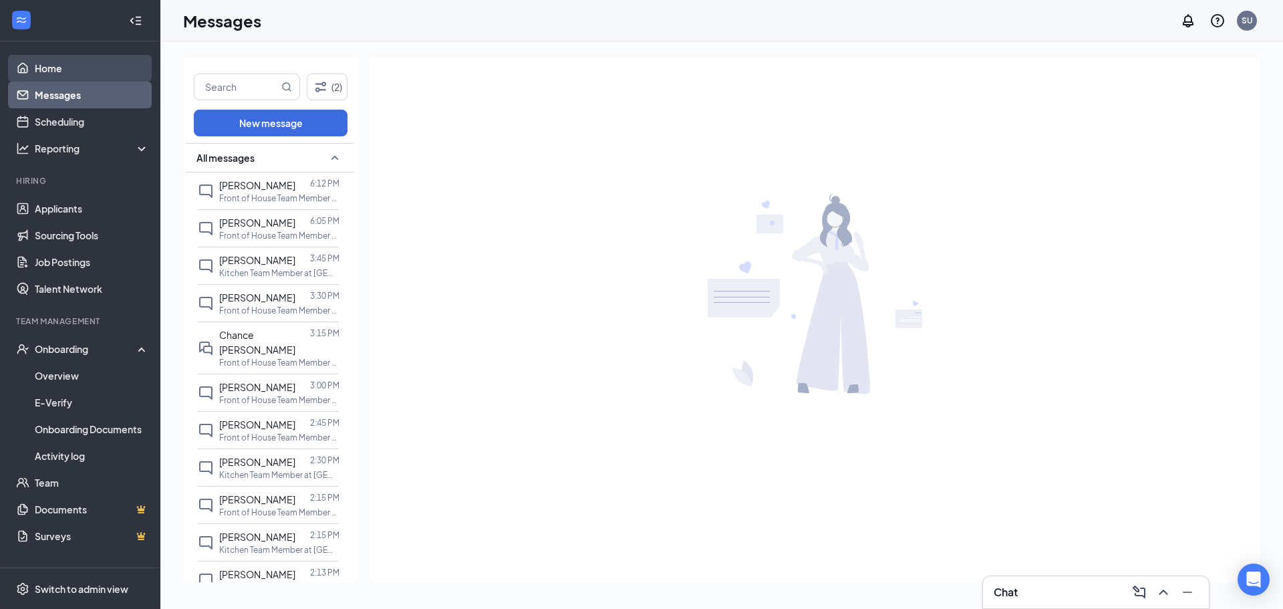
click at [70, 76] on link "Home" at bounding box center [92, 68] width 114 height 27
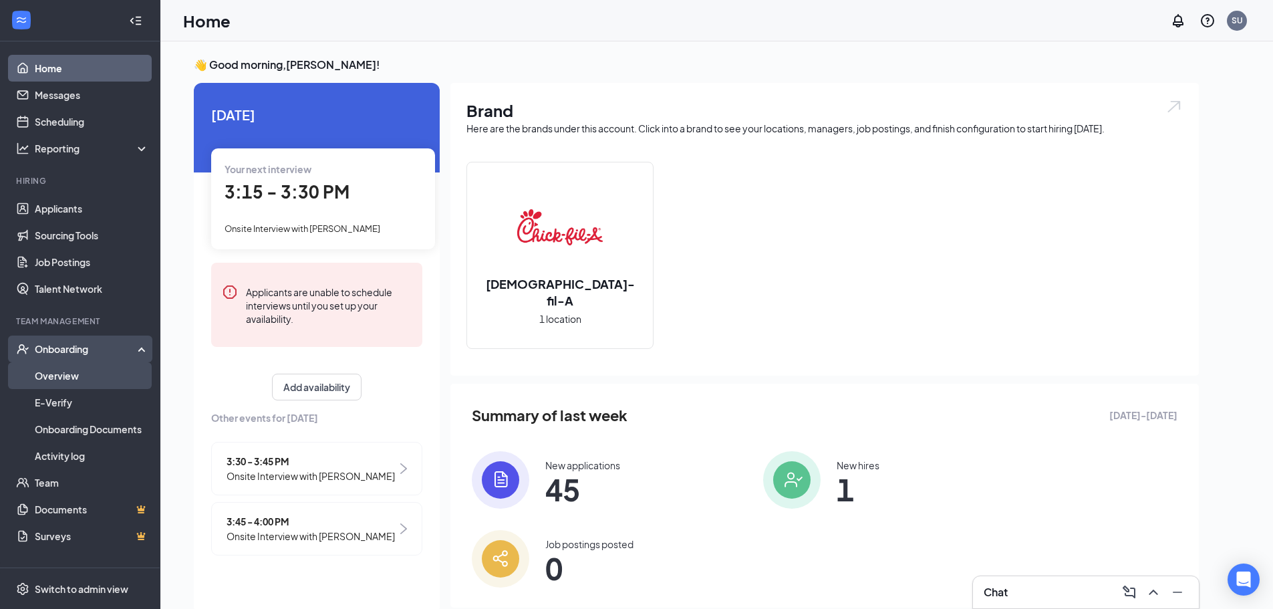
click at [89, 375] on link "Overview" at bounding box center [92, 375] width 114 height 27
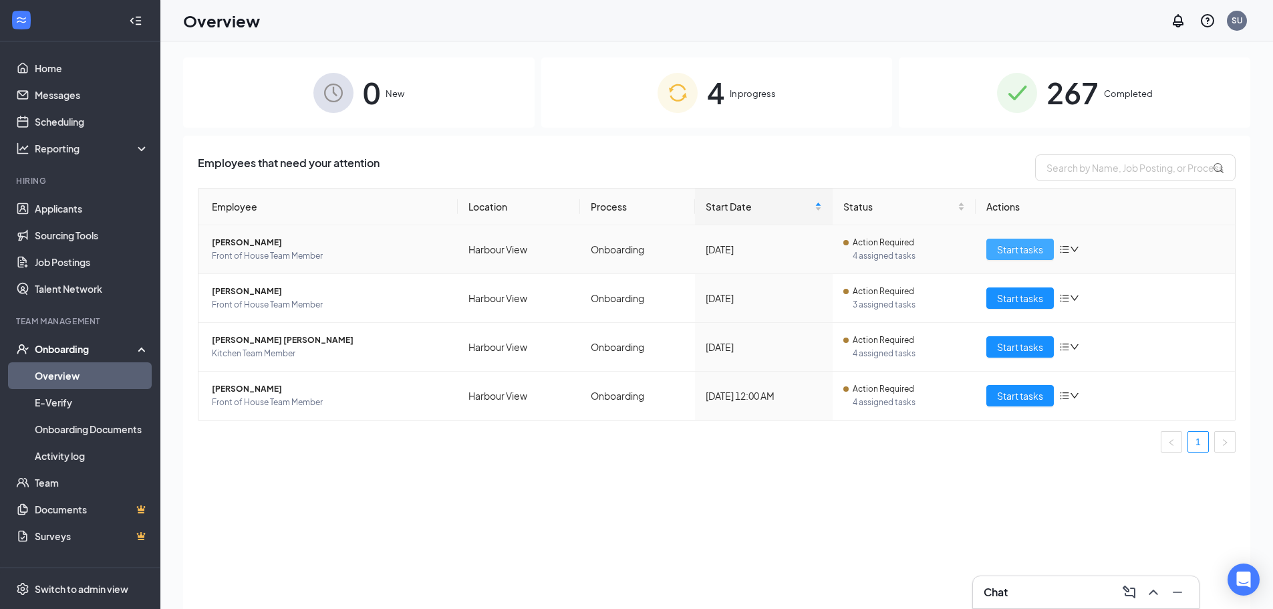
click at [1019, 250] on span "Start tasks" at bounding box center [1020, 249] width 46 height 15
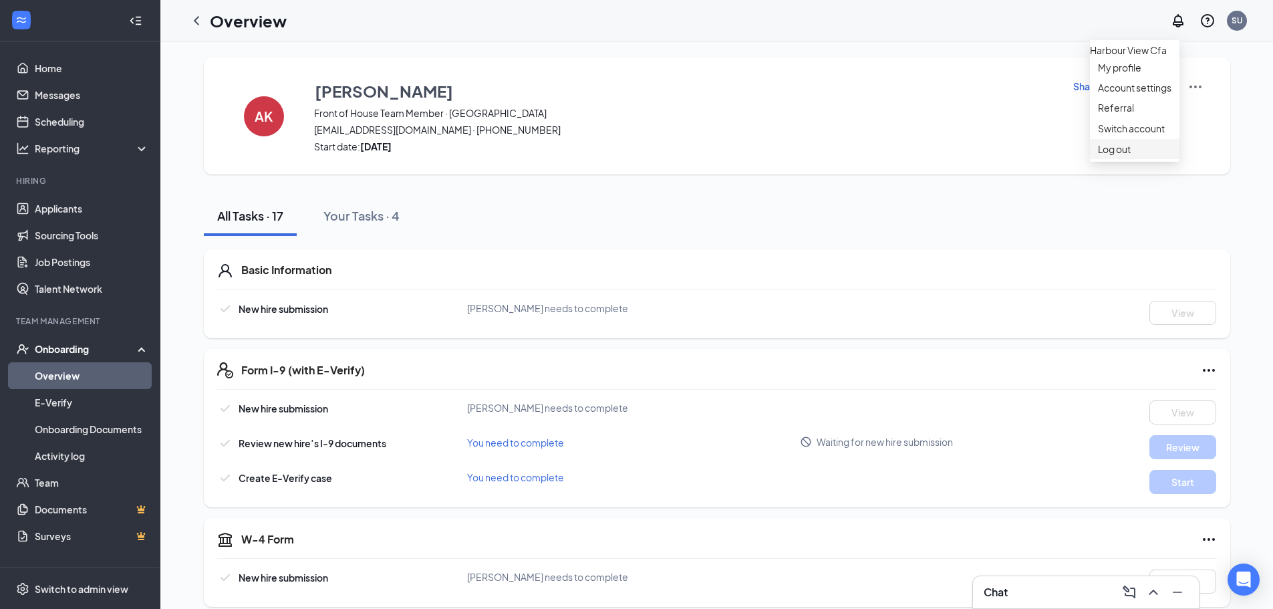
click at [1113, 156] on div "Log out" at bounding box center [1134, 148] width 73 height 13
